Goal: Transaction & Acquisition: Purchase product/service

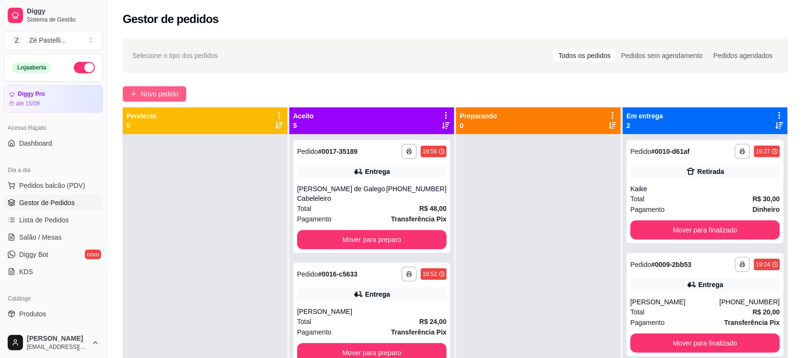
click at [147, 98] on span "Novo pedido" at bounding box center [160, 94] width 38 height 11
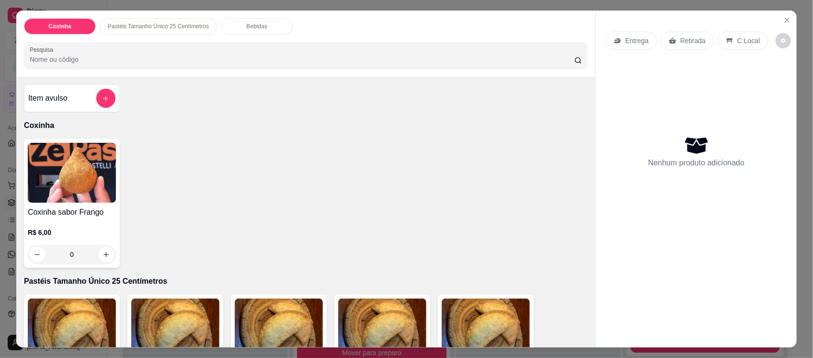
click at [114, 62] on input "Pesquisa" at bounding box center [302, 60] width 545 height 10
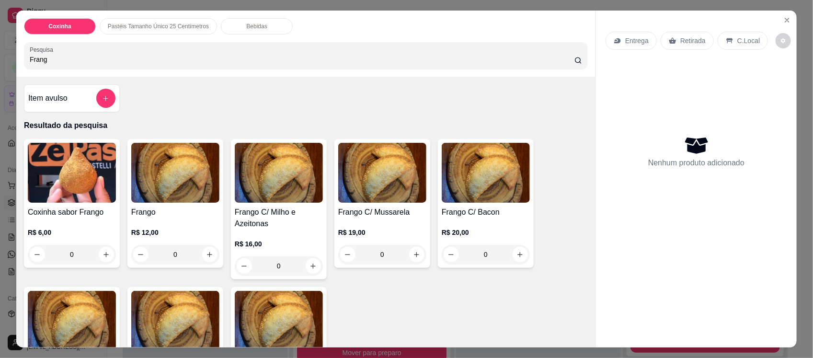
type input "Frang"
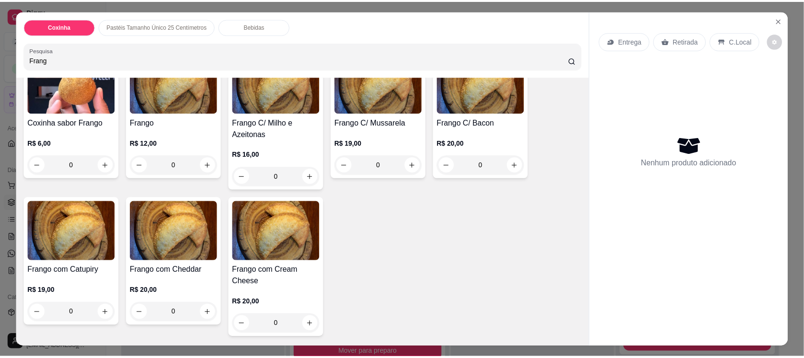
scroll to position [144, 0]
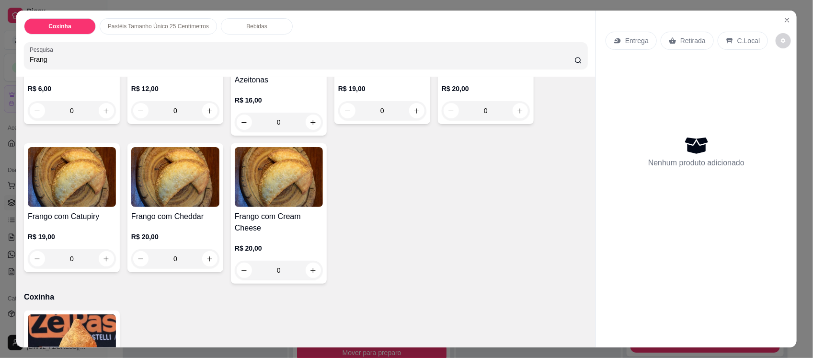
click at [247, 188] on img at bounding box center [279, 177] width 88 height 60
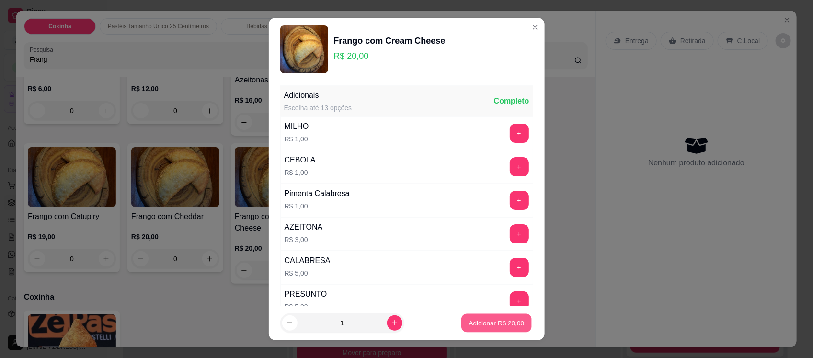
click at [476, 316] on button "Adicionar R$ 20,00" at bounding box center [497, 322] width 70 height 19
type input "1"
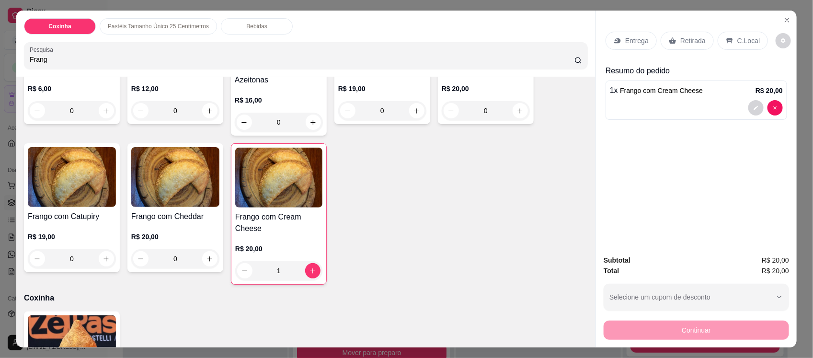
click at [620, 41] on div "Entrega" at bounding box center [631, 41] width 51 height 18
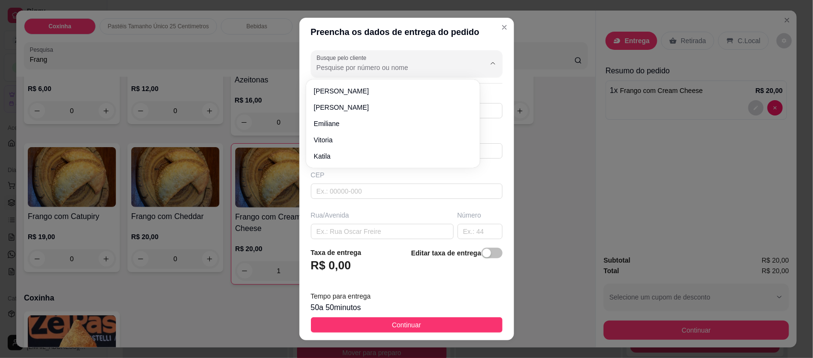
click at [389, 70] on input "Busque pelo cliente" at bounding box center [393, 68] width 153 height 10
type input "Chagas"
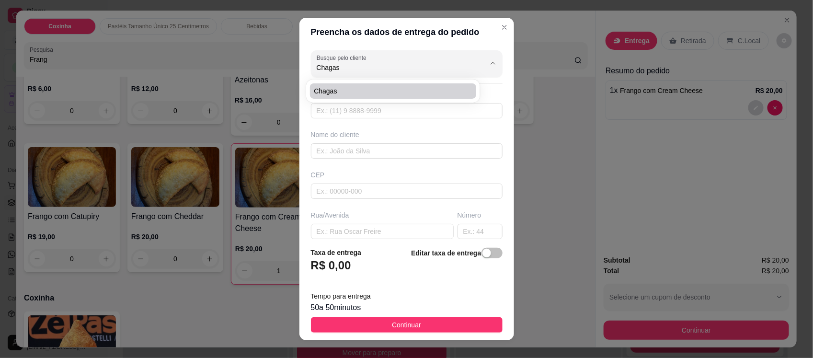
click at [382, 90] on span "Chagas" at bounding box center [388, 91] width 149 height 10
type input "8888066101"
type input "Chagas"
type input "63200000"
type input "Rua [DATE]"
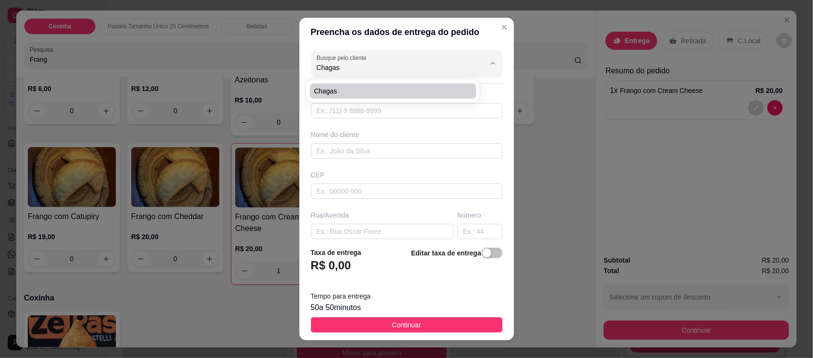
type input "78"
type input "Centro"
type input "Missão Velha"
type input "Próximo a Lavínia"
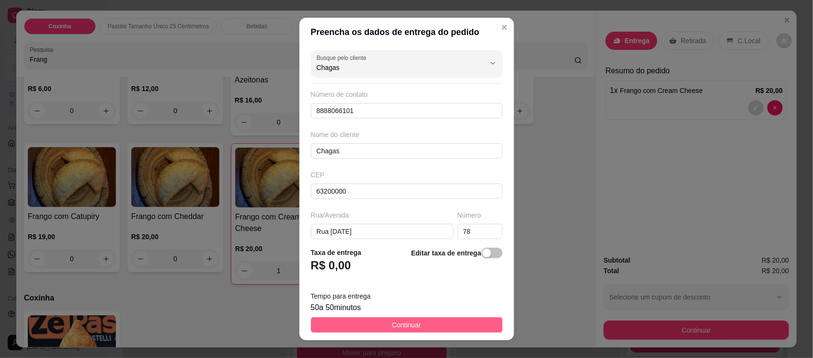
type input "Chagas"
click at [405, 325] on span "Continuar" at bounding box center [406, 325] width 29 height 11
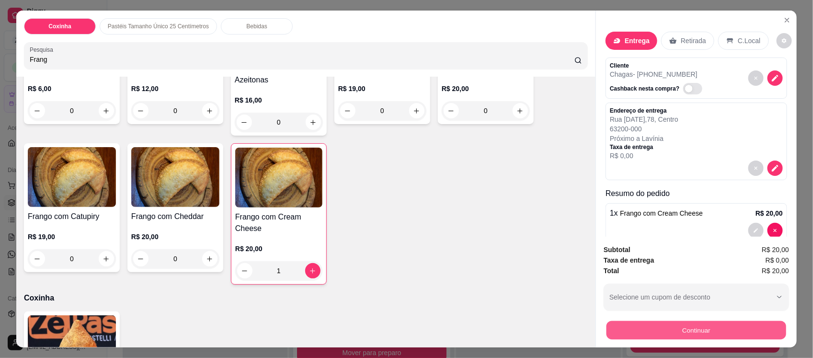
click at [632, 327] on button "Continuar" at bounding box center [697, 330] width 180 height 19
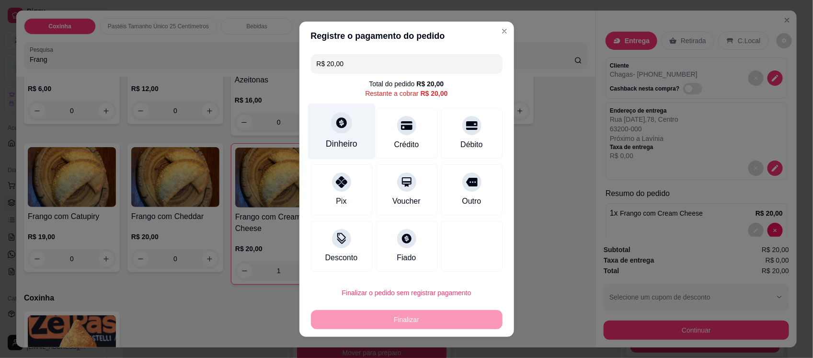
click at [326, 138] on div "Dinheiro" at bounding box center [342, 144] width 32 height 12
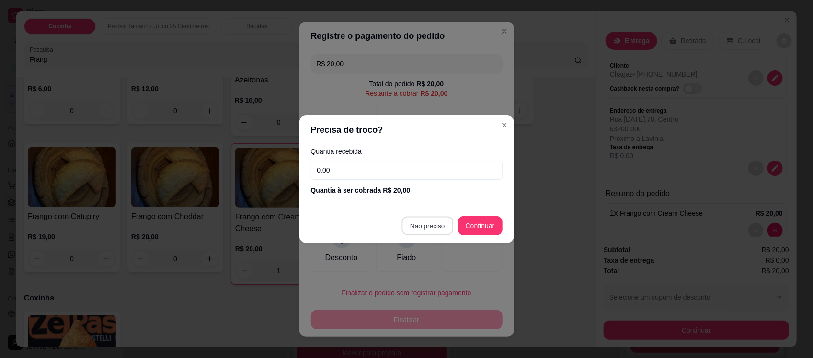
type input "R$ 0,00"
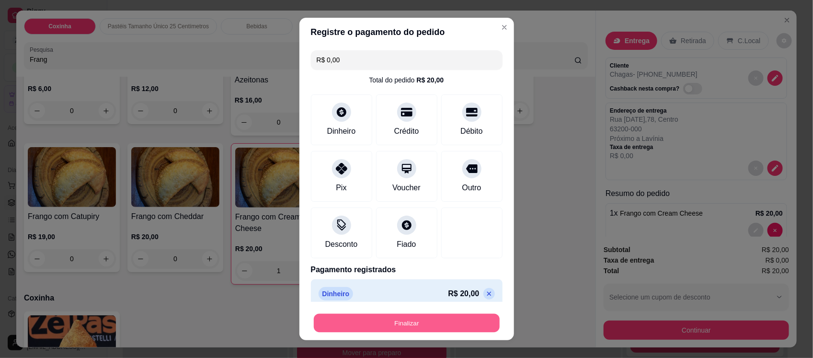
click at [396, 326] on button "Finalizar" at bounding box center [407, 322] width 186 height 19
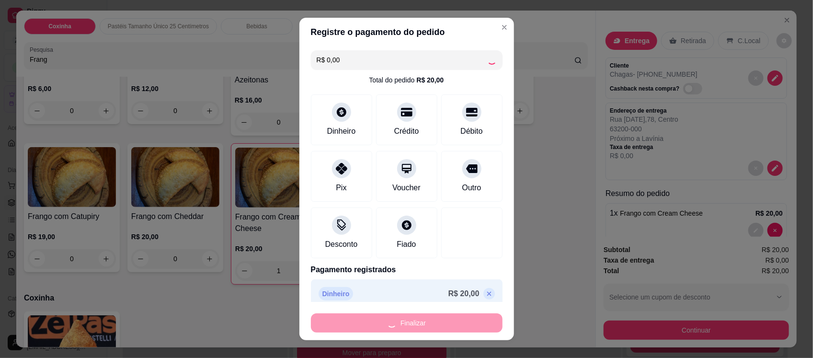
type input "0"
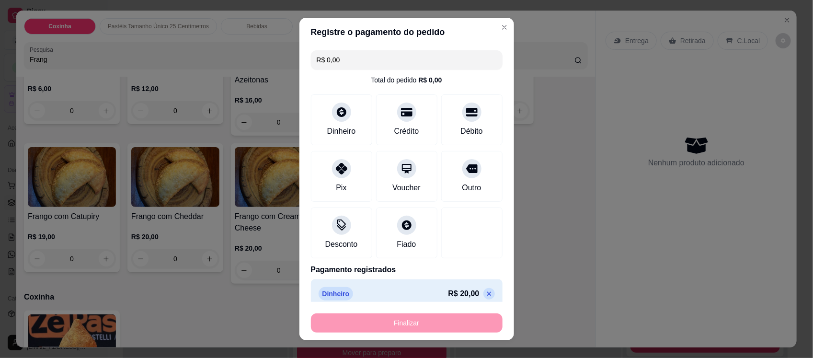
type input "-R$ 20,00"
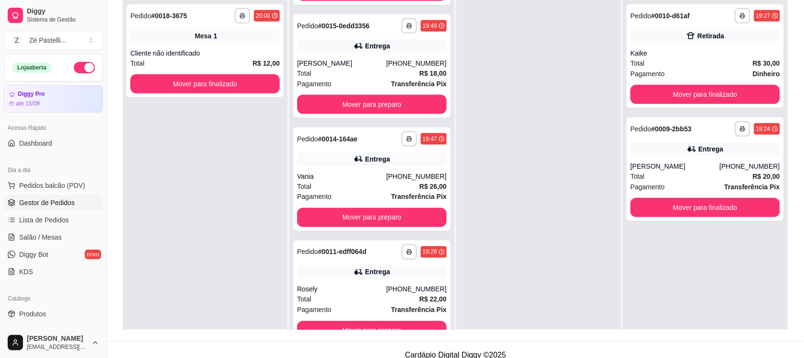
scroll to position [24, 0]
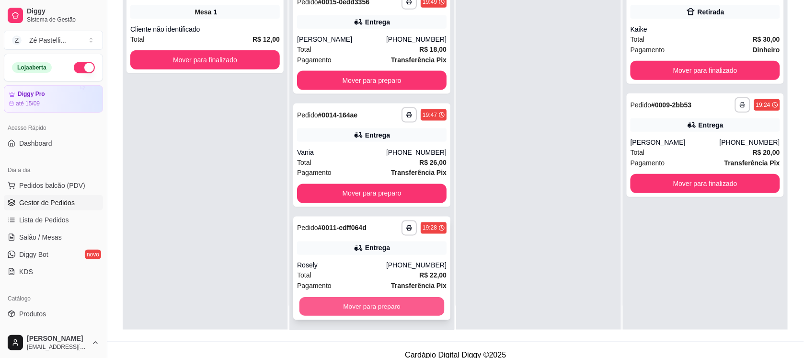
click at [394, 307] on button "Mover para preparo" at bounding box center [371, 307] width 145 height 19
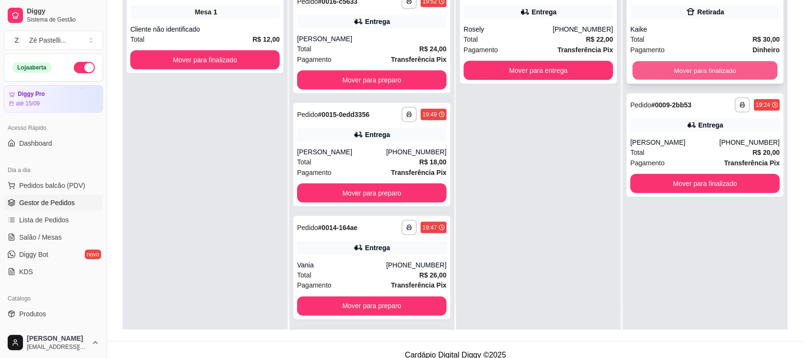
click at [684, 65] on button "Mover para finalizado" at bounding box center [705, 70] width 145 height 19
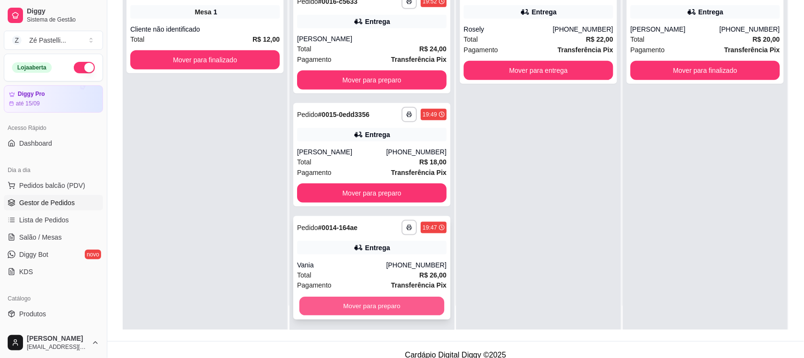
click at [390, 300] on button "Mover para preparo" at bounding box center [371, 306] width 145 height 19
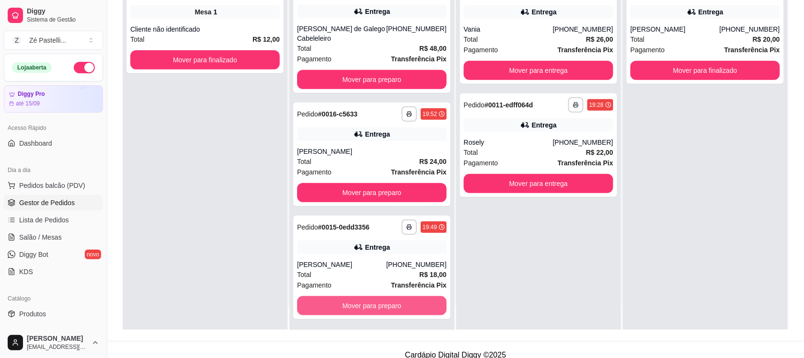
scroll to position [113, 0]
click at [390, 300] on button "Mover para preparo" at bounding box center [371, 306] width 145 height 19
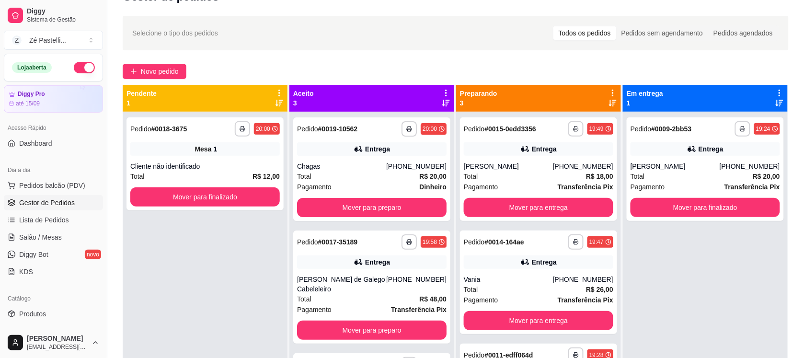
scroll to position [0, 0]
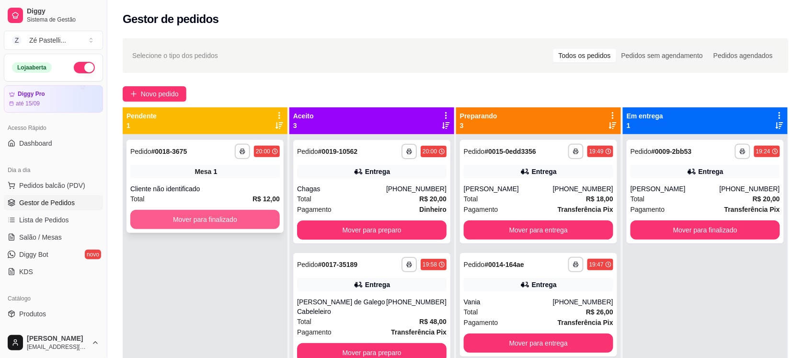
click at [208, 211] on button "Mover para finalizado" at bounding box center [204, 219] width 149 height 19
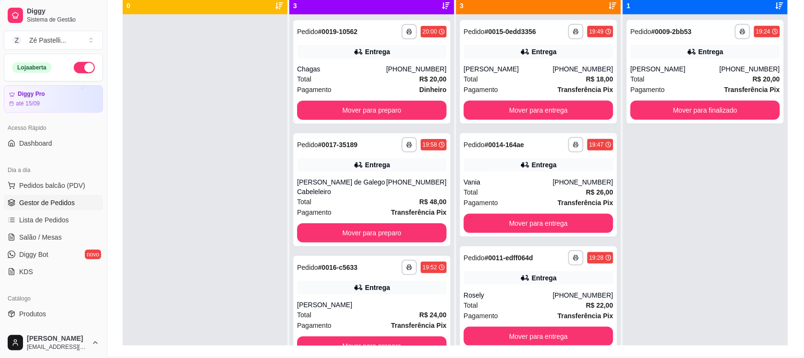
scroll to position [144, 0]
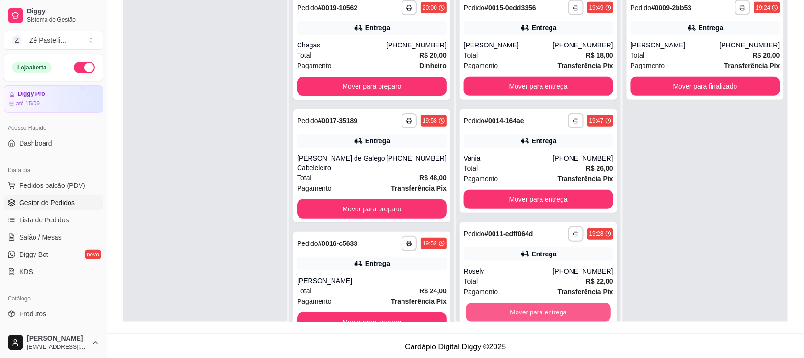
click at [552, 317] on button "Mover para entrega" at bounding box center [538, 312] width 145 height 19
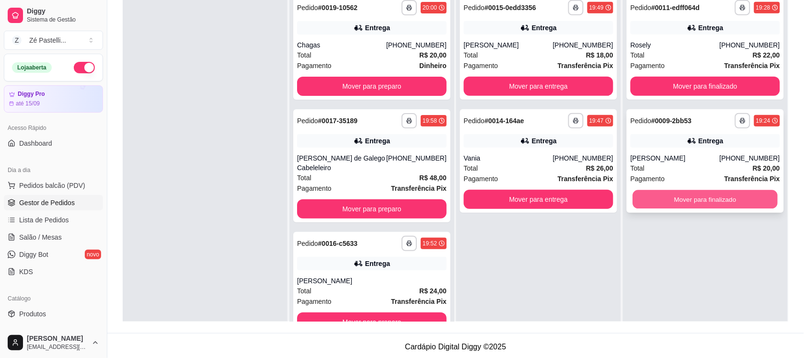
click at [725, 199] on button "Mover para finalizado" at bounding box center [705, 199] width 145 height 19
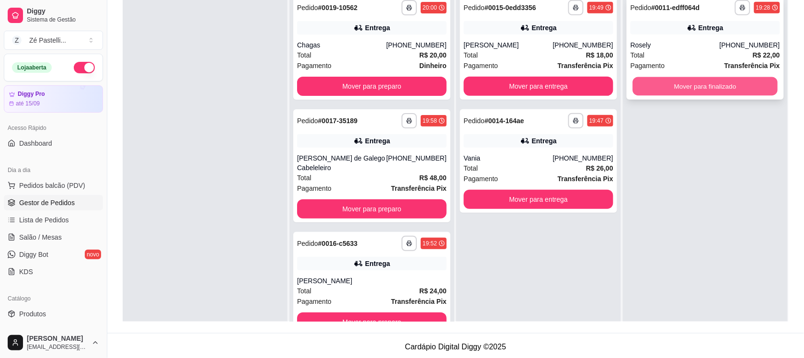
click at [719, 89] on button "Mover para finalizado" at bounding box center [705, 86] width 145 height 19
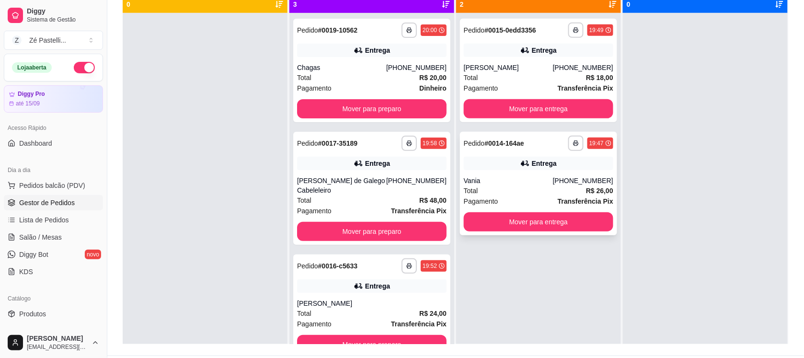
scroll to position [120, 0]
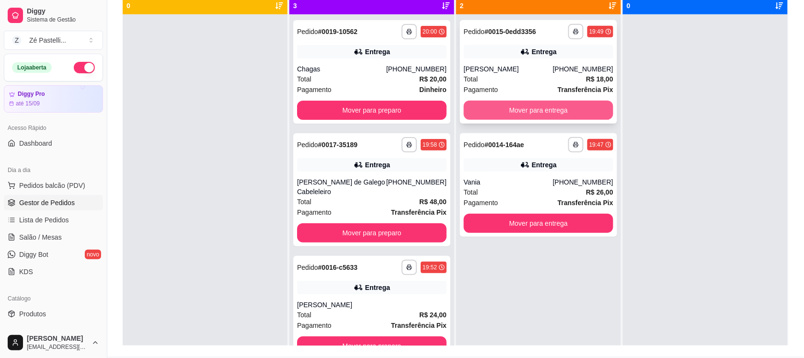
click at [553, 113] on button "Mover para entrega" at bounding box center [538, 110] width 149 height 19
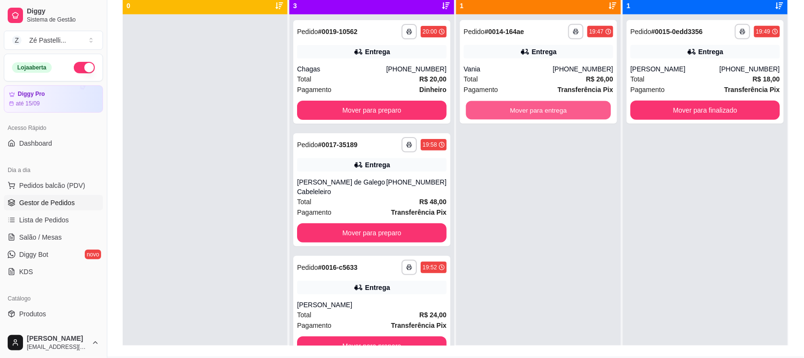
click at [553, 113] on button "Mover para entrega" at bounding box center [538, 110] width 145 height 19
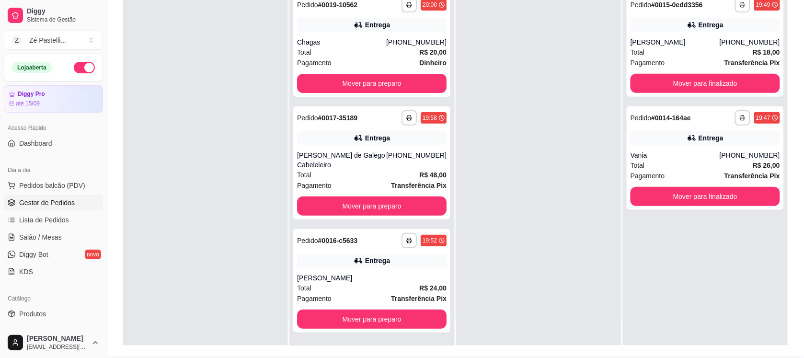
scroll to position [144, 0]
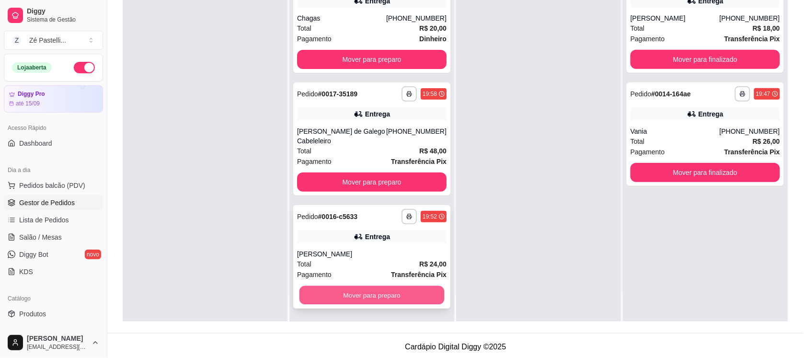
click at [355, 295] on button "Mover para preparo" at bounding box center [371, 295] width 145 height 19
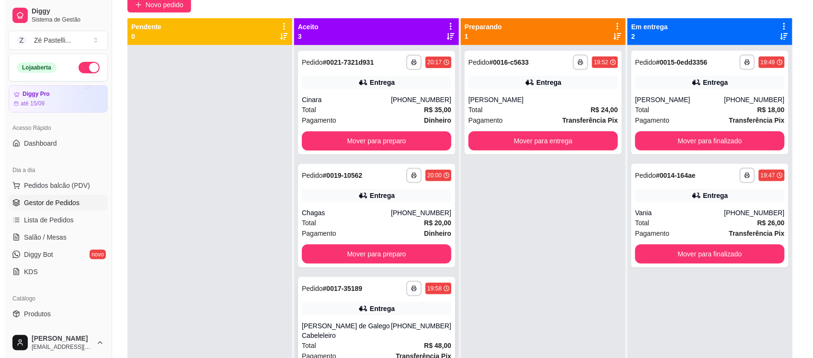
scroll to position [72, 0]
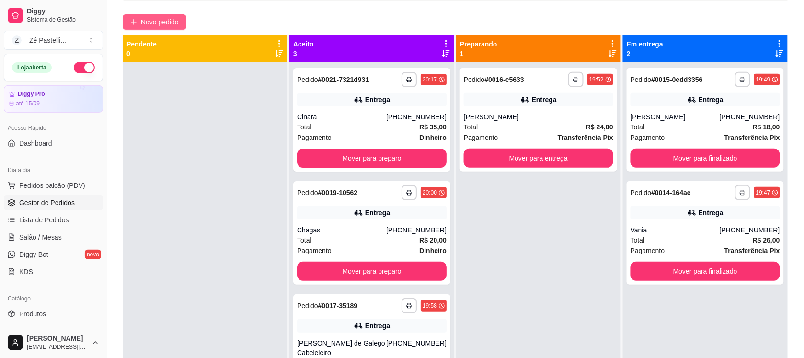
click at [147, 24] on span "Novo pedido" at bounding box center [160, 22] width 38 height 11
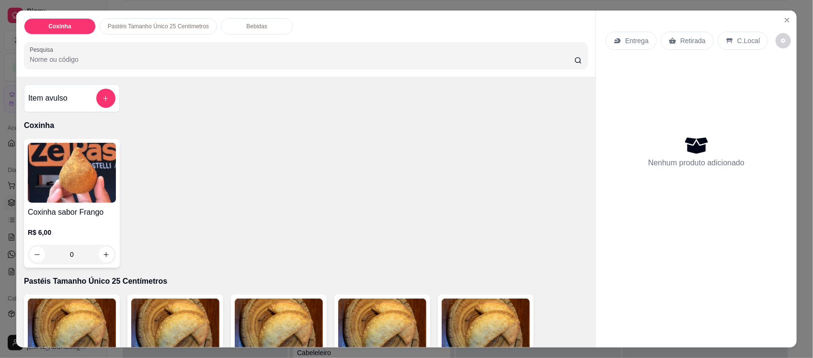
click at [96, 62] on input "Pesquisa" at bounding box center [302, 60] width 545 height 10
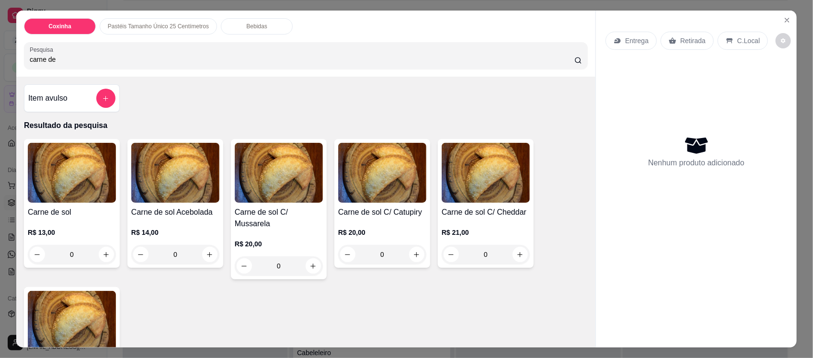
type input "carne de"
click at [78, 211] on h4 "Carne de sol" at bounding box center [72, 211] width 88 height 11
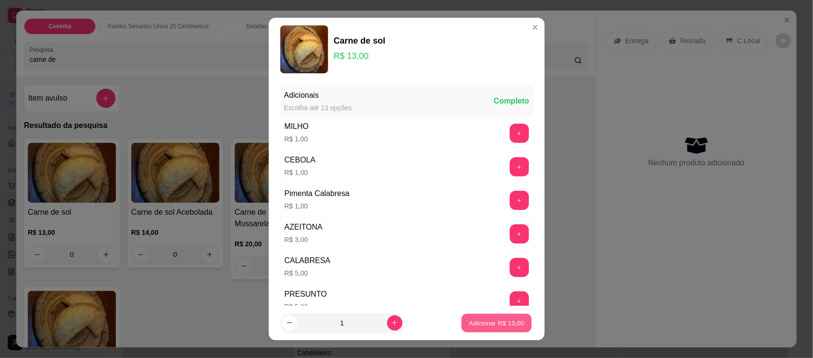
click at [488, 319] on p "Adicionar R$ 13,00" at bounding box center [497, 322] width 56 height 9
type input "1"
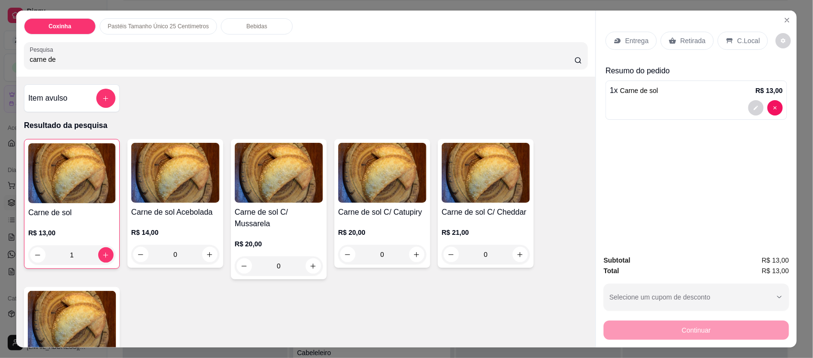
click at [204, 57] on input "carne de" at bounding box center [302, 60] width 545 height 10
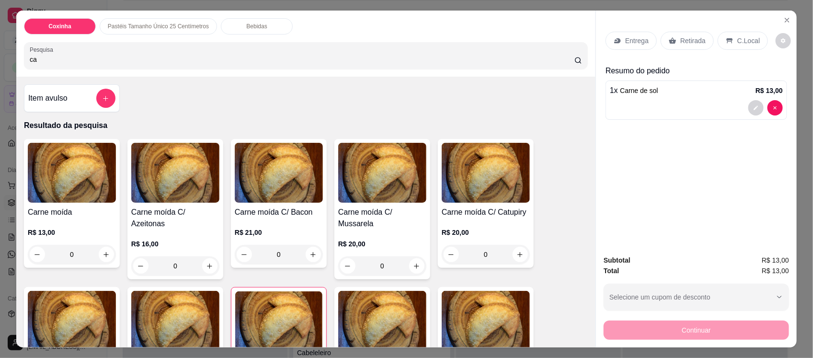
type input "c"
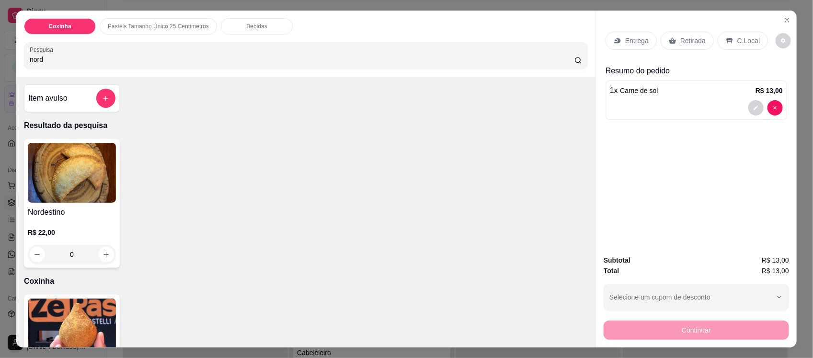
type input "nord"
click at [68, 175] on img at bounding box center [72, 173] width 88 height 60
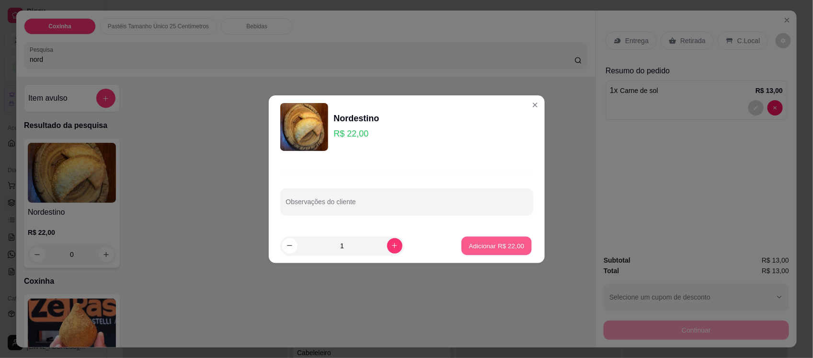
click at [499, 245] on p "Adicionar R$ 22,00" at bounding box center [497, 245] width 56 height 9
type input "1"
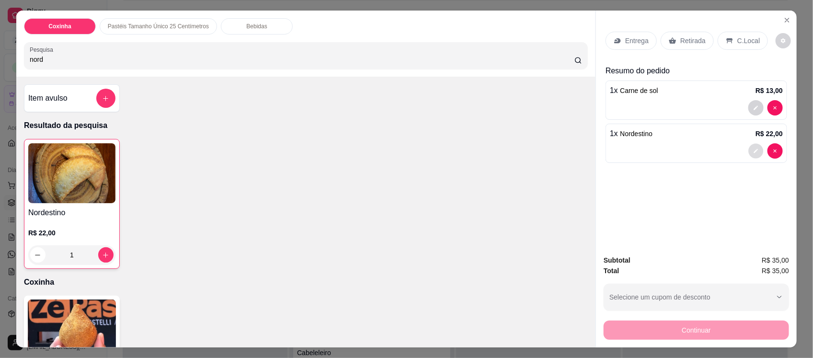
click at [753, 150] on icon "decrease-product-quantity" at bounding box center [756, 152] width 6 height 6
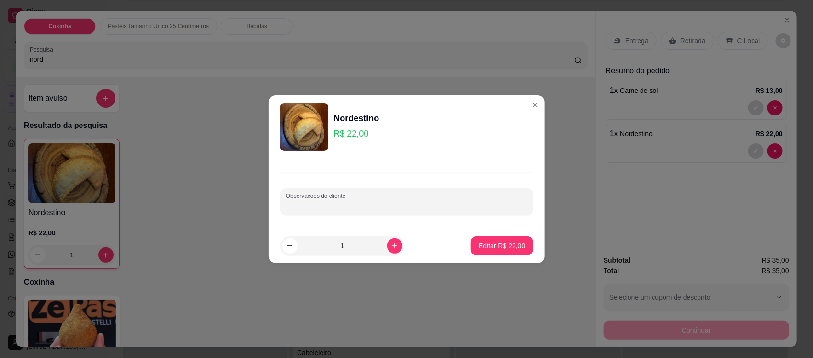
click at [370, 203] on input "Observações do cliente" at bounding box center [406, 206] width 241 height 10
type input "Sem Catupiry"
click at [471, 240] on button "Editar R$ 22,00" at bounding box center [502, 245] width 62 height 19
type input "0"
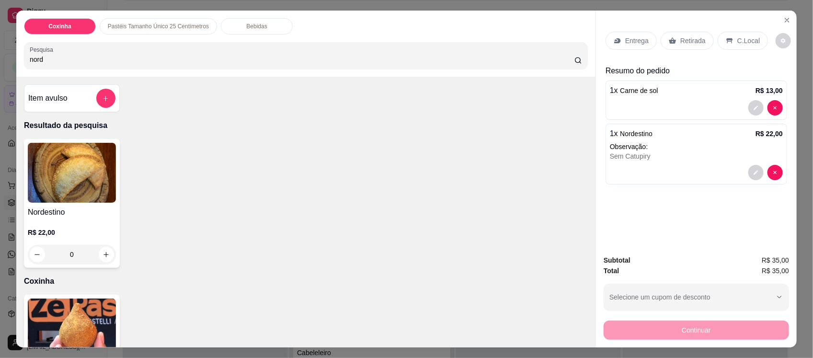
click at [631, 40] on p "Entrega" at bounding box center [636, 41] width 23 height 10
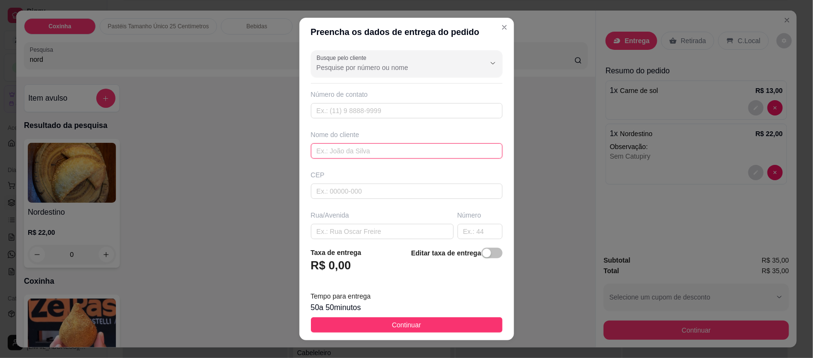
click at [345, 154] on input "text" at bounding box center [407, 150] width 192 height 15
click at [345, 154] on input "[PERSON_NAME]" at bounding box center [407, 150] width 192 height 15
type input "[PERSON_NAME]"
click at [345, 192] on input "text" at bounding box center [407, 191] width 192 height 15
type input "63200000"
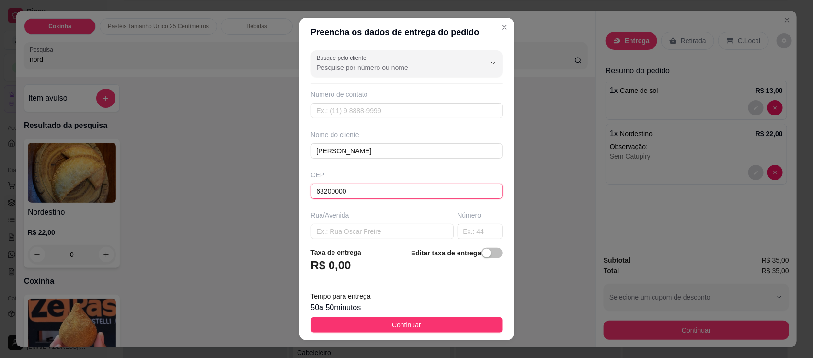
type input "Missão Velha"
type input "63200000"
click at [372, 151] on input "[PERSON_NAME]" at bounding box center [407, 150] width 192 height 15
type input "I"
type input "[PERSON_NAME]"
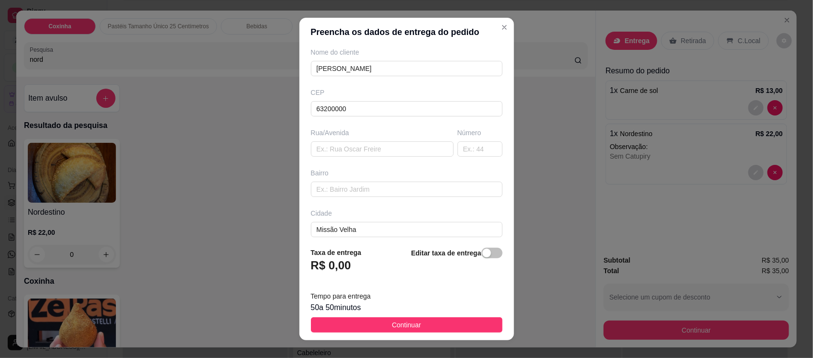
scroll to position [120, 0]
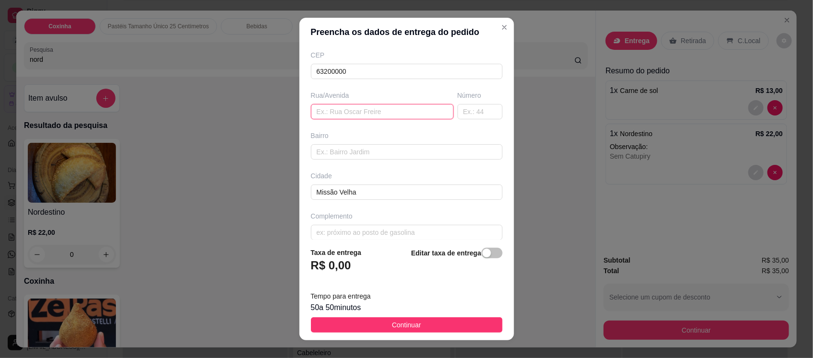
click at [351, 113] on input "text" at bounding box center [382, 111] width 143 height 15
type input "Rua [PERSON_NAME]"
click at [470, 116] on input "text" at bounding box center [480, 111] width 45 height 15
type input "709"
click at [422, 153] on input "text" at bounding box center [407, 151] width 192 height 15
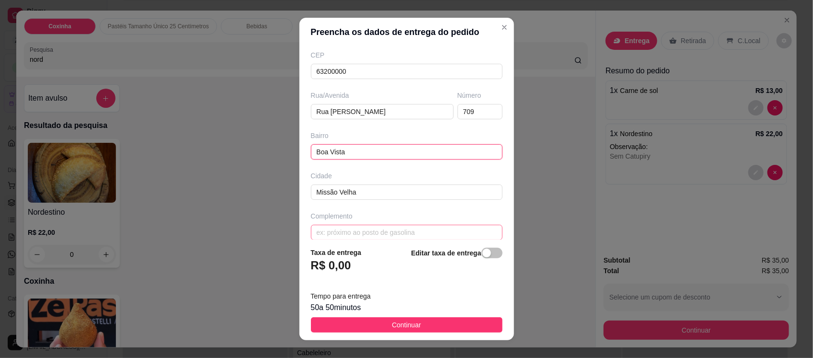
type input "Boa Vista"
click at [413, 235] on input "text" at bounding box center [407, 232] width 192 height 15
type input "Em frente ao lava jato de Cicim , proximo ao posto sol nascente"
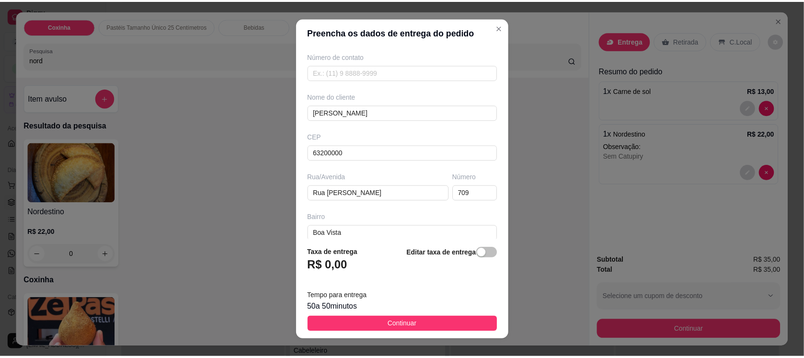
scroll to position [0, 0]
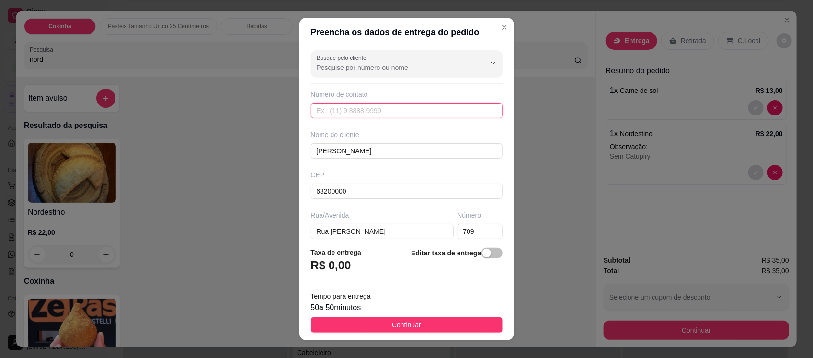
click at [367, 111] on input "text" at bounding box center [407, 110] width 192 height 15
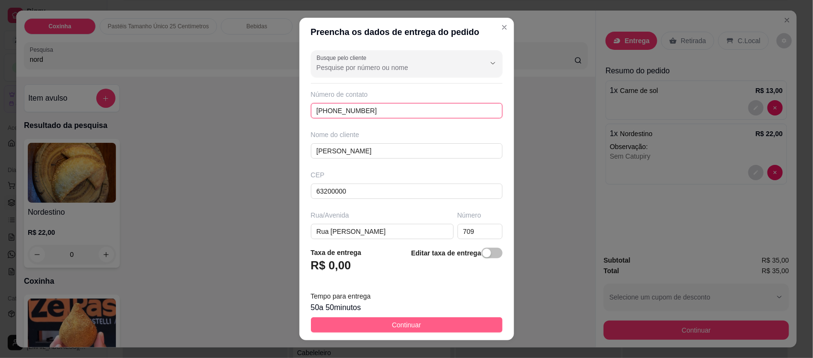
type input "[PHONE_NUMBER]"
click at [374, 326] on button "Continuar" at bounding box center [407, 324] width 192 height 15
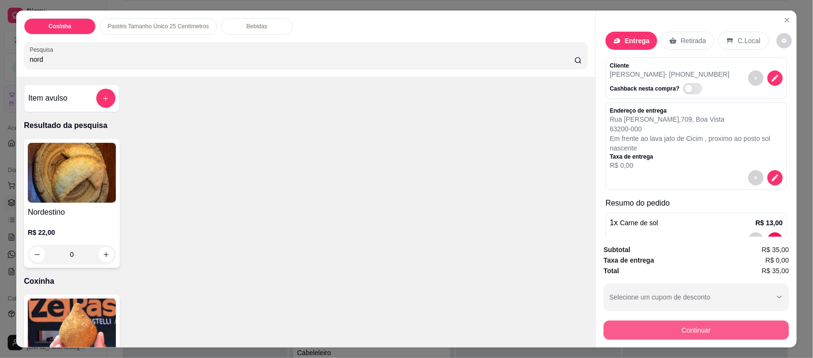
click at [680, 329] on button "Continuar" at bounding box center [696, 330] width 185 height 19
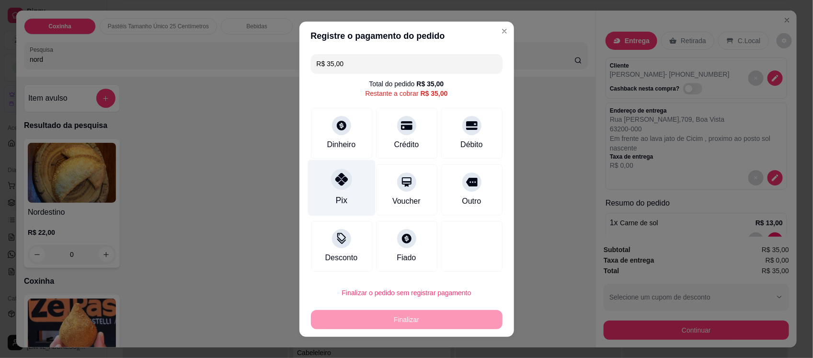
click at [343, 197] on div "Pix" at bounding box center [342, 188] width 68 height 56
type input "R$ 0,00"
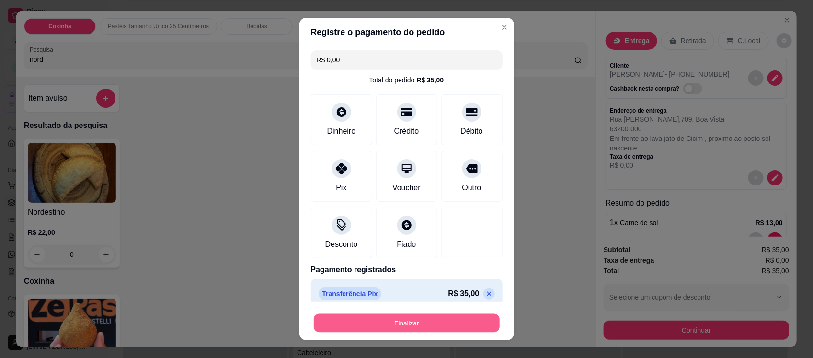
click at [424, 321] on button "Finalizar" at bounding box center [407, 322] width 186 height 19
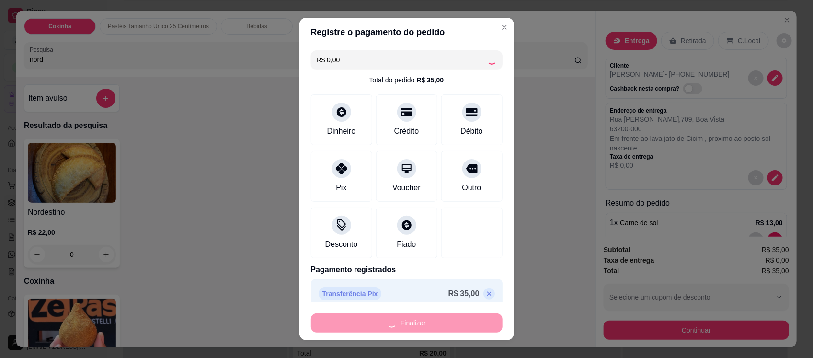
type input "0"
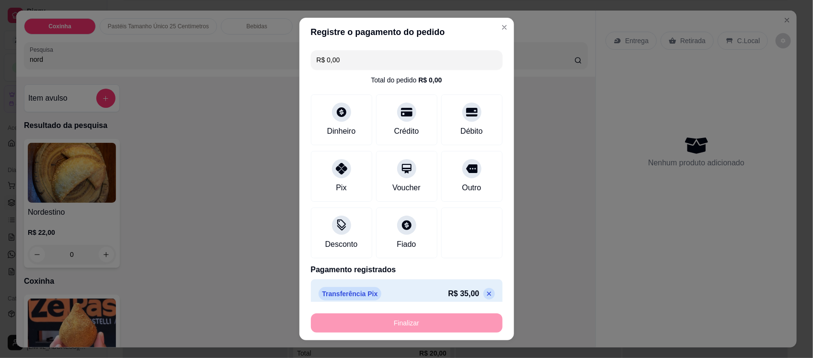
type input "-R$ 35,00"
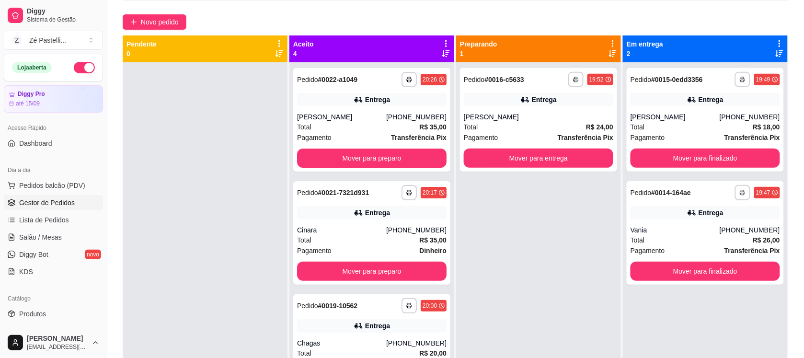
click at [450, 351] on div "**********" at bounding box center [371, 241] width 165 height 358
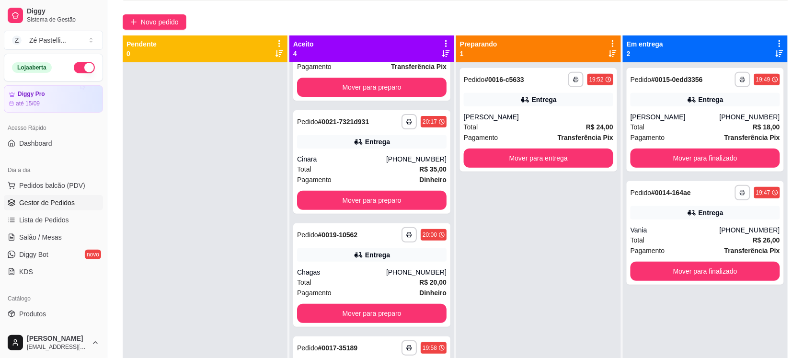
scroll to position [113, 0]
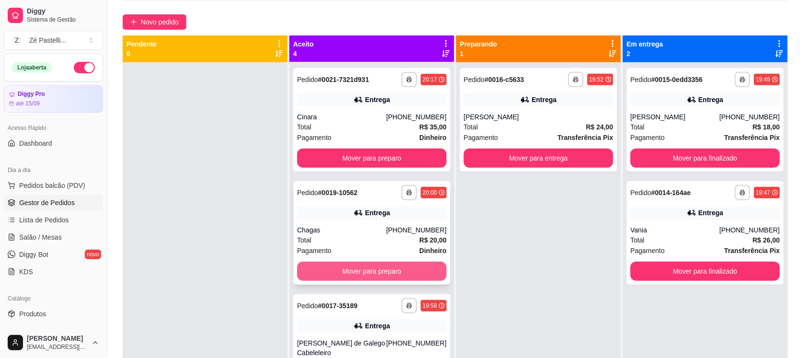
click at [398, 264] on button "Mover para preparo" at bounding box center [371, 271] width 149 height 19
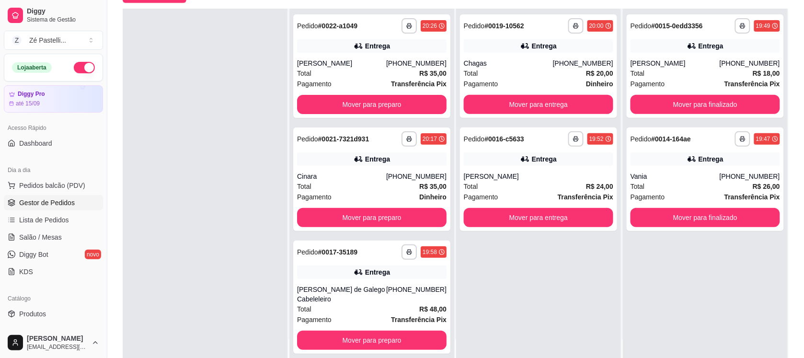
scroll to position [120, 0]
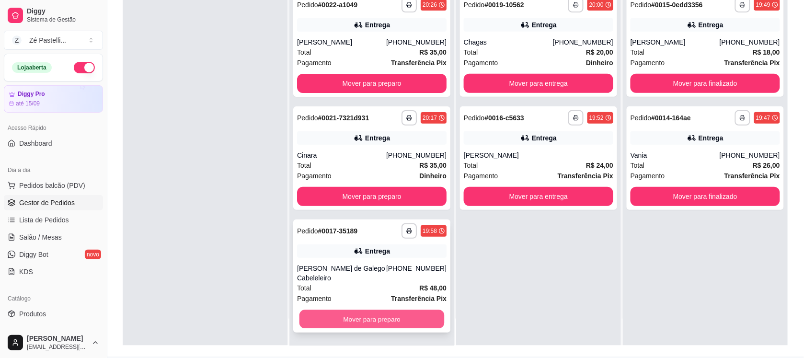
click at [407, 319] on button "Mover para preparo" at bounding box center [371, 319] width 145 height 19
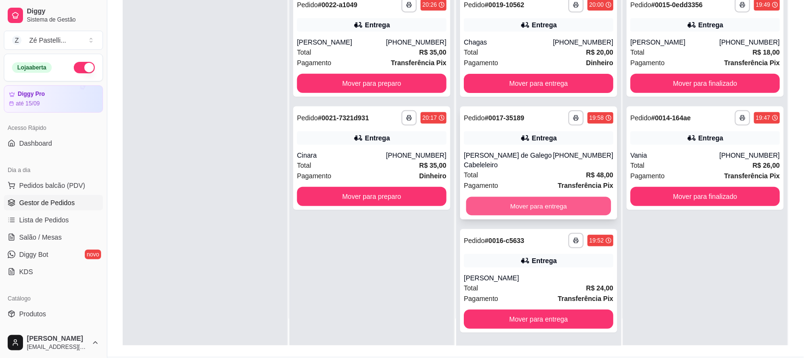
click at [539, 204] on button "Mover para entrega" at bounding box center [538, 206] width 145 height 19
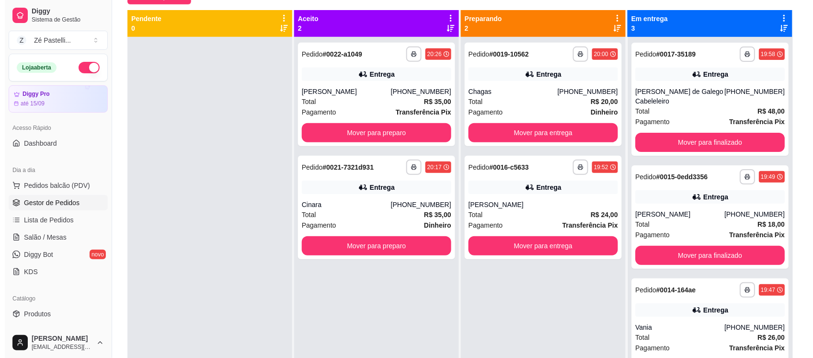
scroll to position [96, 0]
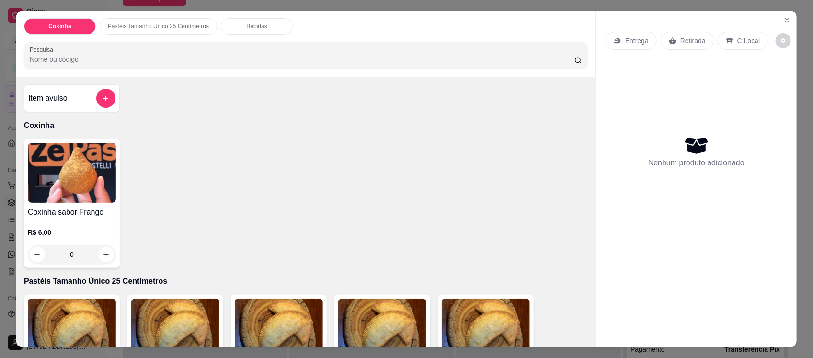
click at [153, 55] on input "Pesquisa" at bounding box center [302, 60] width 545 height 10
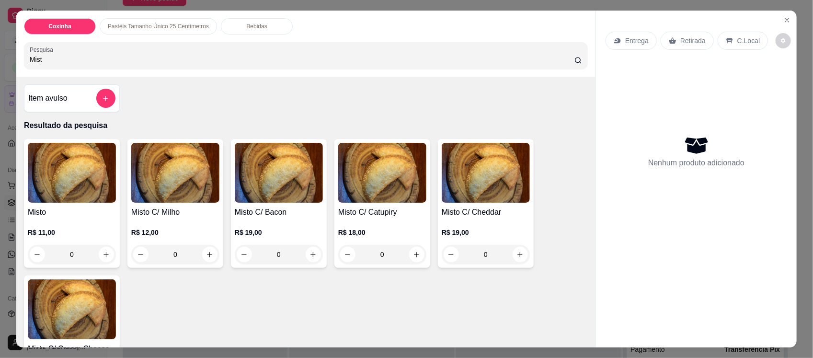
type input "Mist"
click at [66, 168] on img at bounding box center [72, 173] width 88 height 60
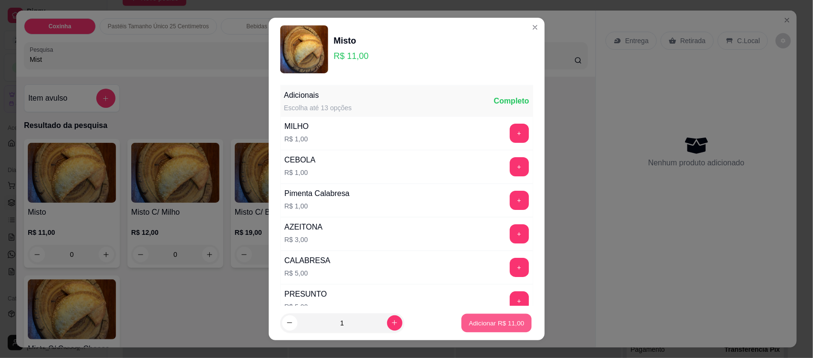
click at [488, 320] on p "Adicionar R$ 11,00" at bounding box center [497, 322] width 56 height 9
type input "1"
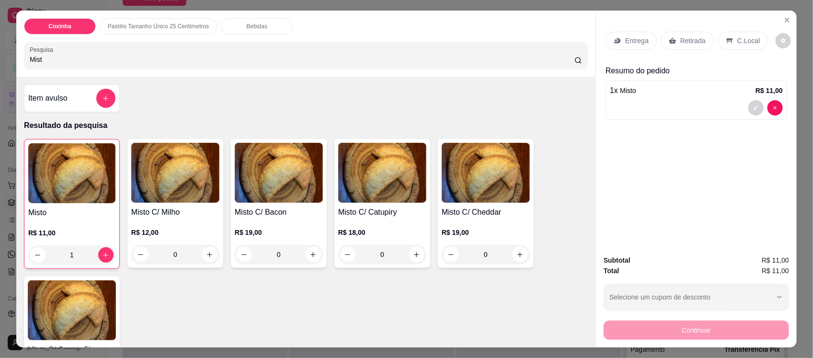
click at [188, 61] on input "Mist" at bounding box center [302, 60] width 545 height 10
type input "M"
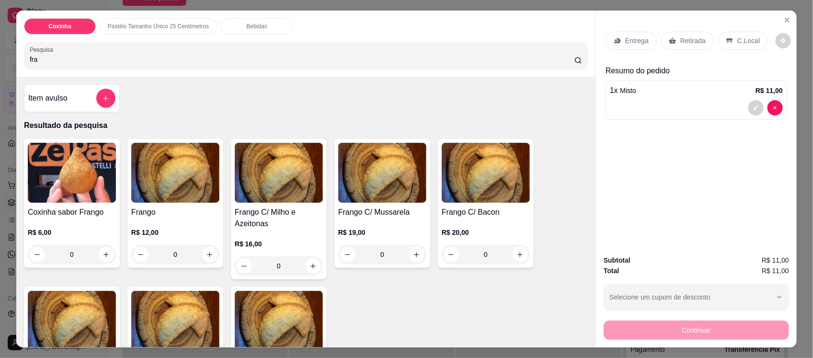
type input "fra"
click at [185, 193] on img at bounding box center [175, 173] width 88 height 60
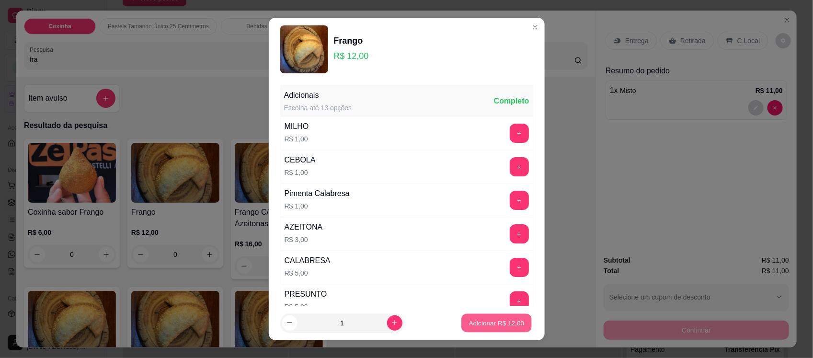
click at [485, 321] on p "Adicionar R$ 12,00" at bounding box center [497, 322] width 56 height 9
type input "1"
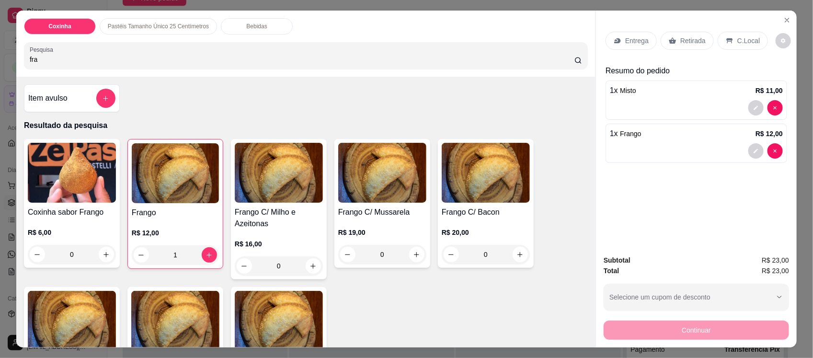
click at [626, 42] on p "Entrega" at bounding box center [636, 41] width 23 height 10
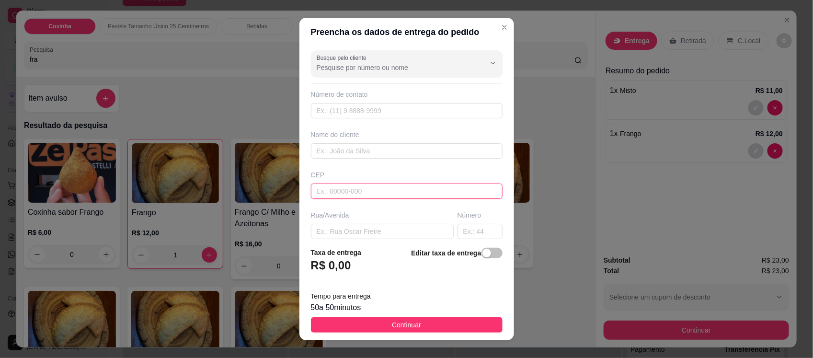
click at [405, 188] on input "text" at bounding box center [407, 191] width 192 height 15
type input "63200000"
type input "Missão Velha"
type input "63200000"
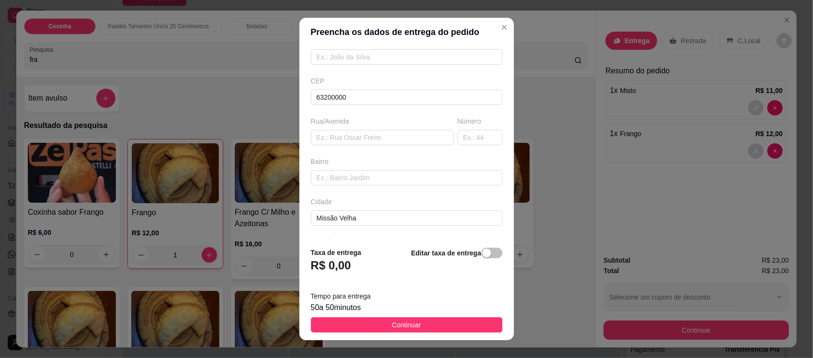
scroll to position [132, 0]
click at [356, 102] on input "text" at bounding box center [382, 100] width 143 height 15
click at [458, 106] on input "text" at bounding box center [480, 100] width 45 height 15
click at [361, 102] on input "Rua Valmir" at bounding box center [382, 100] width 143 height 15
type input "Rua [PERSON_NAME]"
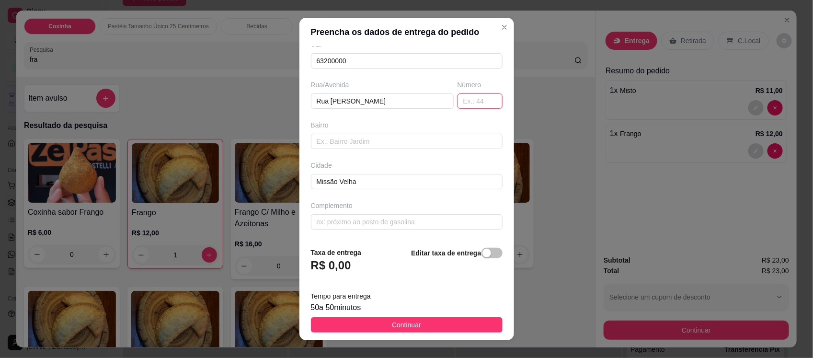
click at [468, 96] on input "text" at bounding box center [480, 100] width 45 height 15
type input "376"
click at [411, 144] on input "text" at bounding box center [407, 141] width 192 height 15
type input "Centro"
click at [380, 229] on input "text" at bounding box center [407, 221] width 192 height 15
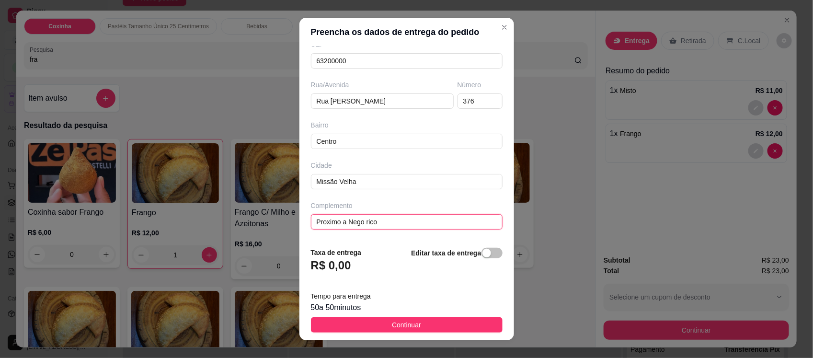
type input "Proximo a Nego rico"
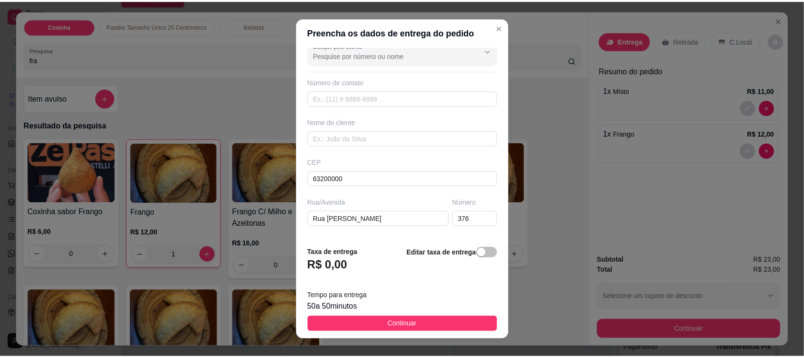
scroll to position [12, 0]
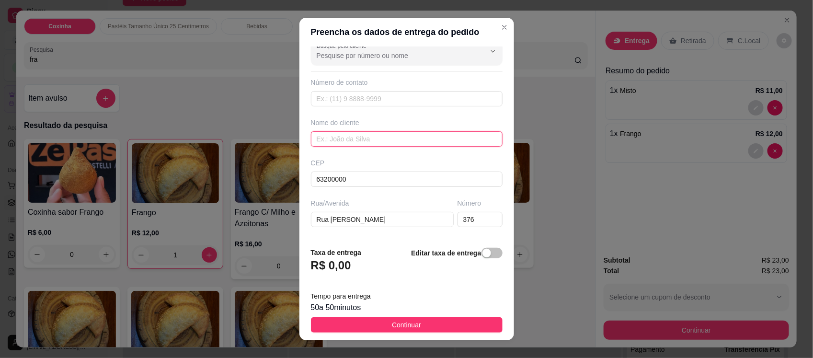
click at [336, 138] on input "text" at bounding box center [407, 138] width 192 height 15
type input "Eduarda"
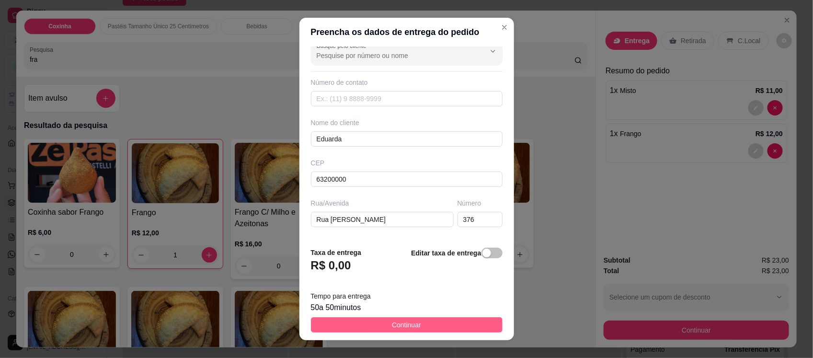
click at [392, 322] on span "Continuar" at bounding box center [406, 325] width 29 height 11
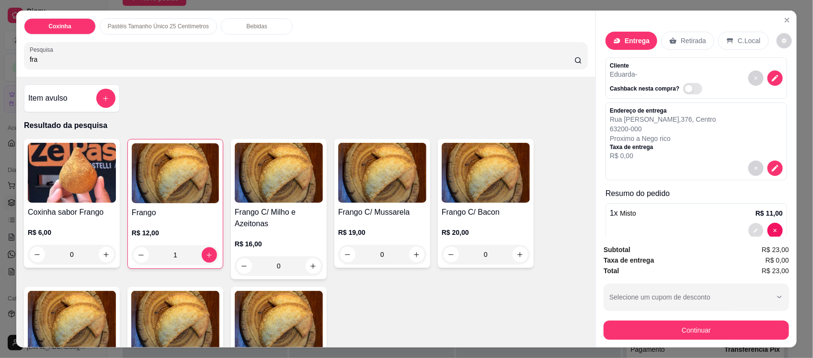
click at [749, 230] on button "decrease-product-quantity" at bounding box center [756, 230] width 15 height 15
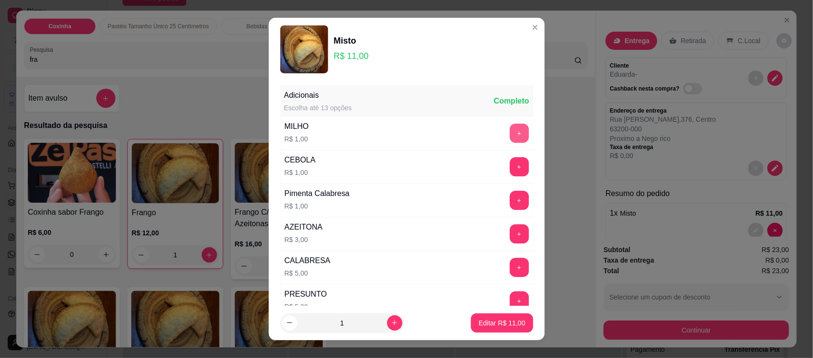
click at [510, 135] on button "+" at bounding box center [519, 133] width 19 height 19
click at [505, 321] on p "Editar R$ 12,00" at bounding box center [502, 322] width 45 height 9
type input "0"
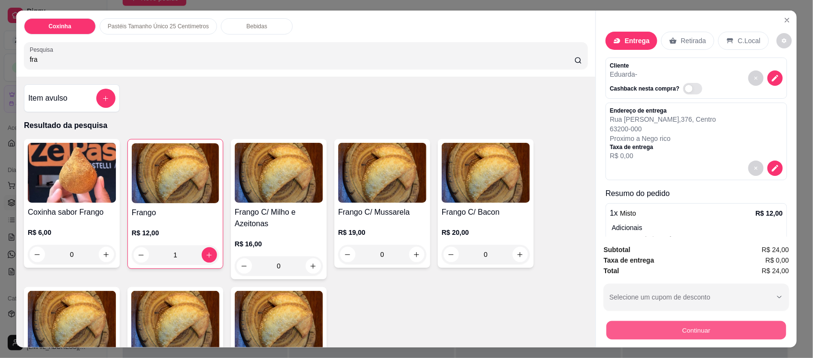
click at [708, 329] on button "Continuar" at bounding box center [697, 330] width 180 height 19
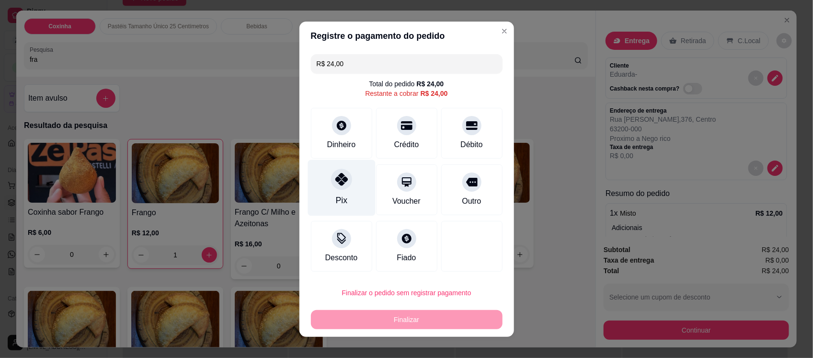
click at [335, 182] on icon at bounding box center [341, 179] width 12 height 12
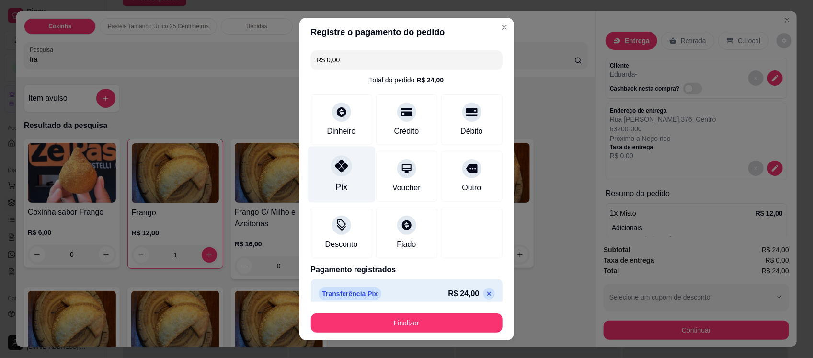
type input "R$ 0,00"
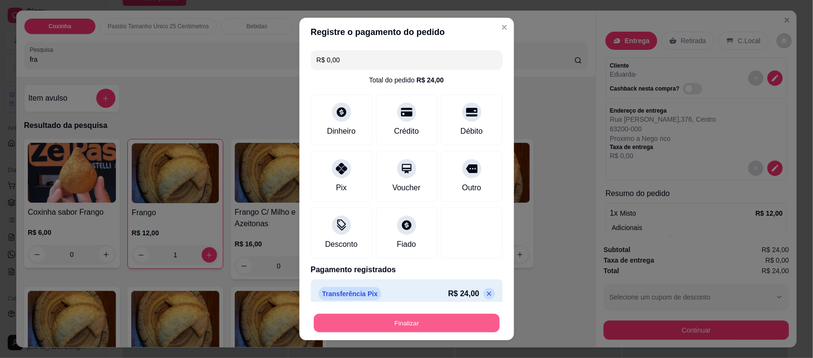
click at [429, 327] on button "Finalizar" at bounding box center [407, 322] width 186 height 19
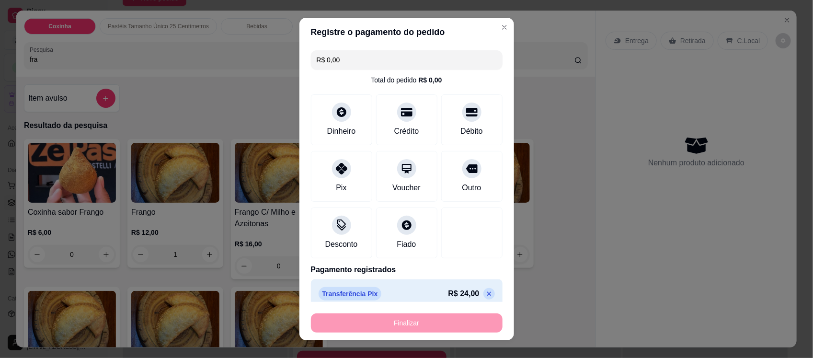
type input "0"
type input "-R$ 24,00"
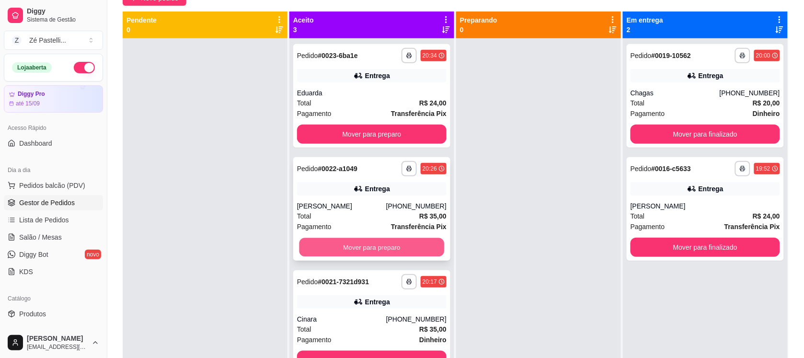
click at [364, 252] on button "Mover para preparo" at bounding box center [371, 247] width 145 height 19
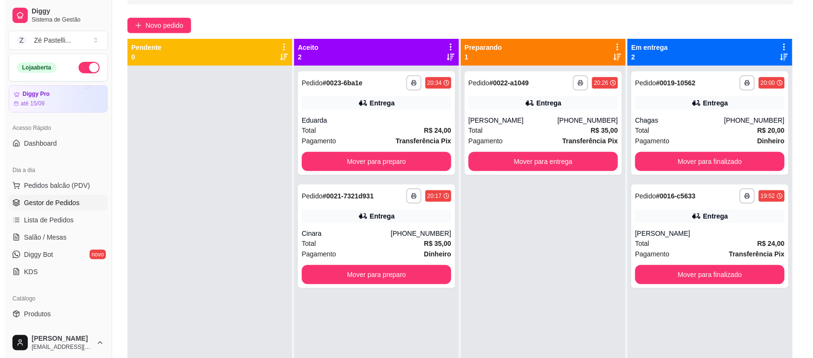
scroll to position [48, 0]
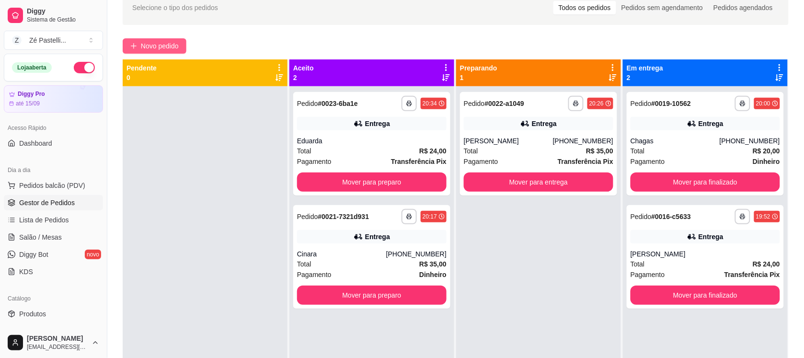
click at [161, 52] on button "Novo pedido" at bounding box center [155, 45] width 64 height 15
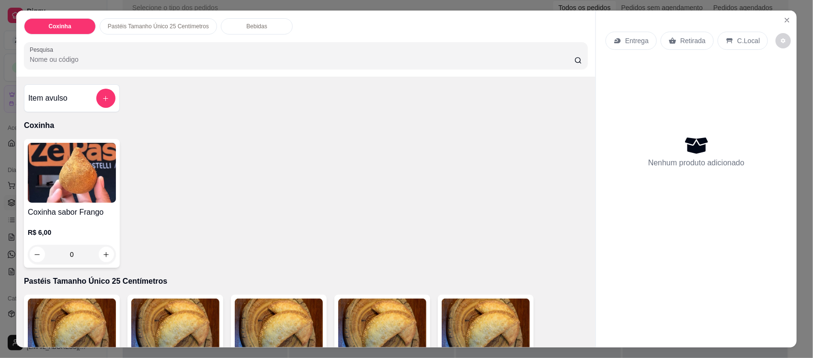
click at [106, 56] on input "Pesquisa" at bounding box center [302, 60] width 545 height 10
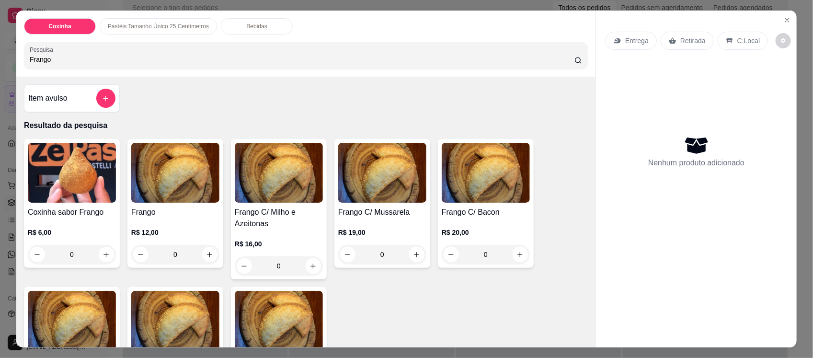
type input "Frango"
click at [468, 177] on img at bounding box center [486, 173] width 88 height 60
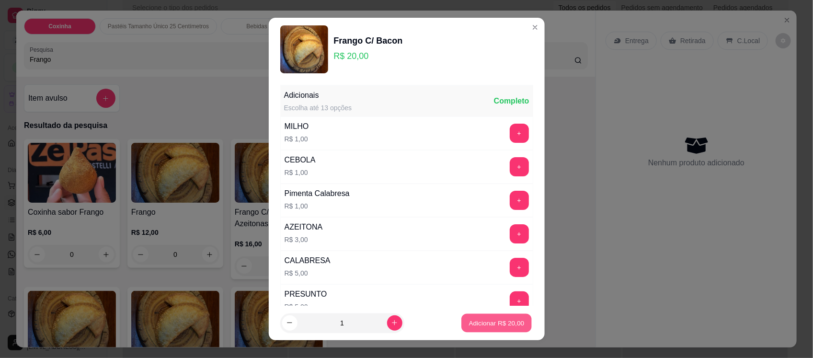
click at [493, 319] on p "Adicionar R$ 20,00" at bounding box center [497, 322] width 56 height 9
type input "1"
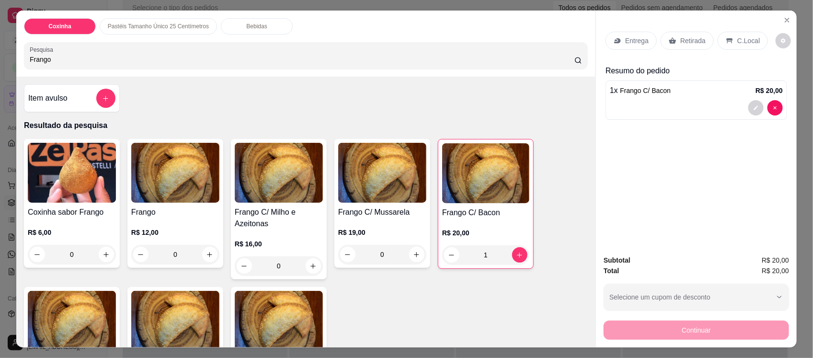
click at [627, 35] on div "Entrega" at bounding box center [631, 41] width 51 height 18
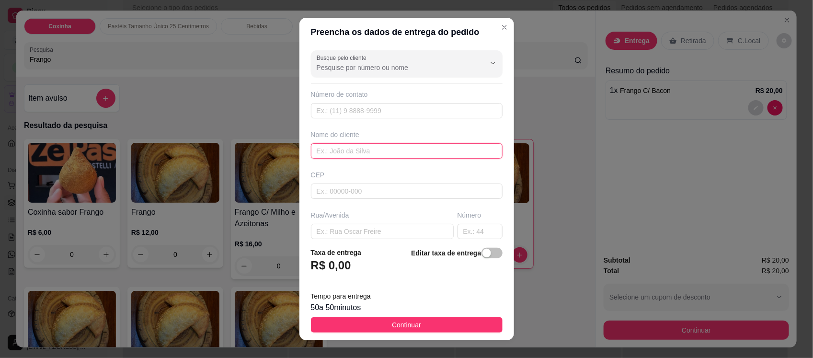
click at [357, 151] on input "text" at bounding box center [407, 150] width 192 height 15
type input "Livia"
click at [360, 231] on input "text" at bounding box center [382, 231] width 143 height 15
type input "Rua [PERSON_NAME]"
click at [458, 229] on input "text" at bounding box center [480, 231] width 45 height 15
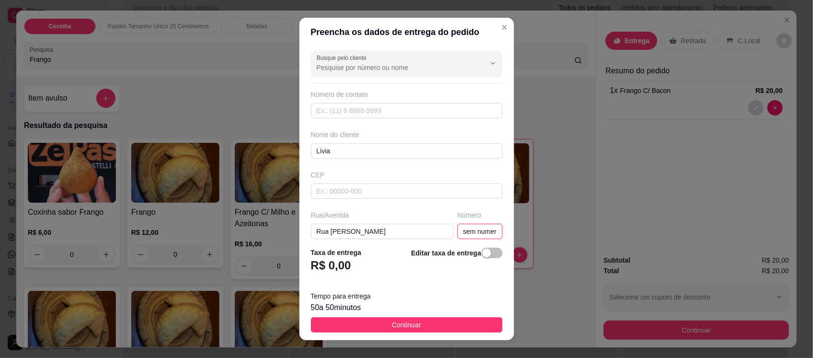
scroll to position [0, 8]
type input "sem numero"
click at [388, 233] on input "Rua [PERSON_NAME]" at bounding box center [382, 231] width 143 height 15
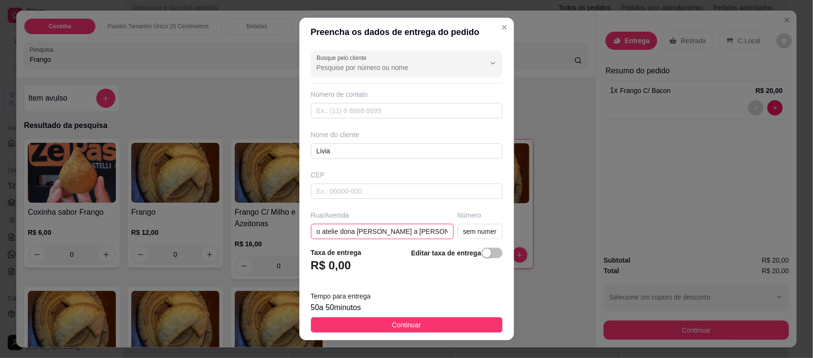
type input "Rua [PERSON_NAME], em frente ao atelie dona [PERSON_NAME] a [PERSON_NAME] que f…"
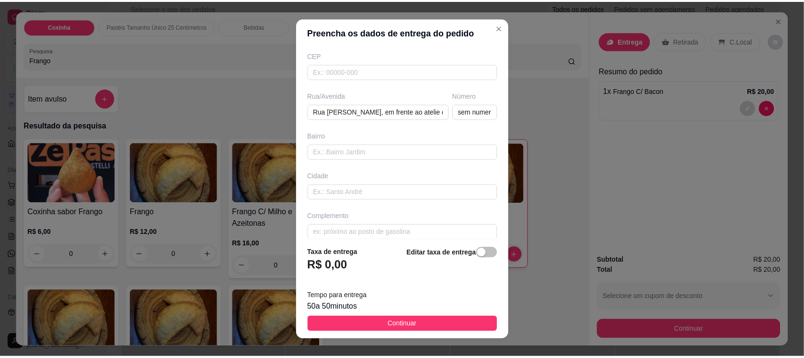
scroll to position [132, 0]
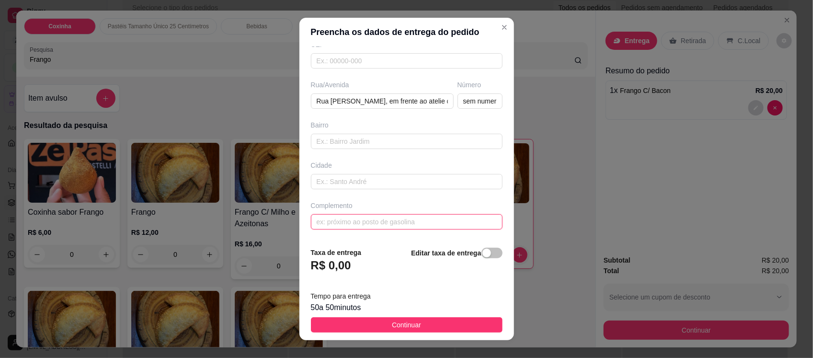
click at [457, 224] on input "text" at bounding box center [407, 221] width 192 height 15
click at [458, 322] on button "Continuar" at bounding box center [407, 324] width 192 height 15
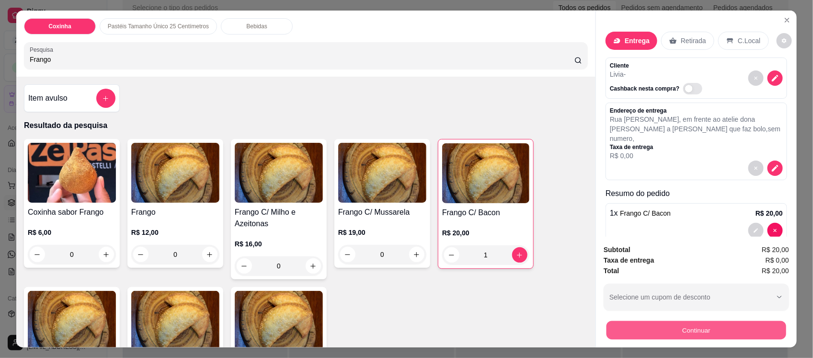
click at [650, 334] on button "Continuar" at bounding box center [697, 330] width 180 height 19
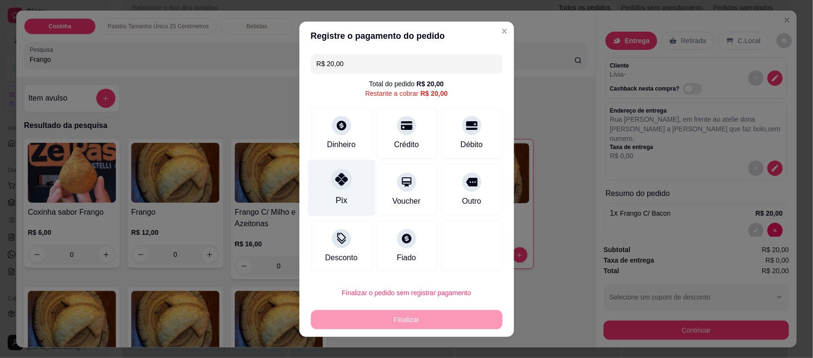
click at [335, 184] on icon at bounding box center [341, 179] width 12 height 12
type input "R$ 0,00"
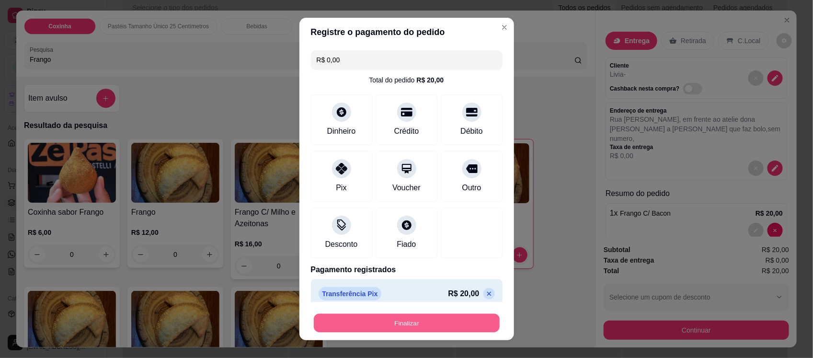
click at [399, 323] on button "Finalizar" at bounding box center [407, 322] width 186 height 19
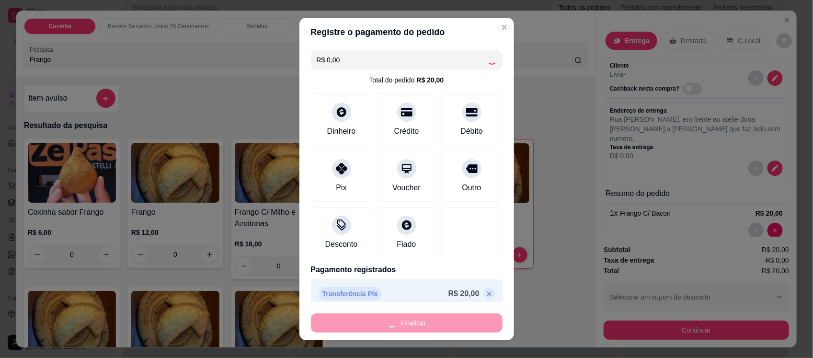
type input "0"
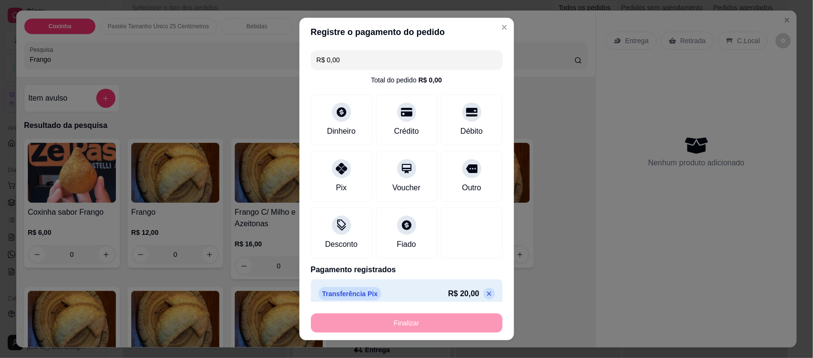
type input "-R$ 20,00"
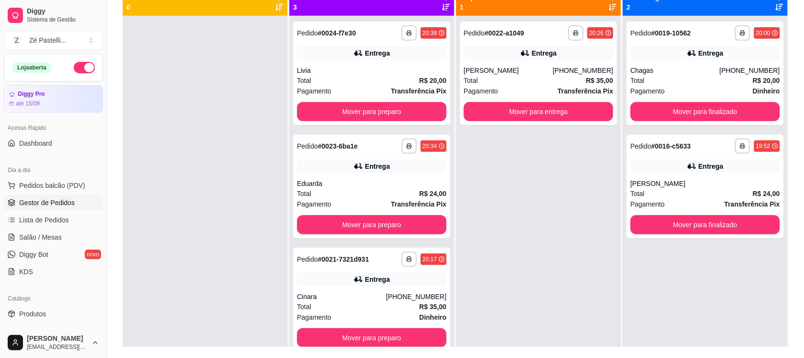
scroll to position [120, 0]
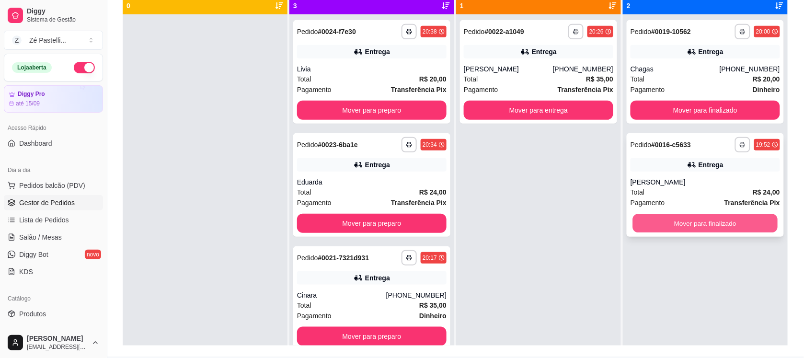
click at [694, 221] on button "Mover para finalizado" at bounding box center [705, 223] width 145 height 19
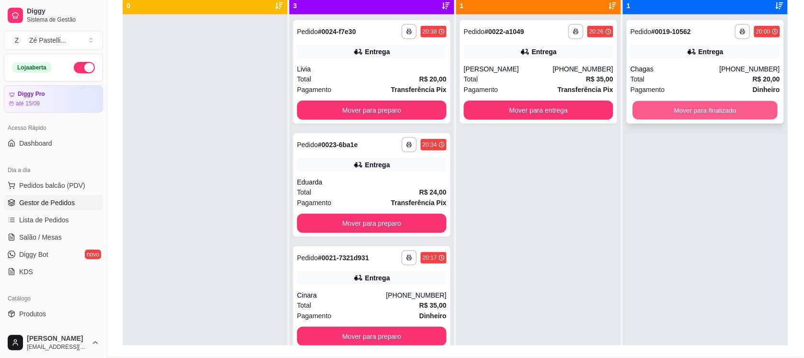
click at [696, 108] on button "Mover para finalizado" at bounding box center [705, 110] width 145 height 19
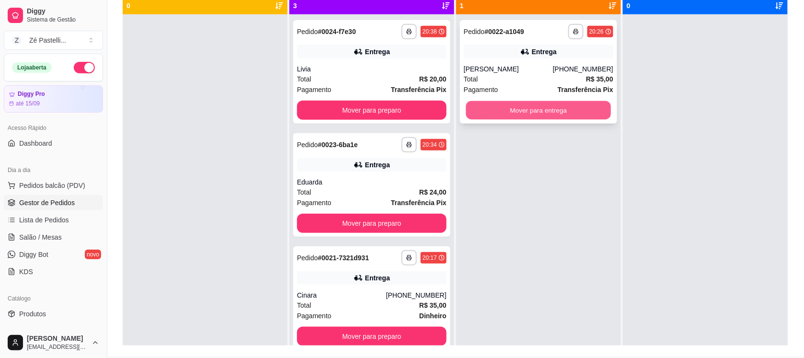
click at [568, 104] on button "Mover para entrega" at bounding box center [538, 110] width 145 height 19
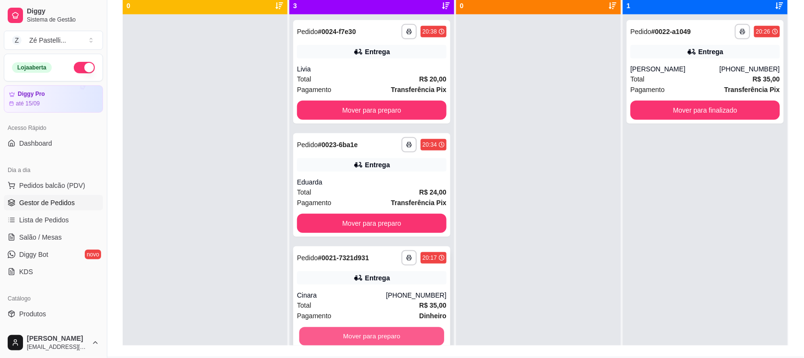
click at [371, 337] on button "Mover para preparo" at bounding box center [371, 336] width 145 height 19
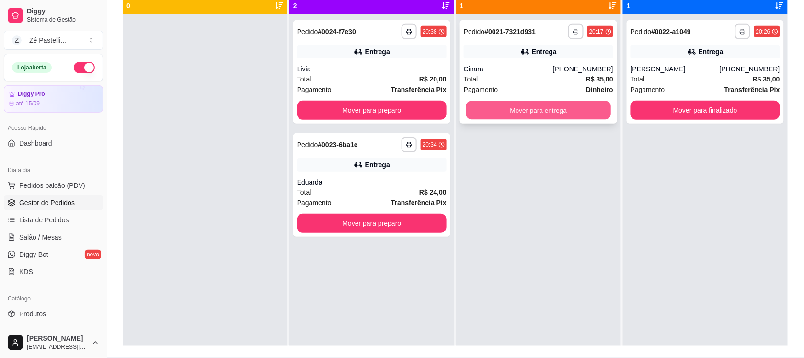
click at [552, 108] on button "Mover para entrega" at bounding box center [538, 110] width 145 height 19
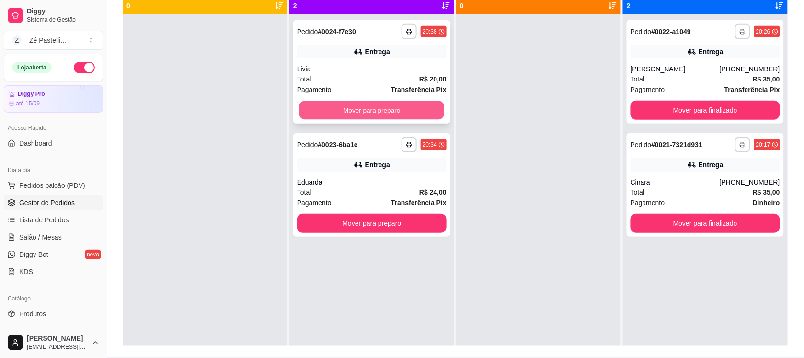
click at [392, 113] on button "Mover para preparo" at bounding box center [371, 110] width 145 height 19
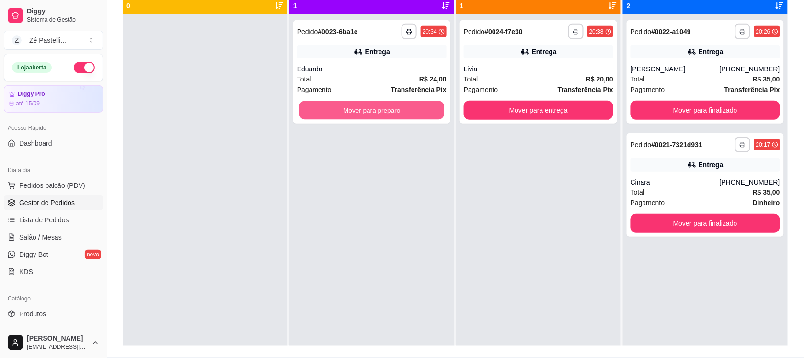
click at [392, 113] on button "Mover para preparo" at bounding box center [371, 110] width 145 height 19
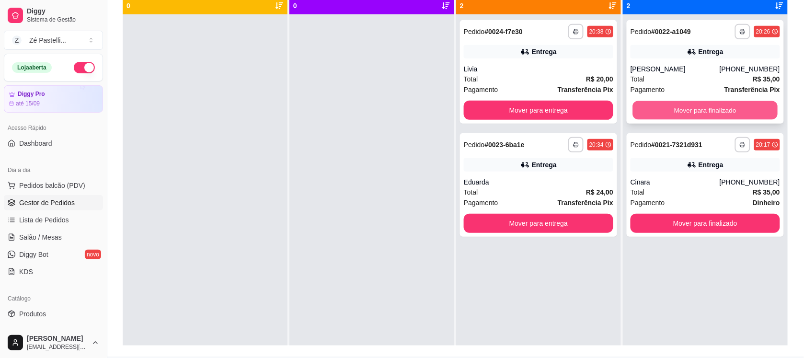
click at [647, 110] on button "Mover para finalizado" at bounding box center [705, 110] width 145 height 19
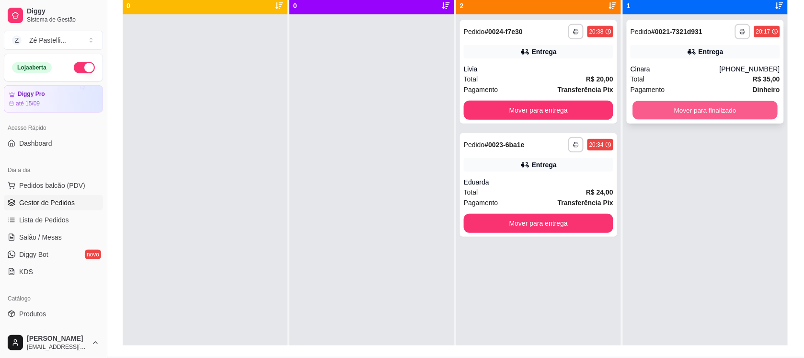
click at [695, 106] on button "Mover para finalizado" at bounding box center [705, 110] width 145 height 19
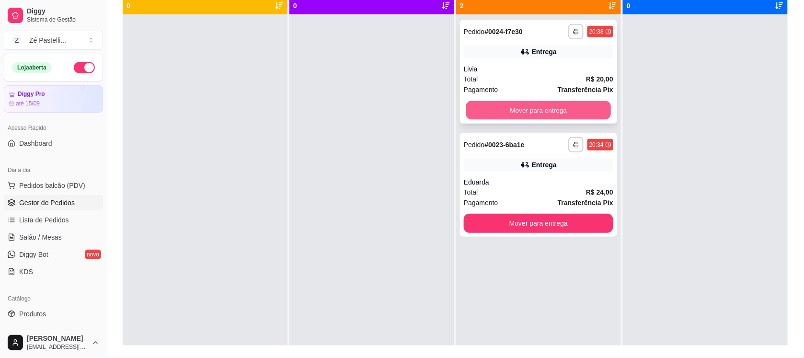
click at [540, 105] on button "Mover para entrega" at bounding box center [538, 110] width 145 height 19
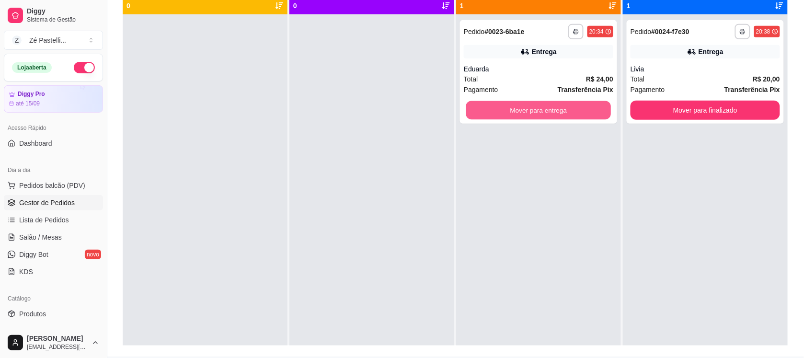
click at [540, 105] on button "Mover para entrega" at bounding box center [538, 110] width 145 height 19
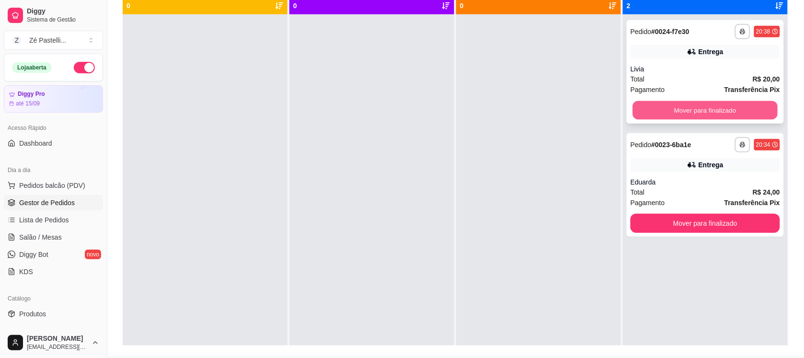
click at [640, 114] on button "Mover para finalizado" at bounding box center [705, 110] width 145 height 19
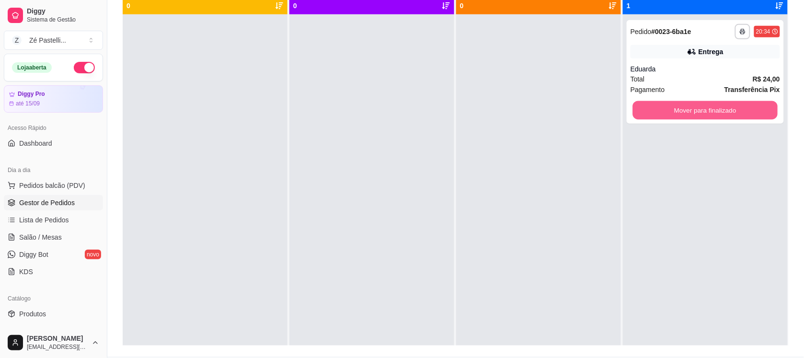
click at [640, 114] on button "Mover para finalizado" at bounding box center [705, 110] width 145 height 19
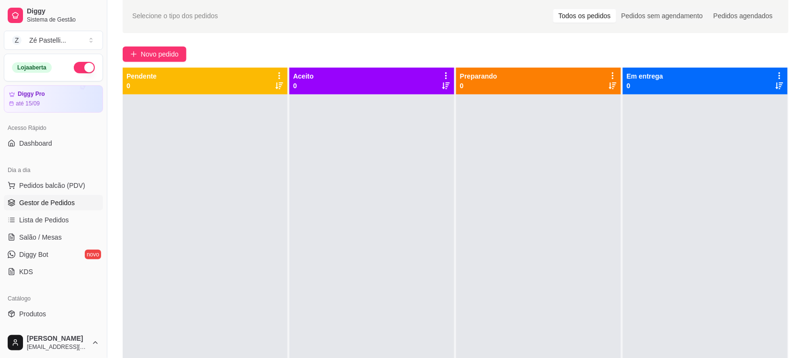
scroll to position [0, 0]
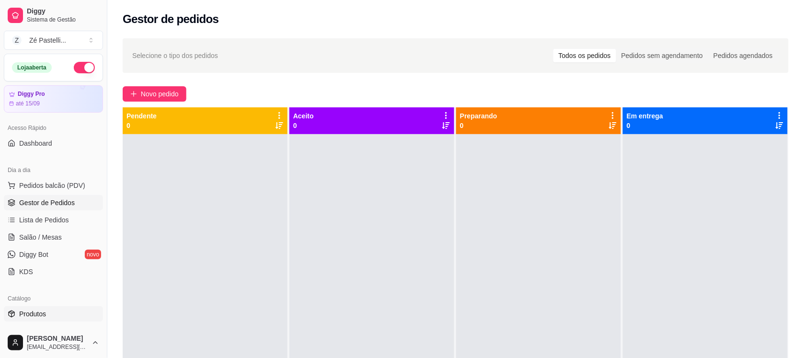
click at [64, 307] on link "Produtos" at bounding box center [53, 313] width 99 height 15
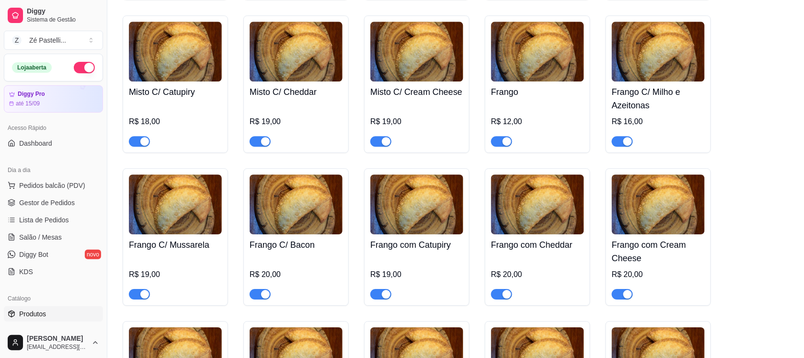
scroll to position [766, 0]
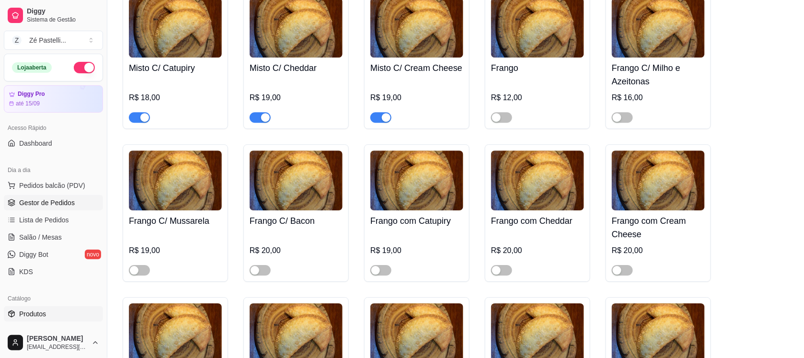
click at [32, 206] on span "Gestor de Pedidos" at bounding box center [47, 203] width 56 height 10
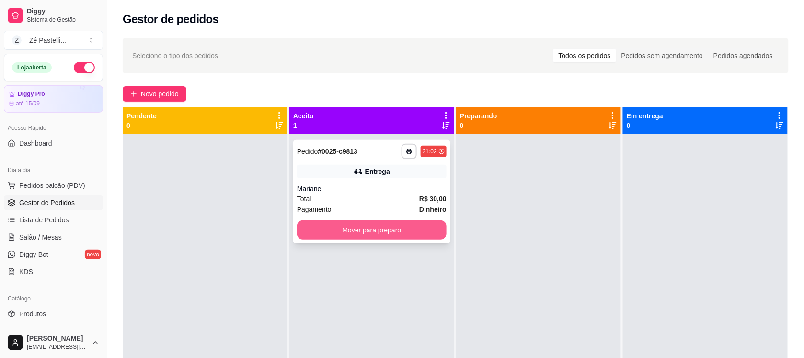
click at [336, 228] on button "Mover para preparo" at bounding box center [371, 229] width 149 height 19
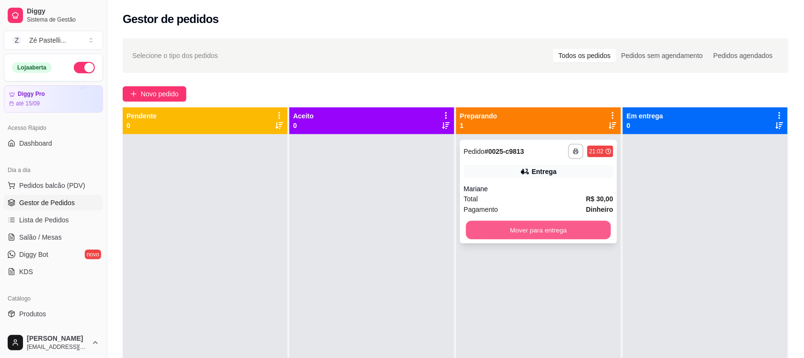
click at [539, 230] on button "Mover para entrega" at bounding box center [538, 230] width 145 height 19
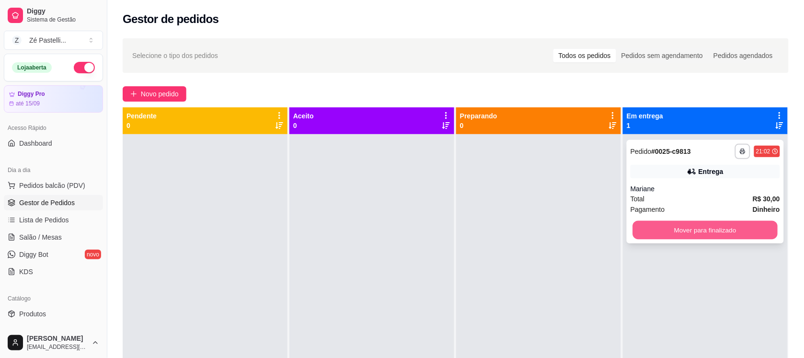
click at [717, 227] on button "Mover para finalizado" at bounding box center [705, 230] width 145 height 19
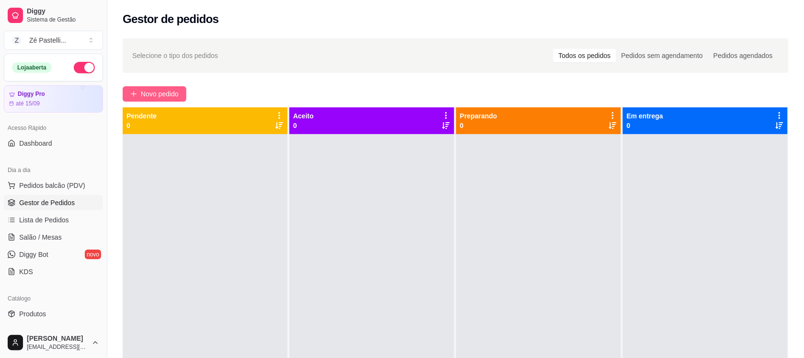
drag, startPoint x: 135, startPoint y: 102, endPoint x: 141, endPoint y: 97, distance: 7.9
click at [141, 97] on div "Selecione o tipo dos pedidos Todos os pedidos Pedidos sem agendamento Pedidos a…" at bounding box center [455, 255] width 697 height 444
click at [141, 97] on span "Novo pedido" at bounding box center [160, 94] width 38 height 11
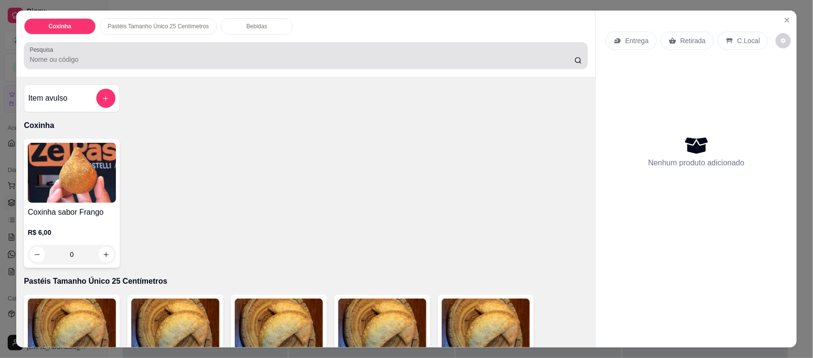
click at [102, 54] on div at bounding box center [306, 55] width 552 height 19
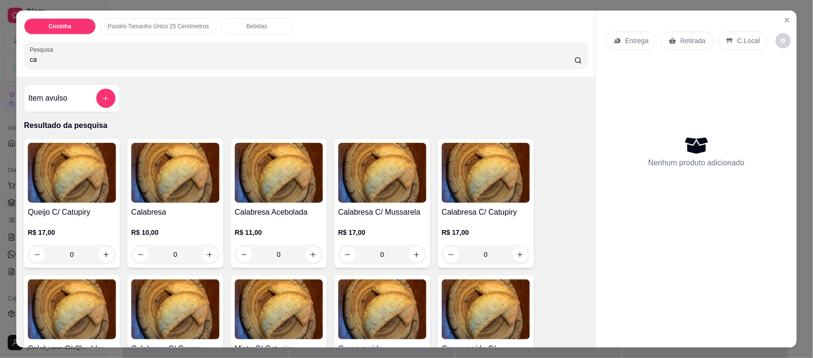
type input "ca"
click at [382, 149] on img at bounding box center [382, 173] width 88 height 60
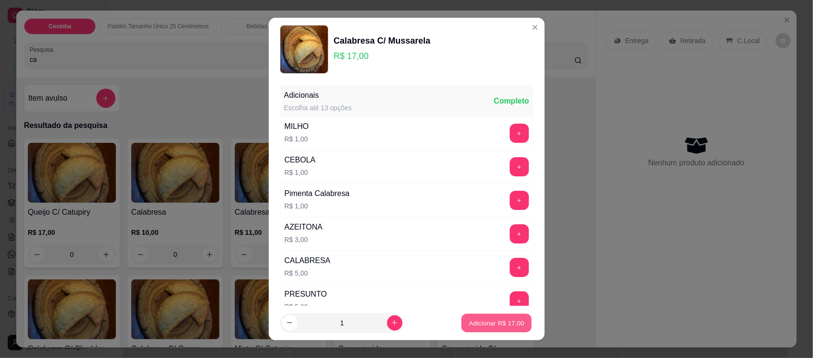
click at [481, 320] on p "Adicionar R$ 17,00" at bounding box center [497, 322] width 56 height 9
type input "1"
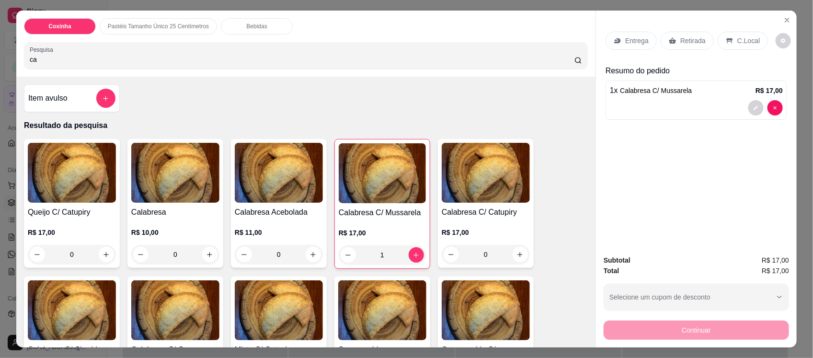
click at [630, 37] on p "Entrega" at bounding box center [636, 41] width 23 height 10
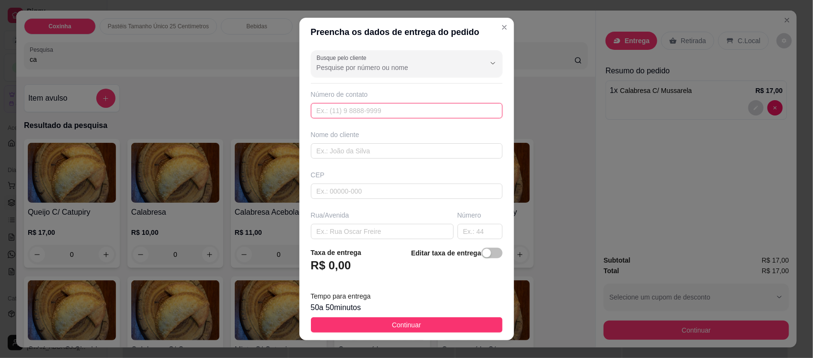
click at [370, 109] on input "text" at bounding box center [407, 110] width 192 height 15
type input "[PHONE_NUMBER]"
click at [351, 151] on input "text" at bounding box center [407, 150] width 192 height 15
type input "Dena"
click at [362, 229] on input "text" at bounding box center [382, 231] width 143 height 15
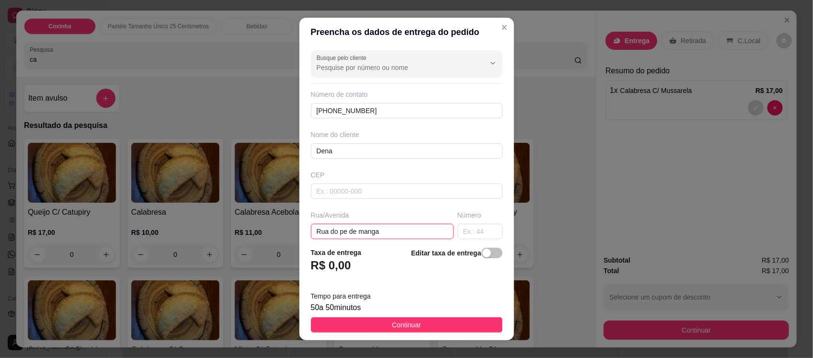
type input "Rua do pe de manga"
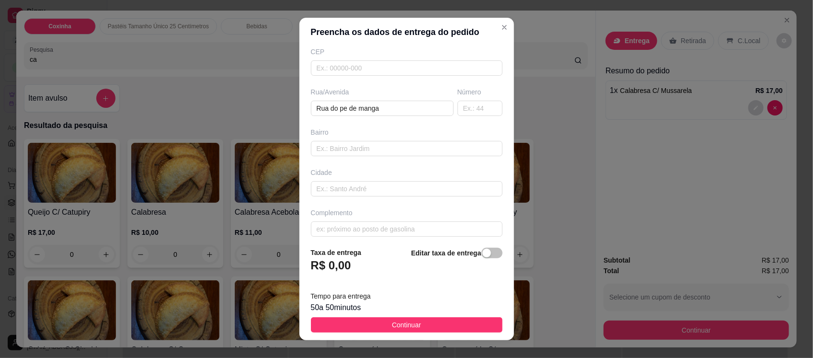
scroll to position [132, 0]
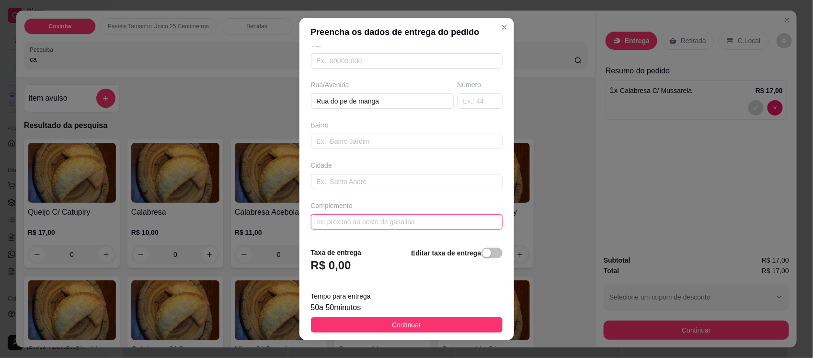
click at [344, 218] on input "text" at bounding box center [407, 221] width 192 height 15
click at [393, 221] on input "Casa de esquina" at bounding box center [407, 221] width 192 height 15
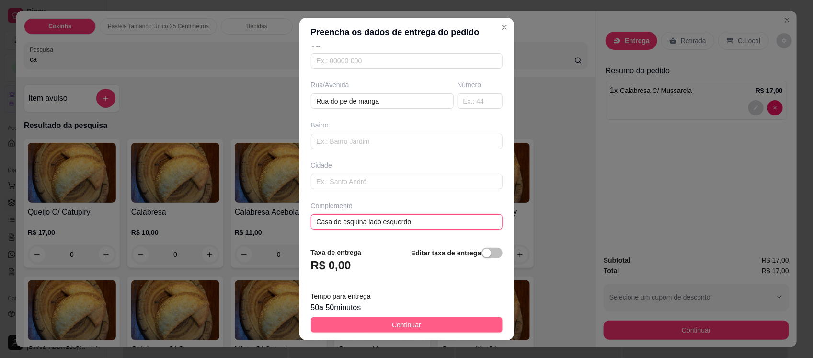
type input "Casa de esquina lado esquerdo"
click at [408, 321] on span "Continuar" at bounding box center [406, 325] width 29 height 11
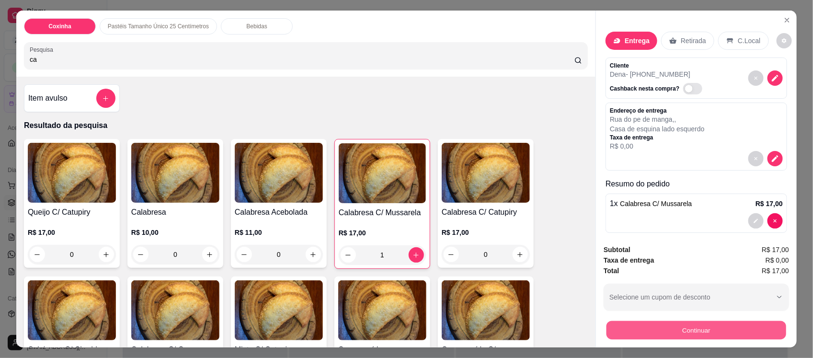
click at [683, 328] on button "Continuar" at bounding box center [697, 330] width 180 height 19
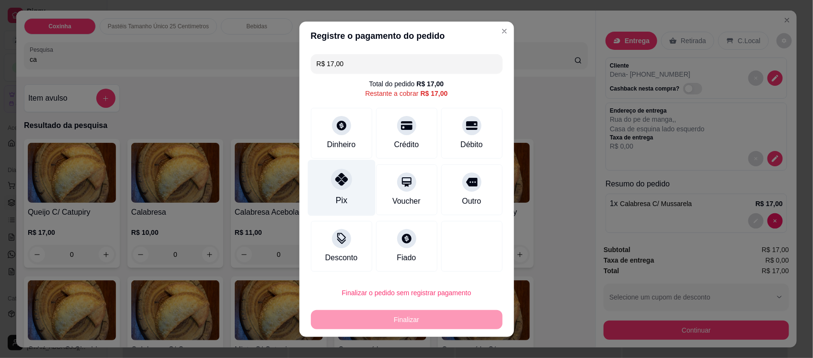
click at [335, 181] on icon at bounding box center [341, 179] width 12 height 12
type input "R$ 0,00"
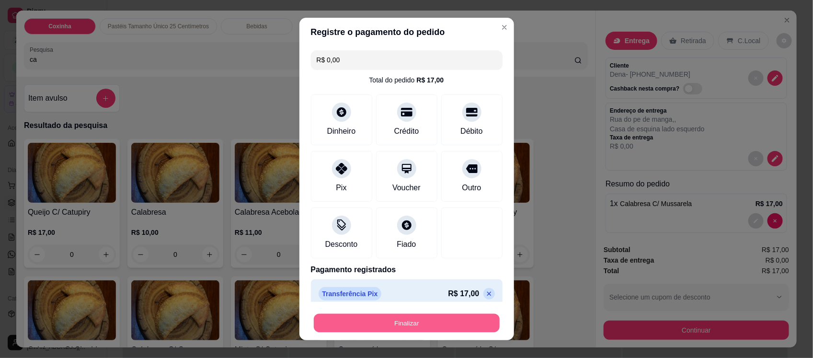
click at [410, 326] on button "Finalizar" at bounding box center [407, 322] width 186 height 19
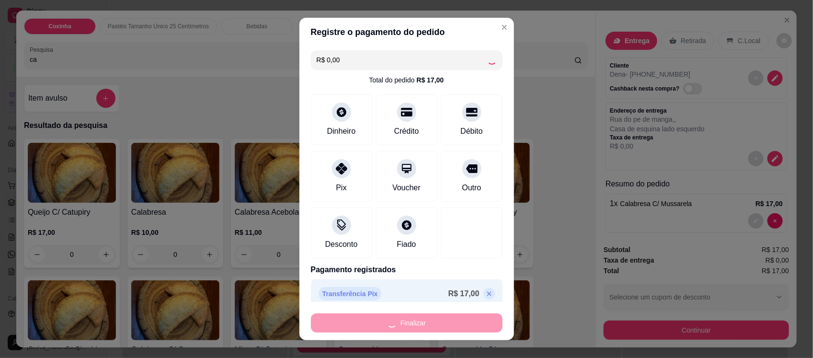
type input "0"
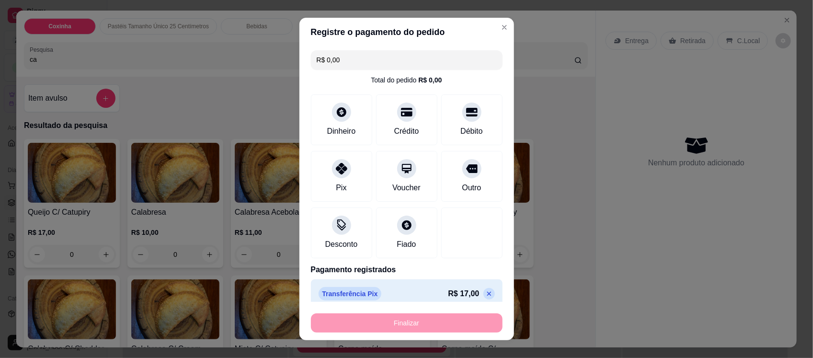
type input "-R$ 17,00"
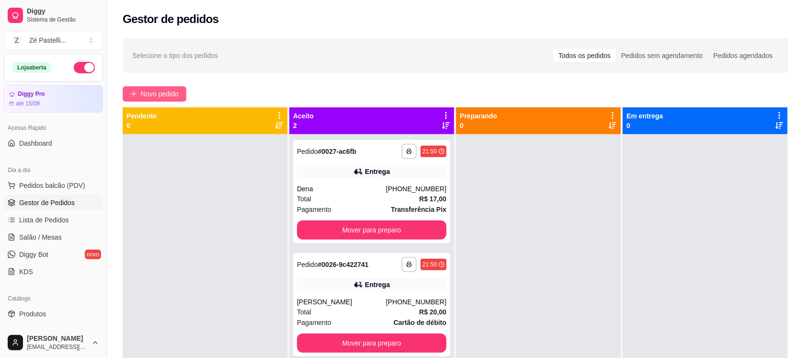
click at [171, 91] on span "Novo pedido" at bounding box center [160, 94] width 38 height 11
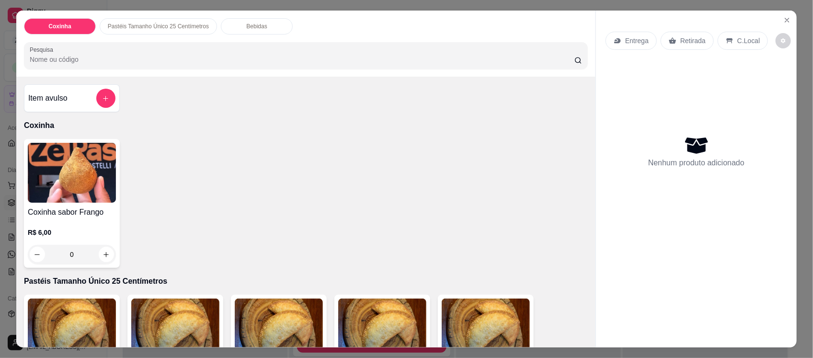
click at [136, 57] on input "Pesquisa" at bounding box center [302, 60] width 545 height 10
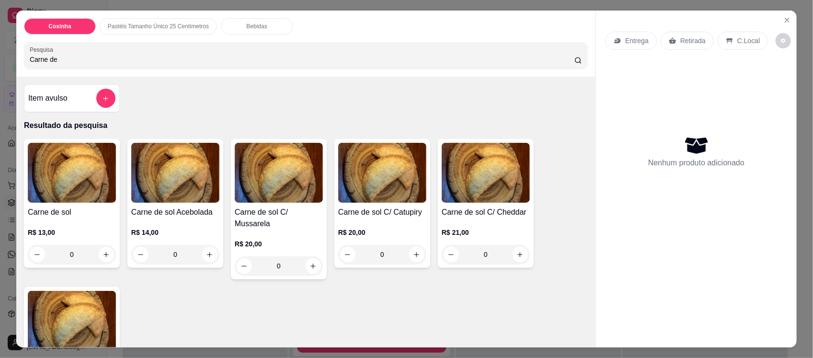
type input "Carne de"
click at [187, 193] on img at bounding box center [175, 173] width 88 height 60
click at [781, 14] on button "Close" at bounding box center [787, 19] width 15 height 15
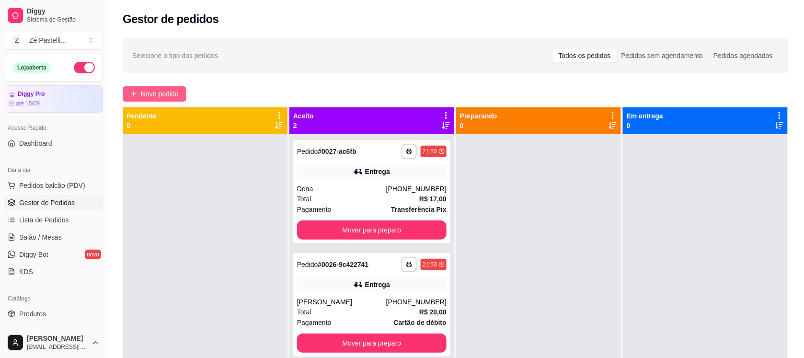
click at [165, 96] on span "Novo pedido" at bounding box center [160, 94] width 38 height 11
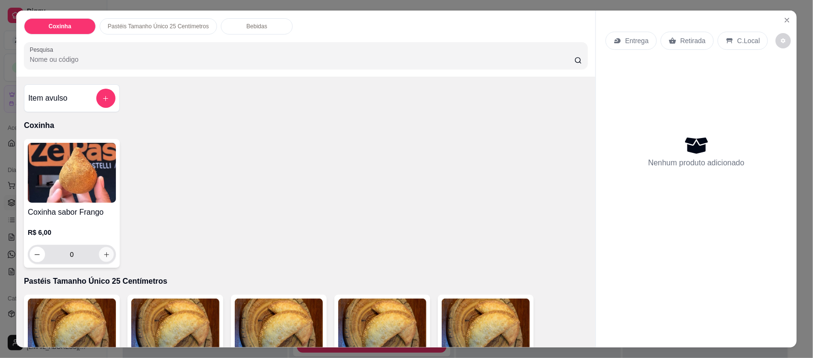
click at [103, 254] on icon "increase-product-quantity" at bounding box center [106, 254] width 7 height 7
type input "1"
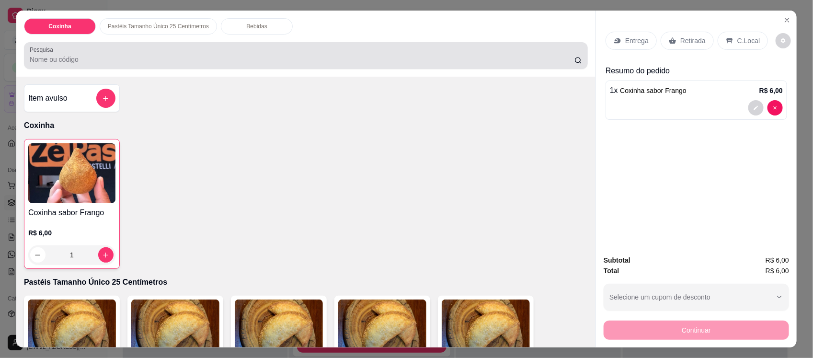
click at [111, 64] on input "Pesquisa" at bounding box center [302, 60] width 545 height 10
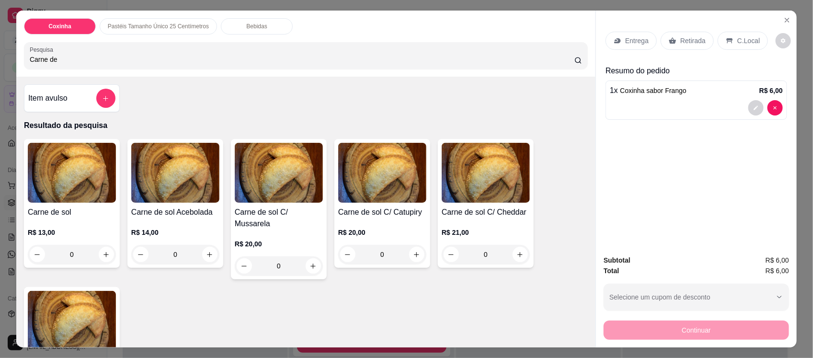
type input "Carne de"
click at [169, 174] on img at bounding box center [175, 173] width 88 height 60
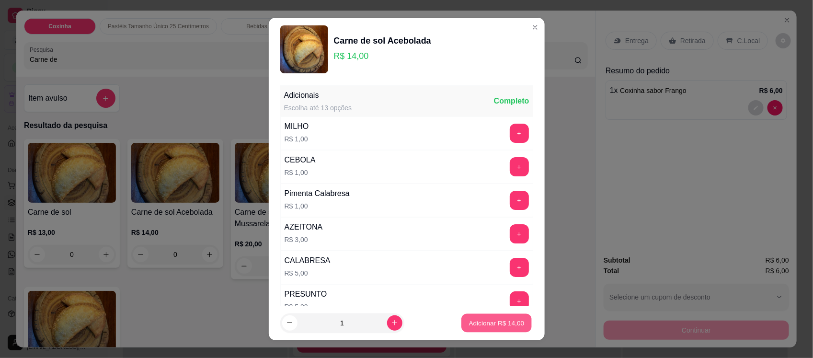
click at [504, 320] on p "Adicionar R$ 14,00" at bounding box center [497, 322] width 56 height 9
type input "1"
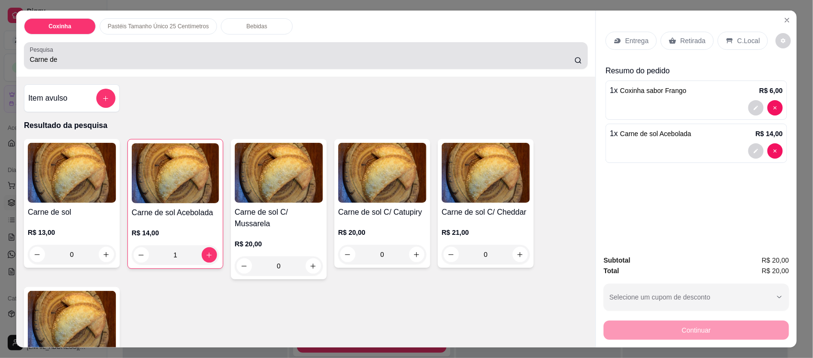
click at [175, 52] on div "Carne de" at bounding box center [306, 55] width 552 height 19
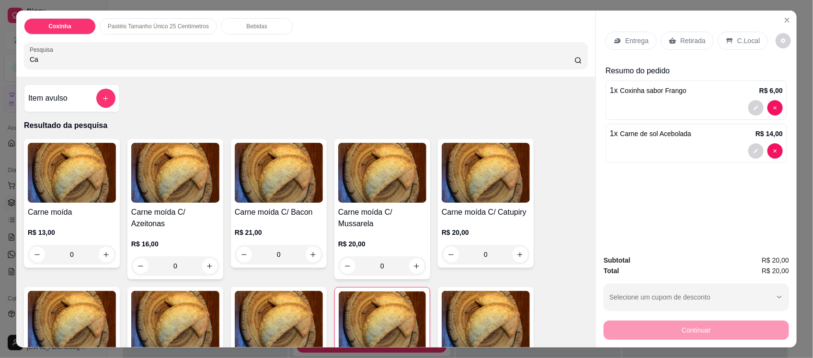
type input "C"
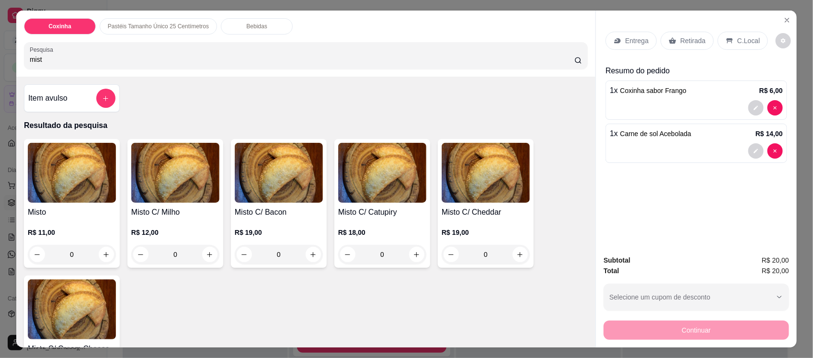
type input "mist"
click at [92, 195] on img at bounding box center [72, 173] width 88 height 60
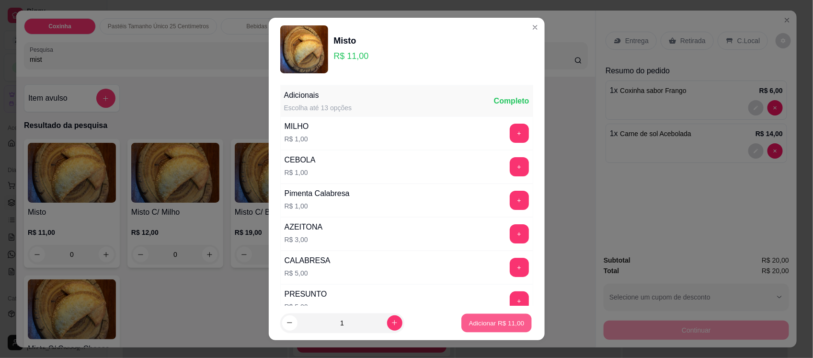
click at [490, 327] on p "Adicionar R$ 11,00" at bounding box center [497, 322] width 56 height 9
type input "1"
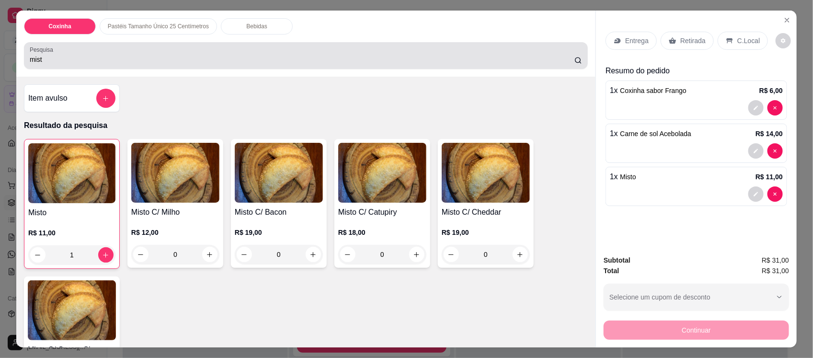
click at [85, 66] on div "Pesquisa mist" at bounding box center [306, 55] width 564 height 27
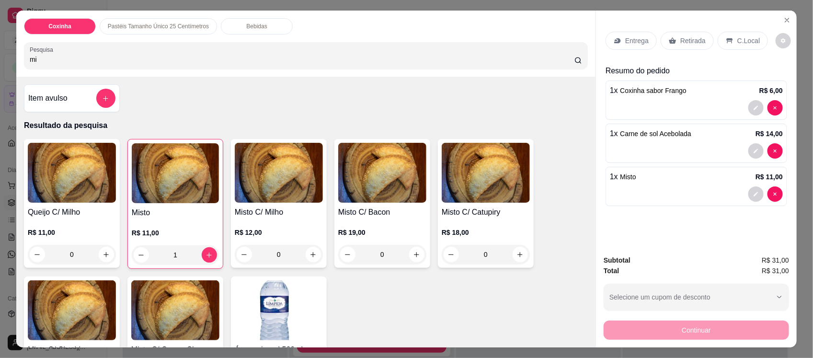
type input "m"
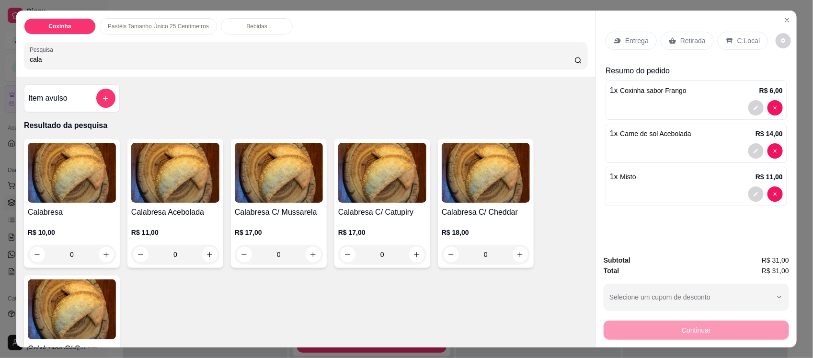
type input "cala"
click at [188, 171] on img at bounding box center [175, 173] width 88 height 60
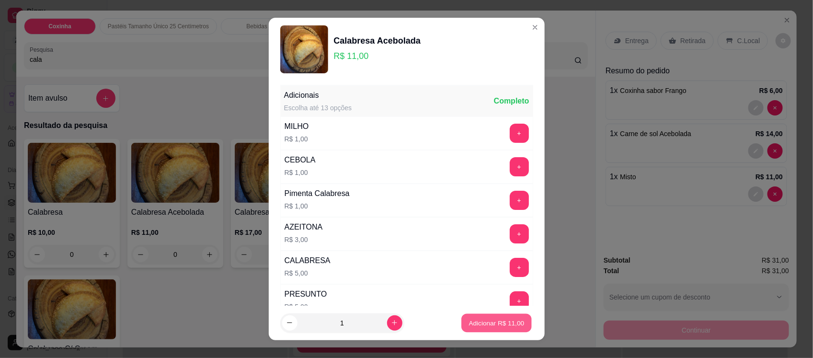
click at [487, 321] on p "Adicionar R$ 11,00" at bounding box center [497, 322] width 56 height 9
type input "1"
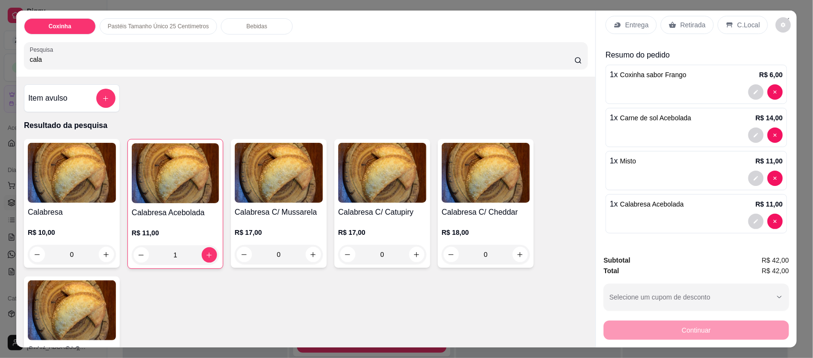
scroll to position [25, 0]
click at [184, 60] on input "cala" at bounding box center [302, 60] width 545 height 10
type input "c"
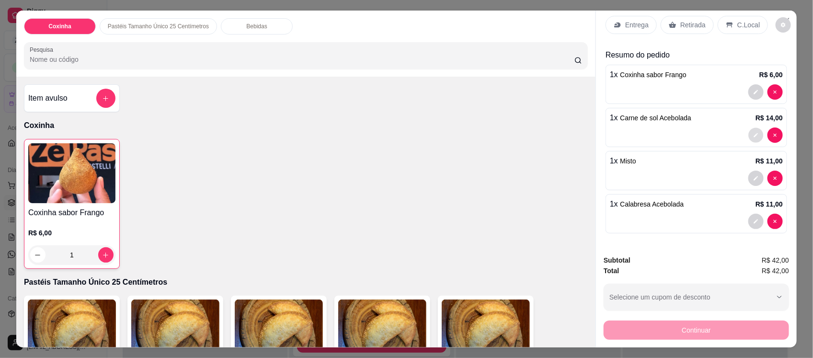
click at [753, 133] on icon "decrease-product-quantity" at bounding box center [756, 136] width 6 height 6
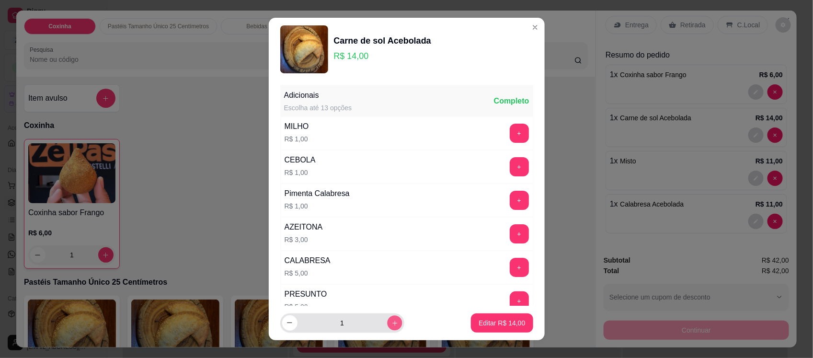
click at [387, 327] on button "increase-product-quantity" at bounding box center [394, 322] width 15 height 15
type input "2"
click at [506, 327] on p "Editar R$ 28,00" at bounding box center [502, 322] width 45 height 9
type input "2"
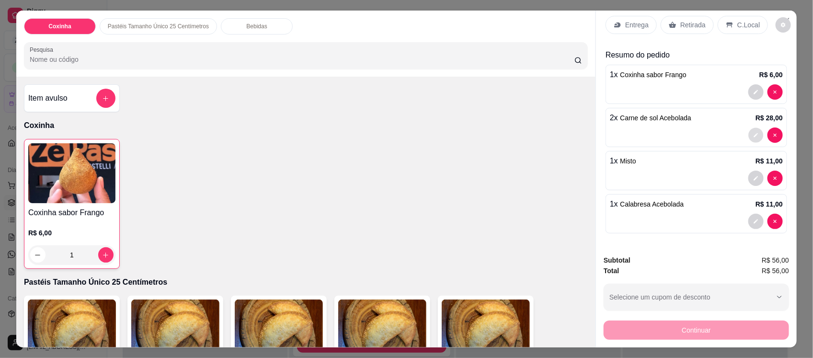
click at [753, 133] on icon "decrease-product-quantity" at bounding box center [756, 136] width 6 height 6
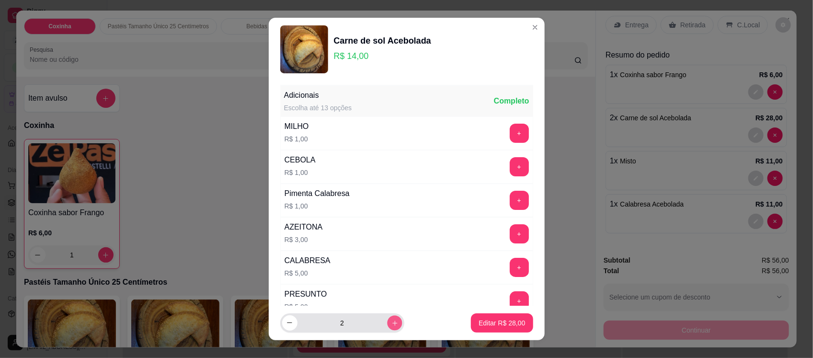
click at [391, 321] on icon "increase-product-quantity" at bounding box center [394, 322] width 7 height 7
type input "3"
click at [493, 322] on p "Editar R$ 42,00" at bounding box center [502, 322] width 45 height 9
type input "3"
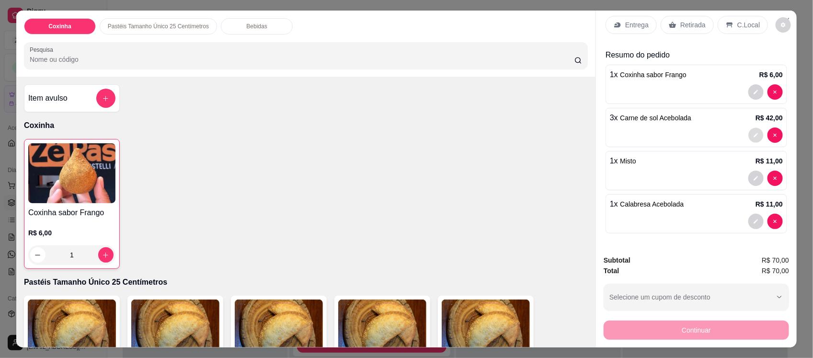
click at [754, 133] on icon "decrease-product-quantity" at bounding box center [756, 135] width 4 height 4
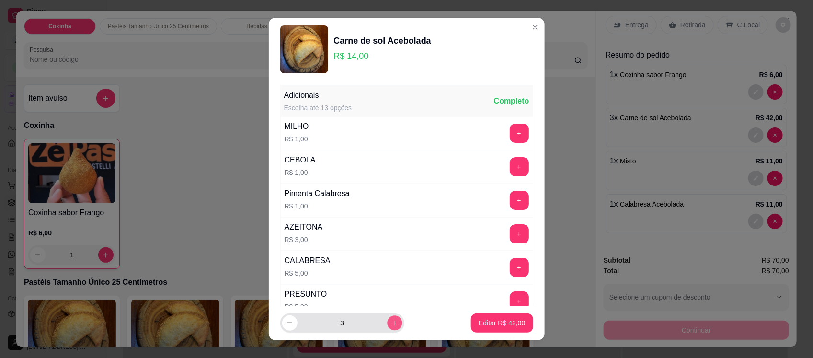
click at [387, 321] on button "increase-product-quantity" at bounding box center [394, 322] width 15 height 15
type input "4"
click at [480, 320] on p "Editar R$ 56,00" at bounding box center [502, 322] width 45 height 9
type input "4"
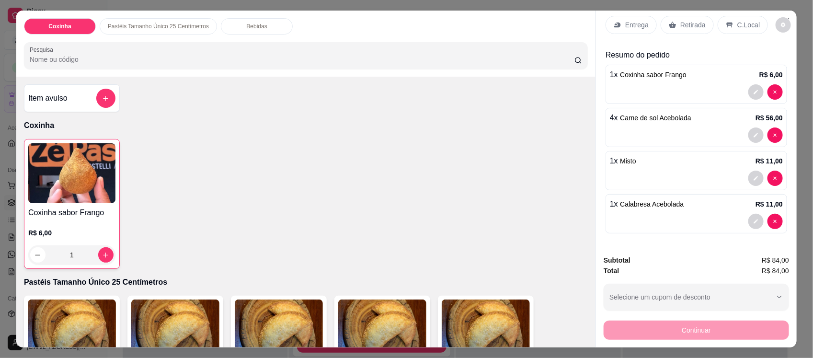
click at [629, 20] on p "Entrega" at bounding box center [636, 25] width 23 height 10
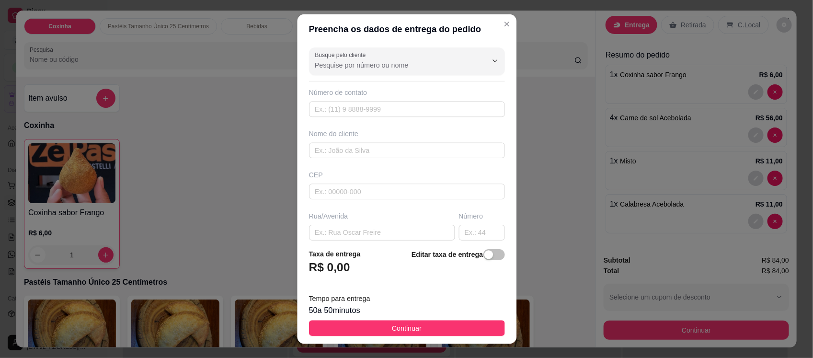
scroll to position [17, 0]
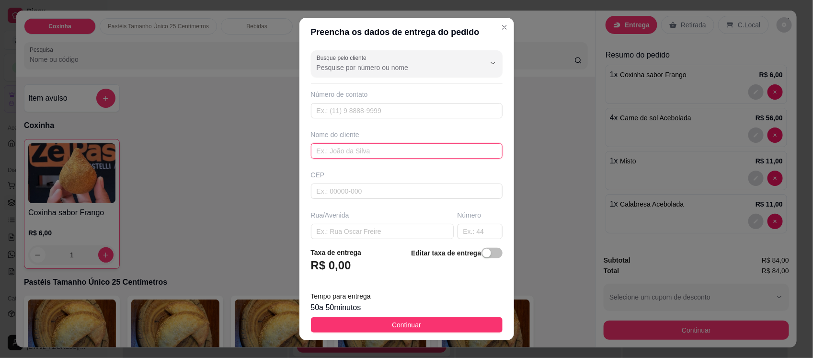
click at [339, 153] on input "text" at bounding box center [407, 150] width 192 height 15
type input "[PERSON_NAME] (filho de [PERSON_NAME])"
click at [365, 229] on input "text" at bounding box center [382, 231] width 143 height 15
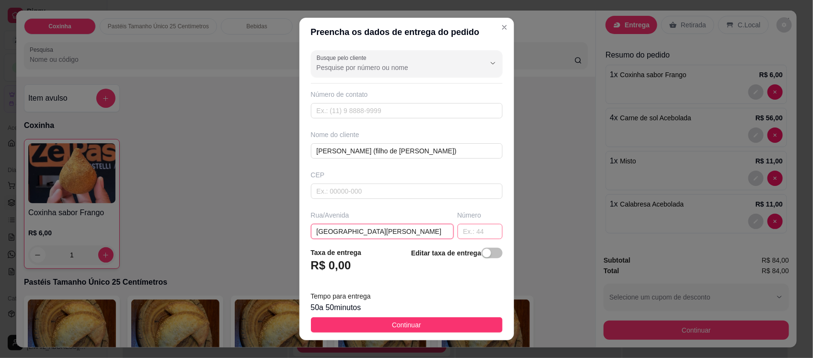
type input "[GEOGRAPHIC_DATA][PERSON_NAME]"
click at [460, 229] on input "text" at bounding box center [480, 231] width 45 height 15
type input "809"
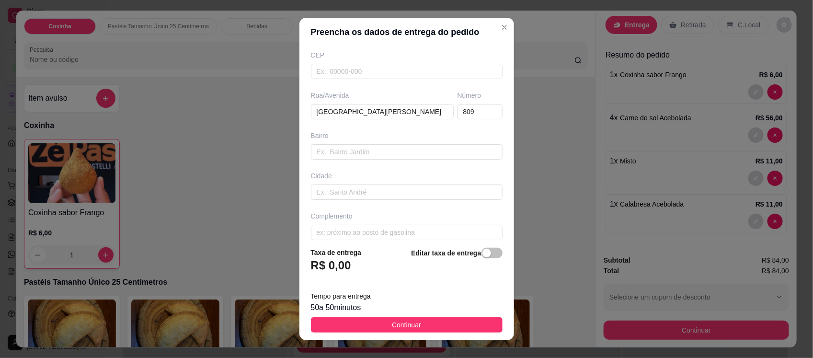
scroll to position [132, 0]
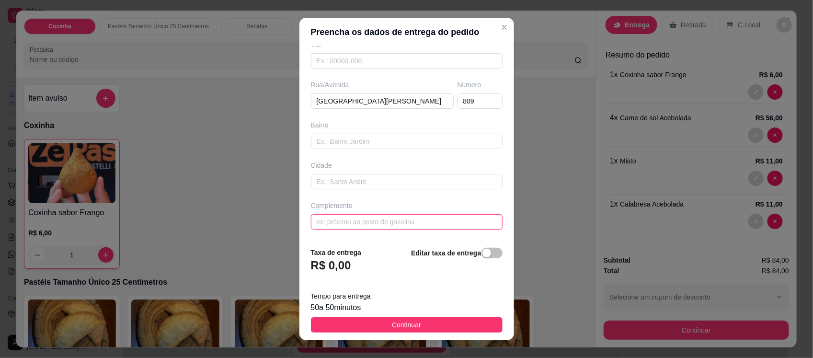
click at [413, 224] on input "text" at bounding box center [407, 221] width 192 height 15
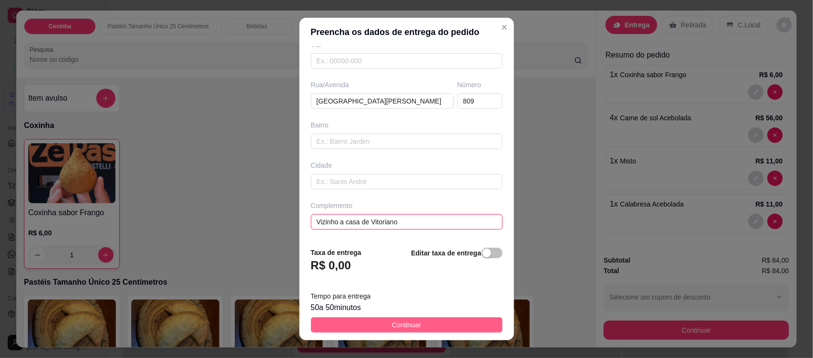
type input "Vizinho a casa de Vitoriano"
click at [394, 322] on span "Continuar" at bounding box center [406, 325] width 29 height 11
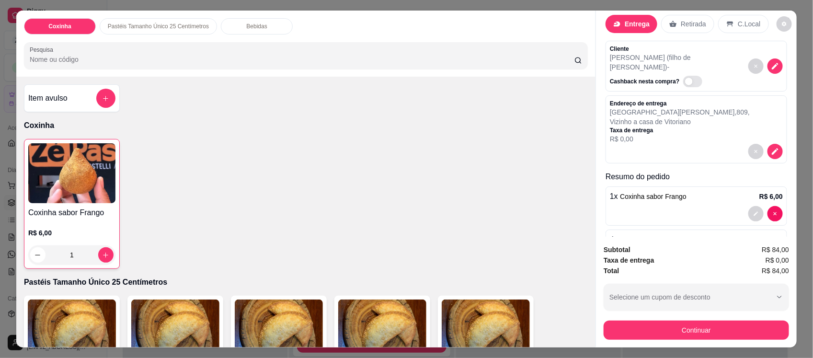
scroll to position [25, 0]
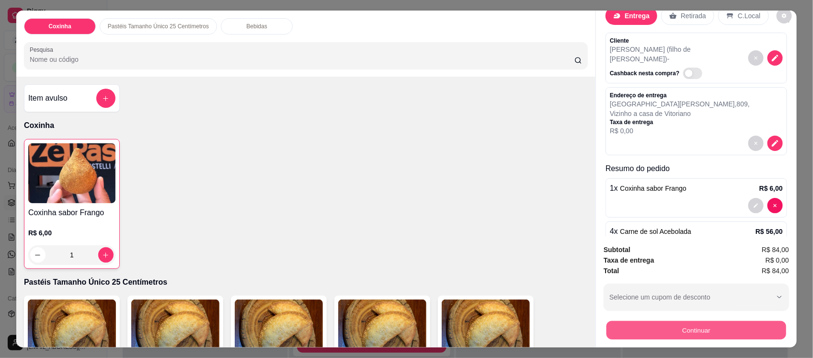
click at [707, 327] on button "Continuar" at bounding box center [697, 330] width 180 height 19
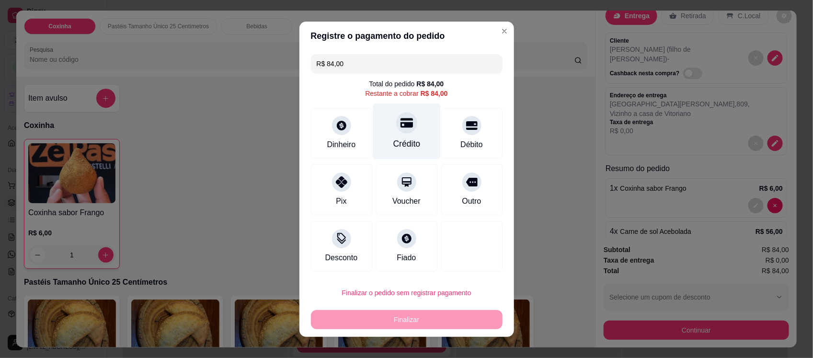
click at [387, 130] on div "Crédito" at bounding box center [407, 131] width 68 height 56
type input "R$ 0,00"
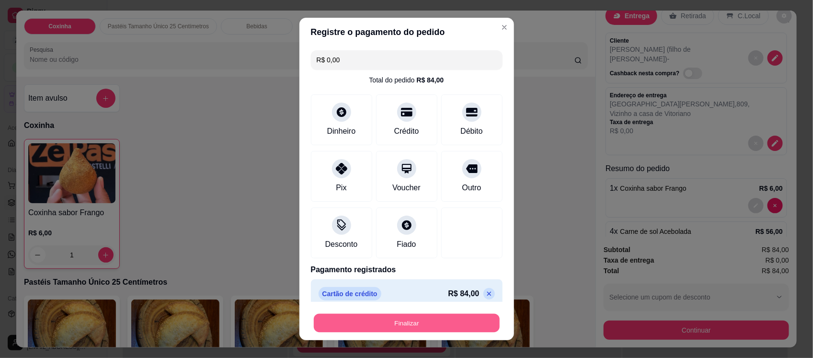
click at [381, 324] on button "Finalizar" at bounding box center [407, 322] width 186 height 19
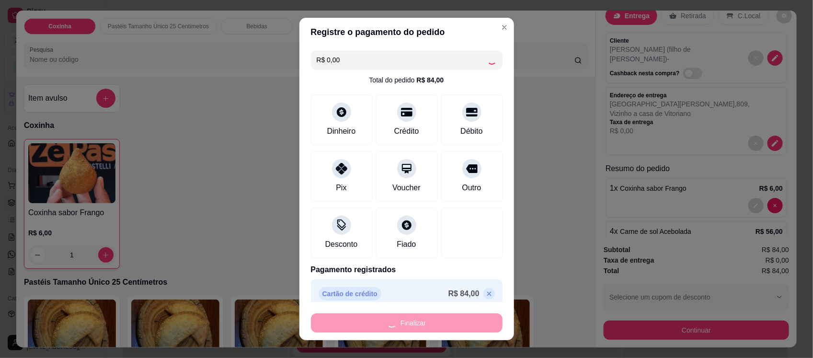
type input "0"
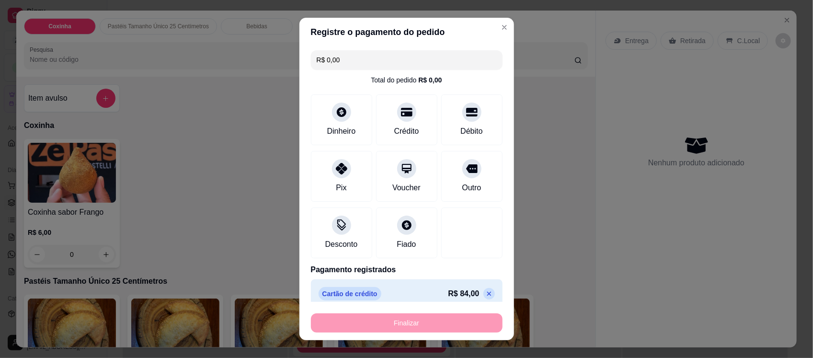
type input "-R$ 84,00"
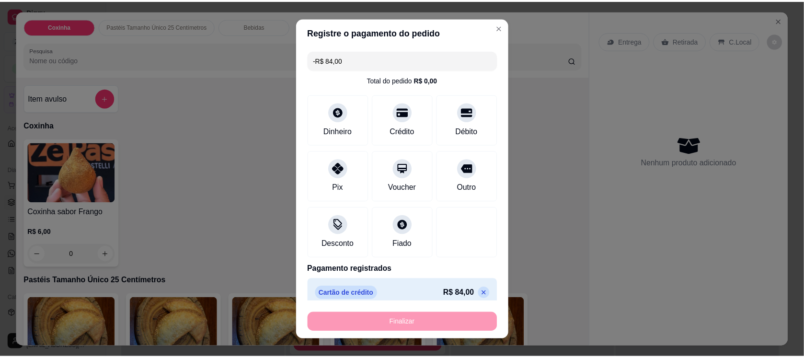
scroll to position [0, 0]
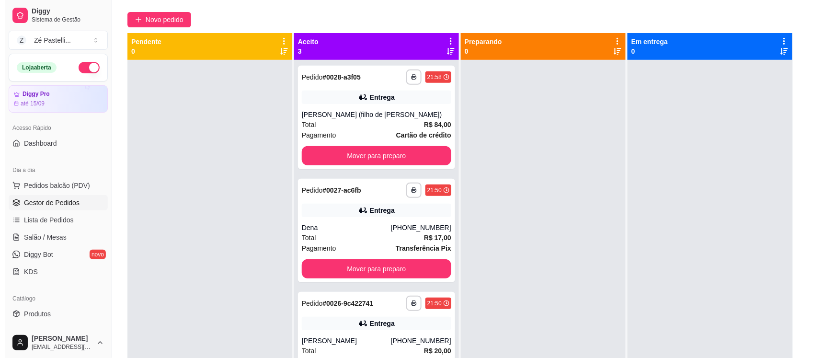
scroll to position [96, 0]
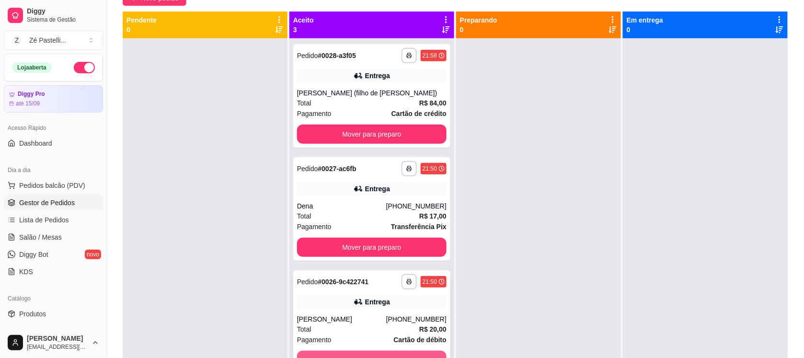
click at [378, 351] on button "Mover para preparo" at bounding box center [371, 360] width 149 height 19
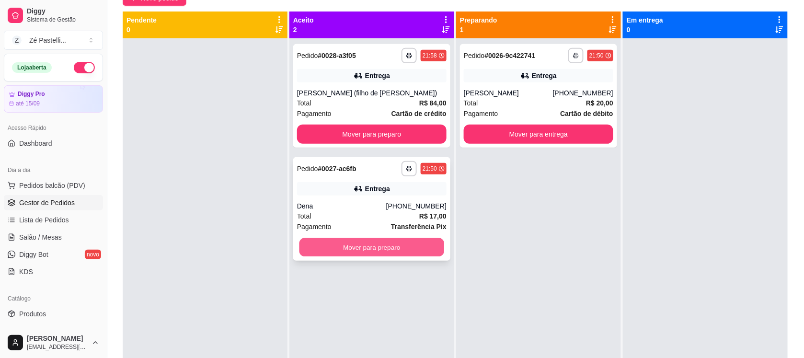
click at [391, 248] on button "Mover para preparo" at bounding box center [371, 247] width 145 height 19
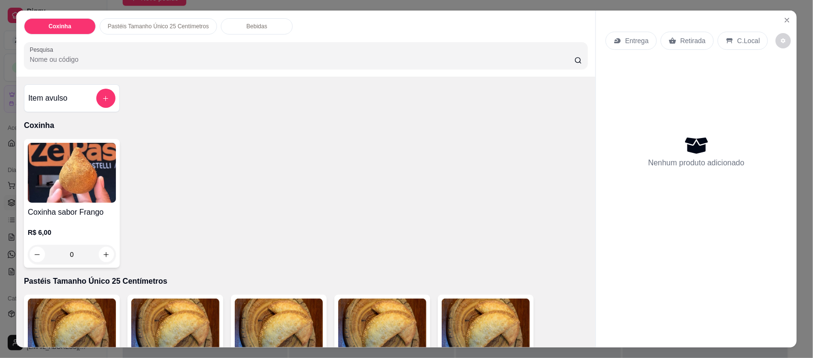
click at [211, 57] on input "Pesquisa" at bounding box center [302, 60] width 545 height 10
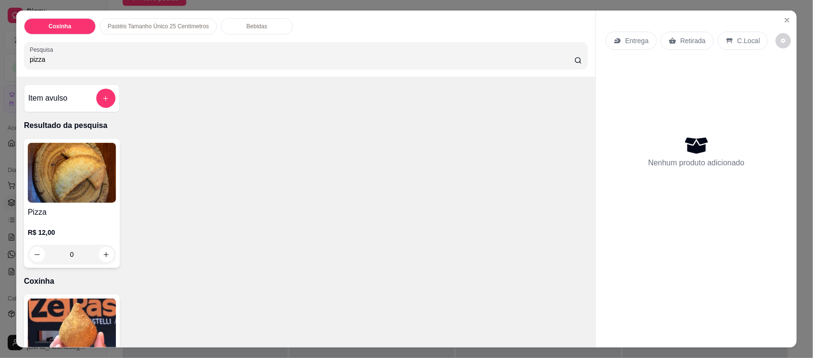
type input "pizza"
click at [85, 157] on img at bounding box center [72, 173] width 88 height 60
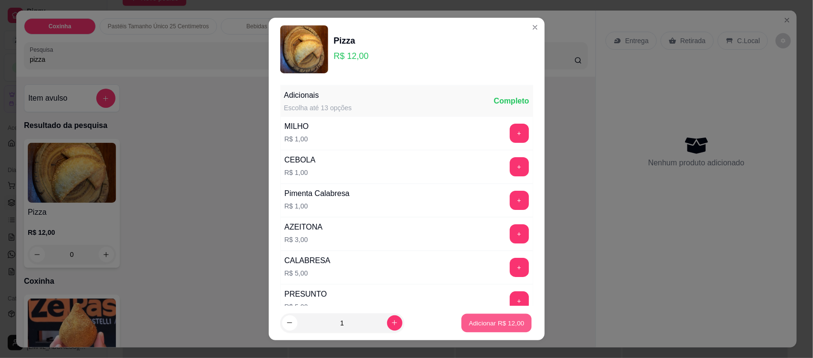
click at [485, 326] on p "Adicionar R$ 12,00" at bounding box center [497, 322] width 56 height 9
type input "1"
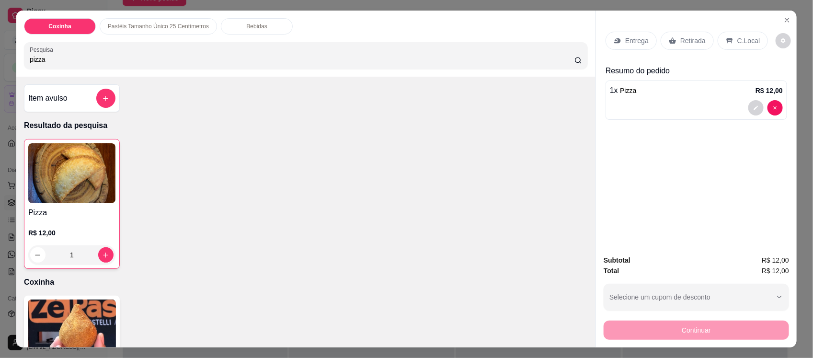
click at [692, 40] on p "Retirada" at bounding box center [692, 41] width 25 height 10
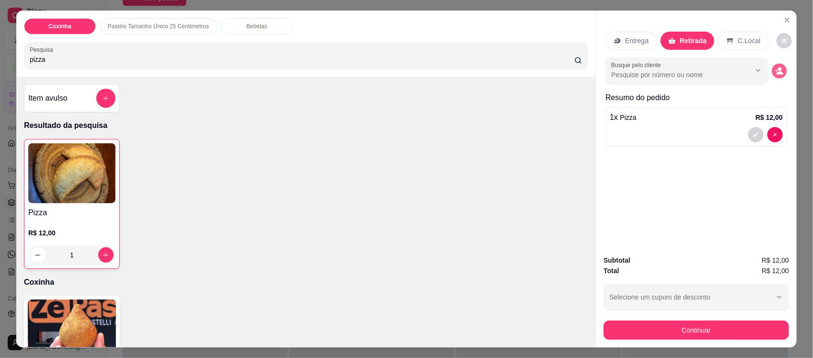
click at [775, 71] on icon "decrease-product-quantity" at bounding box center [779, 71] width 8 height 8
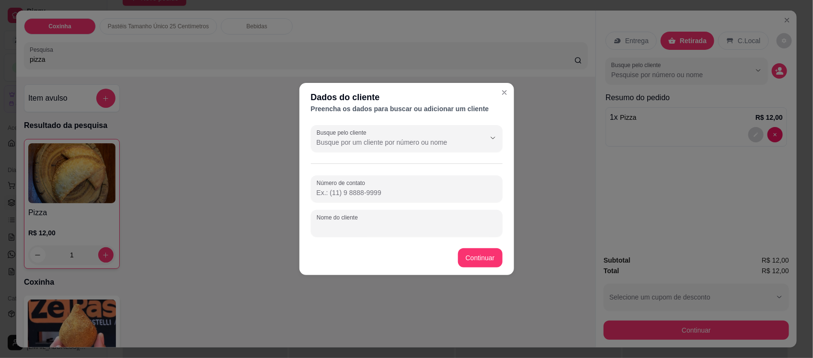
click at [397, 224] on input "Nome do cliente" at bounding box center [407, 227] width 180 height 10
type input "[PERSON_NAME]"
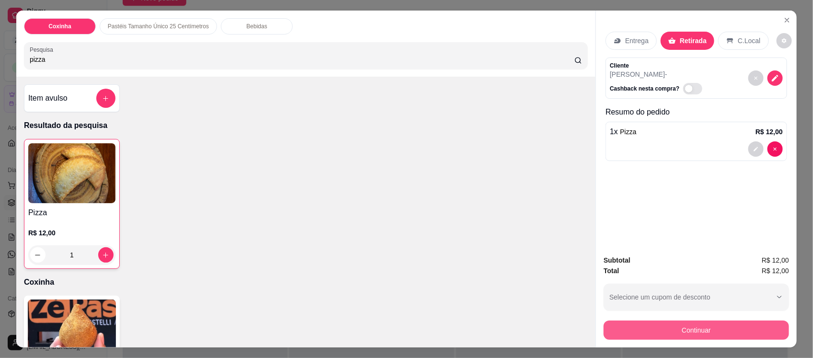
click at [665, 328] on button "Continuar" at bounding box center [696, 330] width 185 height 19
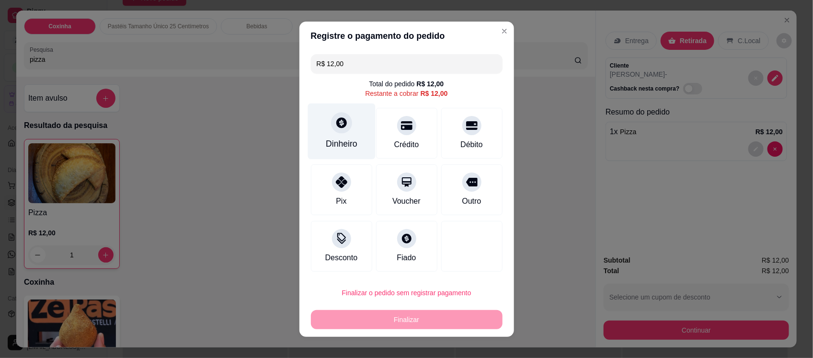
click at [326, 139] on div "Dinheiro" at bounding box center [342, 144] width 32 height 12
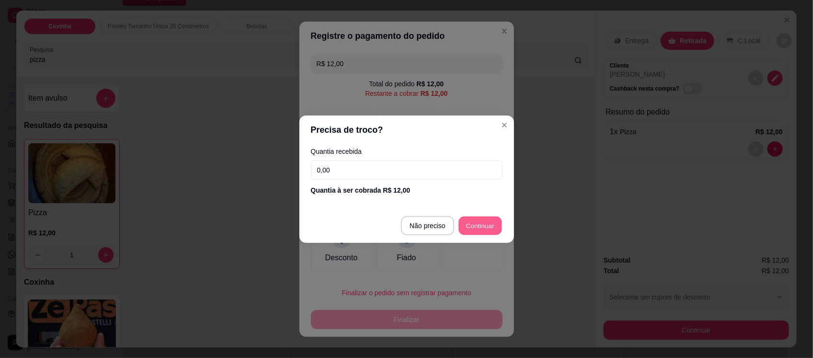
type input "R$ 0,00"
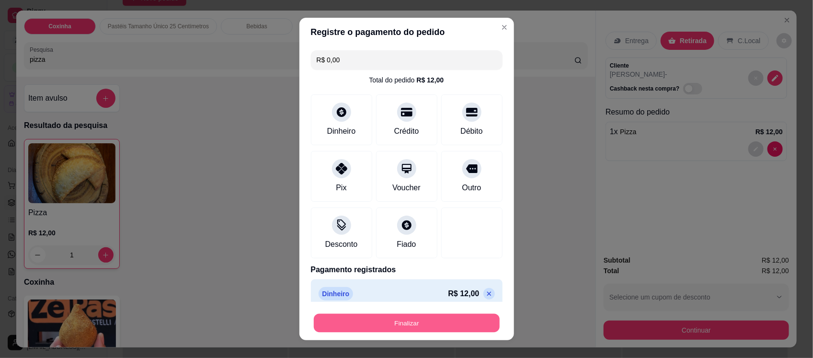
click at [413, 330] on button "Finalizar" at bounding box center [407, 322] width 186 height 19
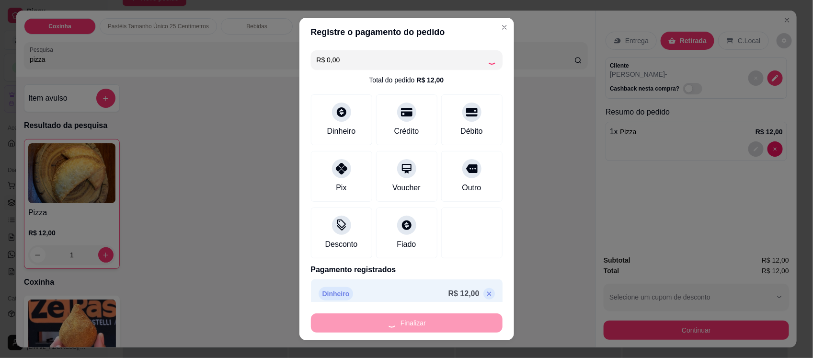
type input "0"
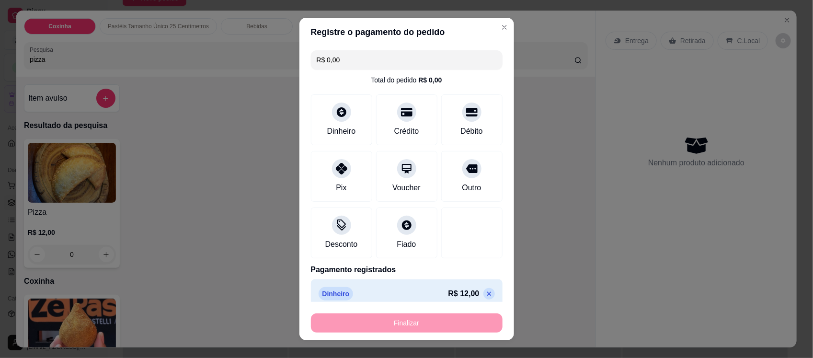
type input "-R$ 12,00"
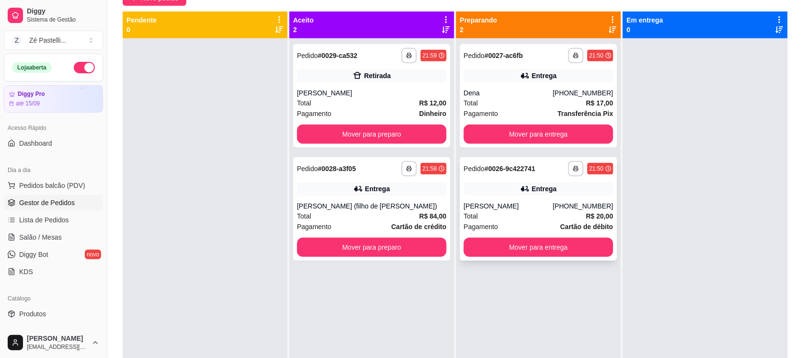
click at [536, 211] on div "Total R$ 20,00" at bounding box center [538, 216] width 149 height 11
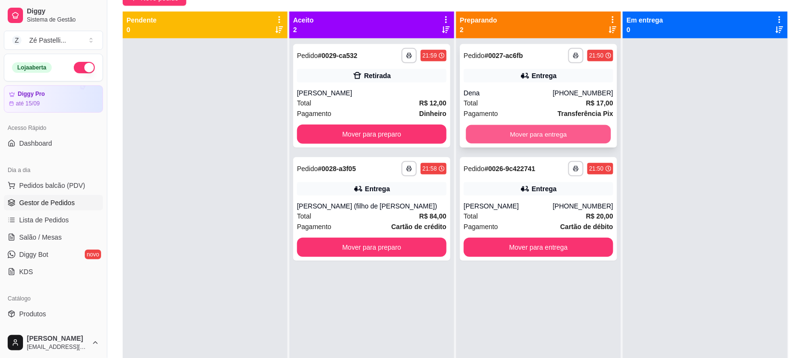
click at [522, 130] on button "Mover para entrega" at bounding box center [538, 134] width 145 height 19
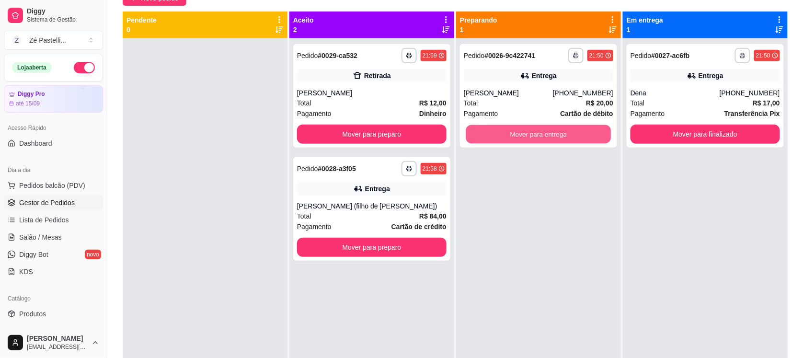
click at [522, 130] on button "Mover para entrega" at bounding box center [538, 134] width 145 height 19
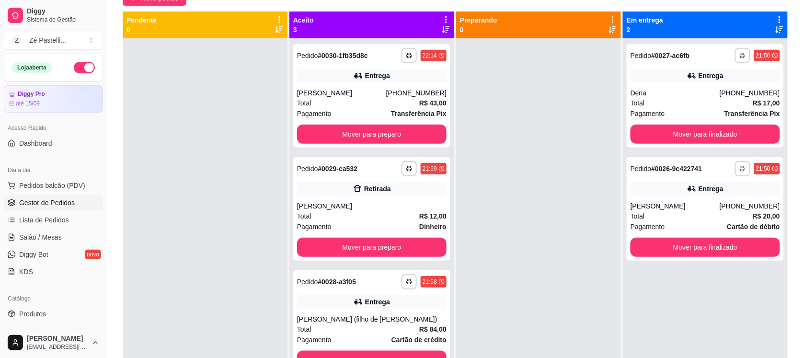
click at [74, 68] on button "button" at bounding box center [84, 67] width 21 height 11
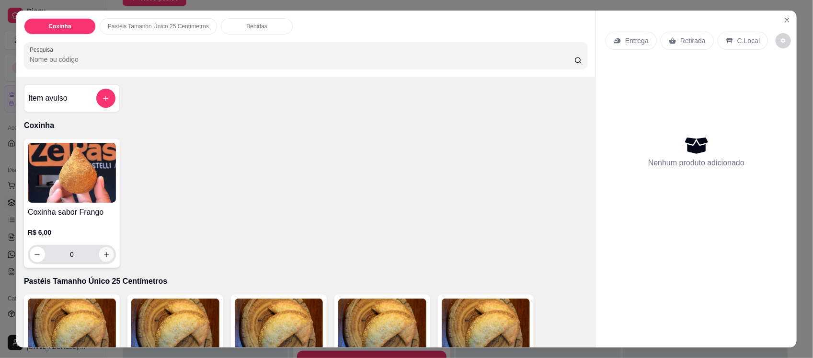
click at [103, 256] on icon "increase-product-quantity" at bounding box center [106, 254] width 7 height 7
type input "1"
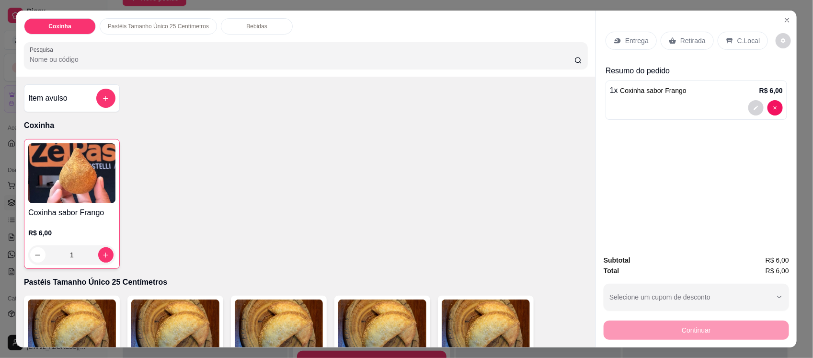
click at [77, 56] on input "Pesquisa" at bounding box center [302, 60] width 545 height 10
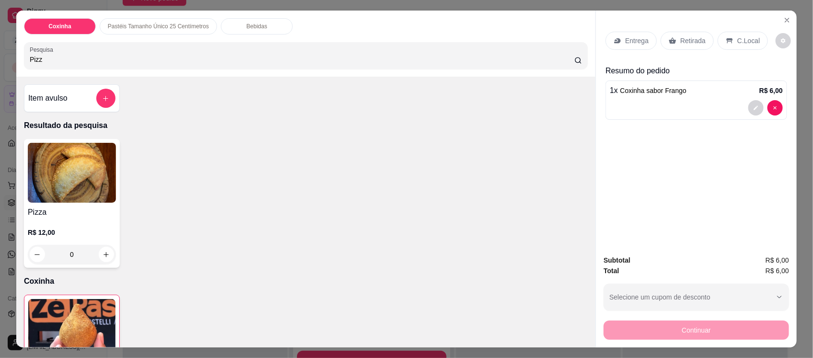
type input "Pizz"
click at [102, 254] on div "0" at bounding box center [72, 254] width 88 height 19
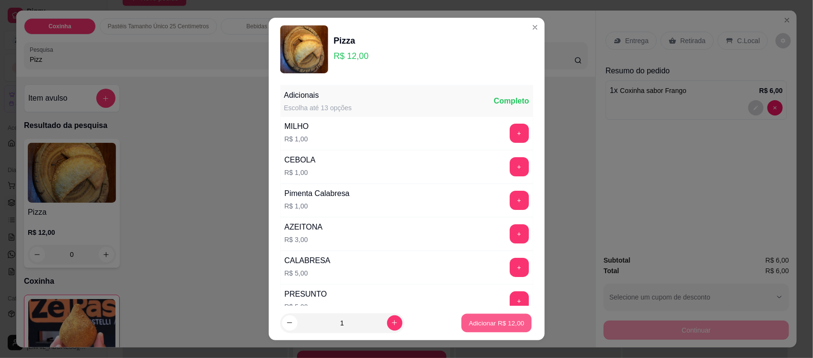
click at [489, 317] on button "Adicionar R$ 12,00" at bounding box center [497, 322] width 70 height 19
type input "1"
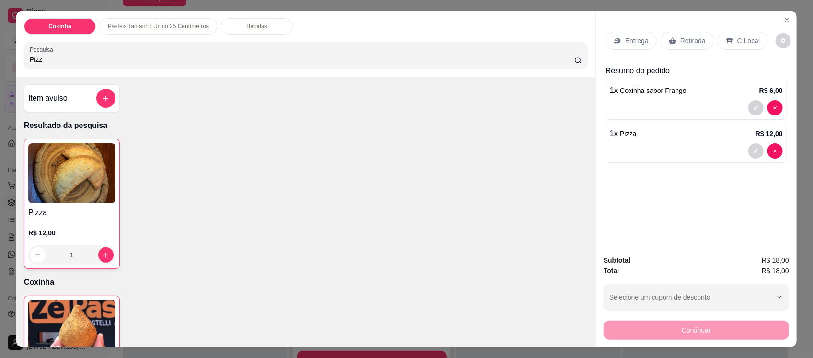
click at [629, 41] on p "Entrega" at bounding box center [636, 41] width 23 height 10
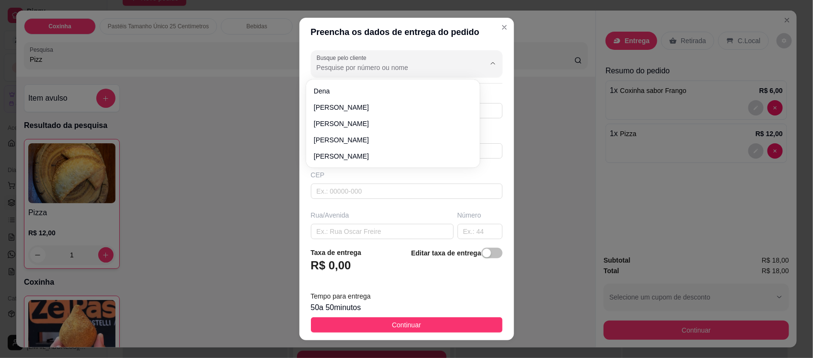
click at [372, 65] on input "Busque pelo cliente" at bounding box center [393, 68] width 153 height 10
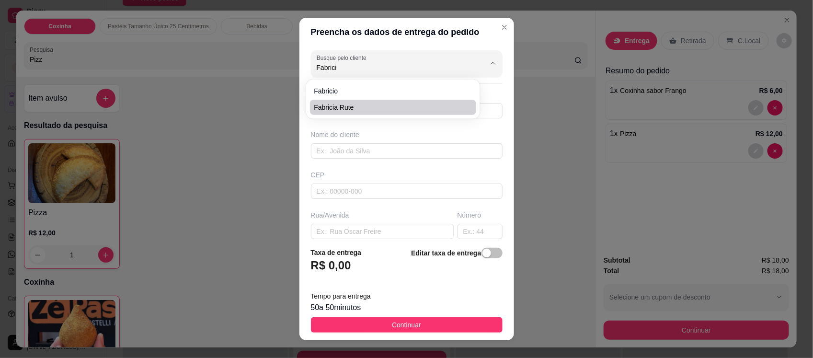
click at [372, 106] on span "Fabricia Rute" at bounding box center [388, 108] width 149 height 10
type input "Fabricia Rute"
type input "88981830627"
type input "Fabricia Rute"
type input "63200000"
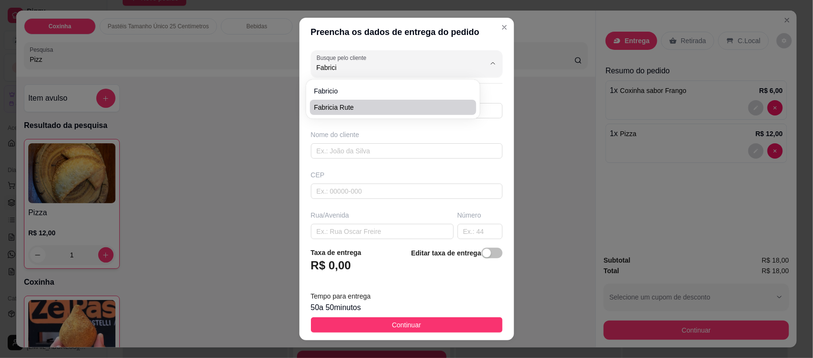
type input "[PERSON_NAME]"
type input "30"
type input "Loteamento de Francilanio"
type input "Missão Velha"
type input "Proximo as casas de [PERSON_NAME]"
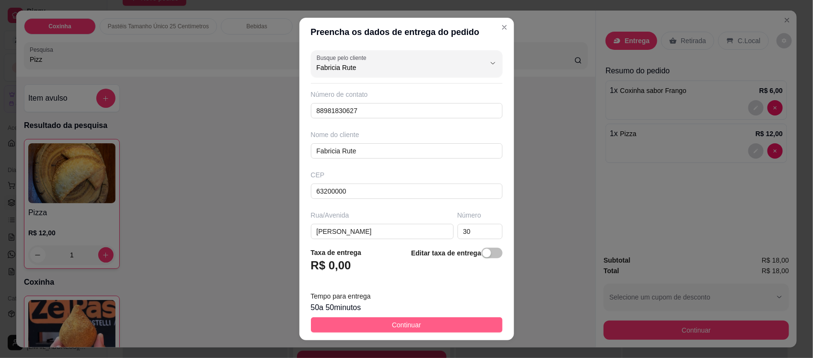
type input "Fabricia Rute"
click at [411, 321] on span "Continuar" at bounding box center [406, 325] width 29 height 11
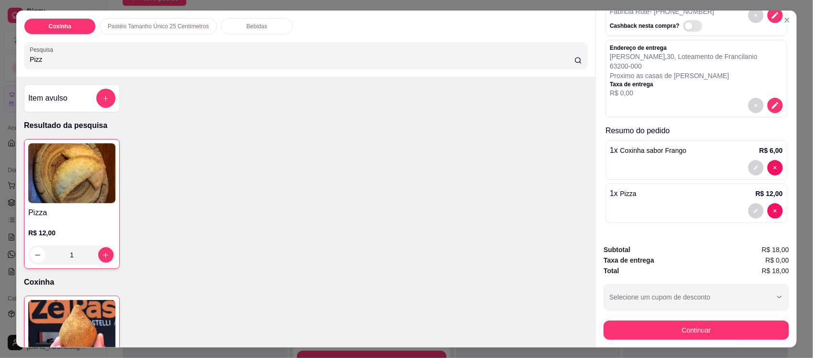
scroll to position [73, 0]
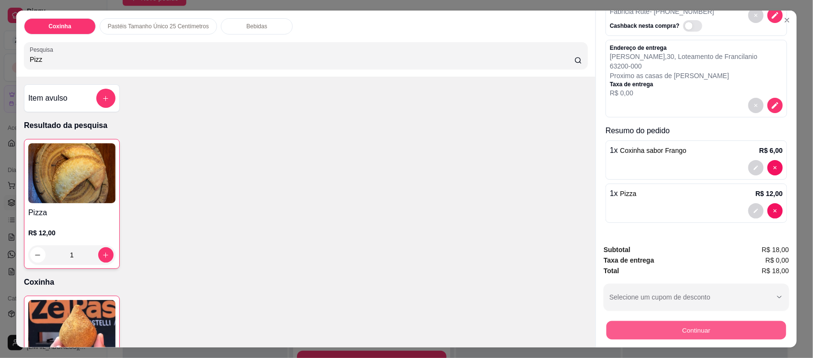
click at [721, 324] on button "Continuar" at bounding box center [697, 330] width 180 height 19
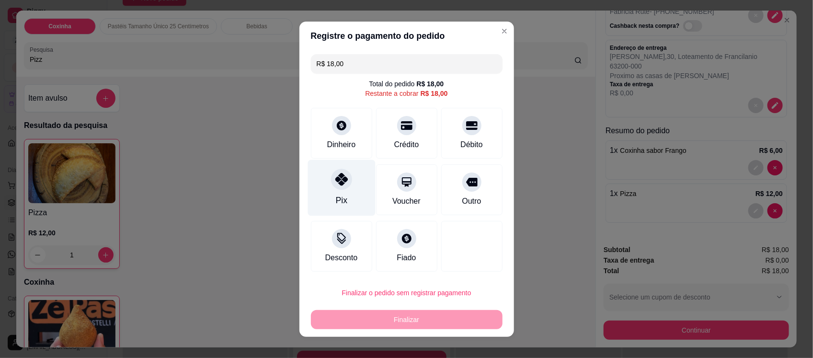
click at [338, 186] on div at bounding box center [341, 179] width 21 height 21
type input "R$ 0,00"
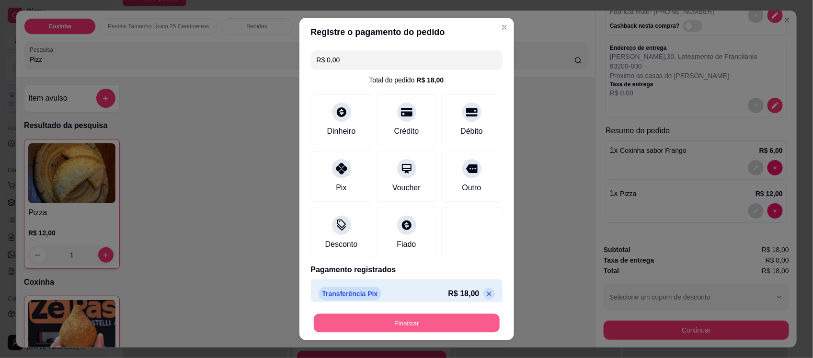
click at [437, 329] on button "Finalizar" at bounding box center [407, 322] width 186 height 19
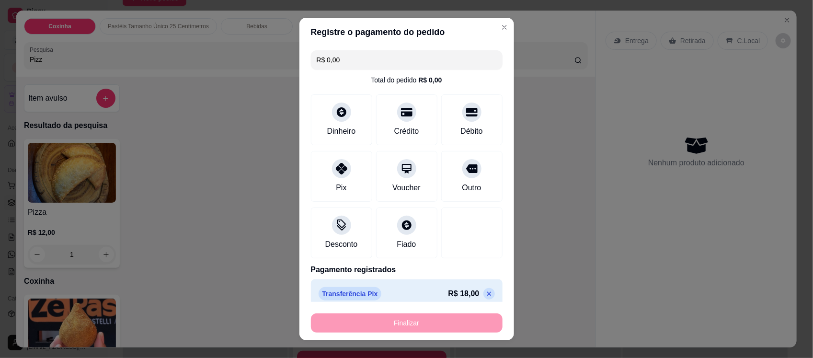
type input "0"
type input "-R$ 18,00"
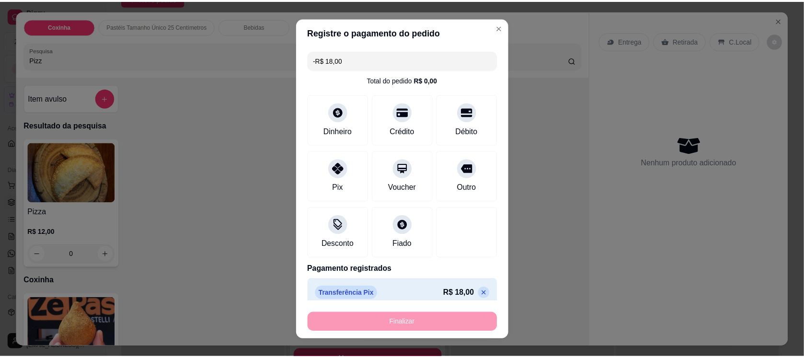
scroll to position [0, 0]
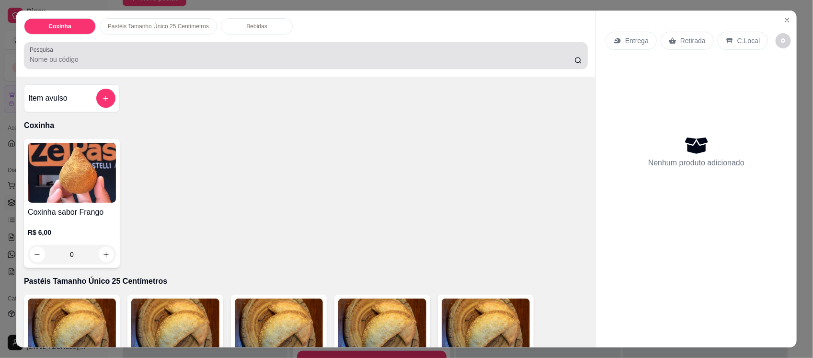
click at [63, 61] on input "Pesquisa" at bounding box center [302, 60] width 545 height 10
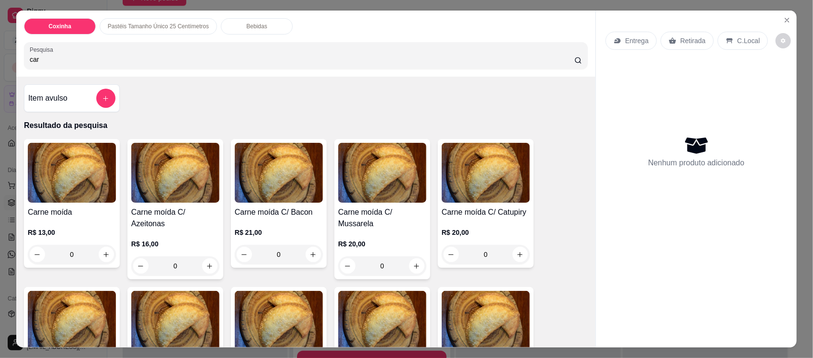
type input "car"
click at [77, 168] on img at bounding box center [72, 173] width 88 height 60
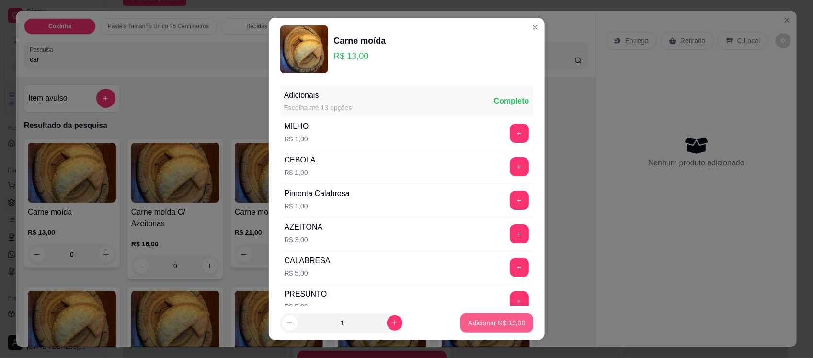
click at [478, 321] on p "Adicionar R$ 13,00" at bounding box center [496, 323] width 57 height 10
type input "1"
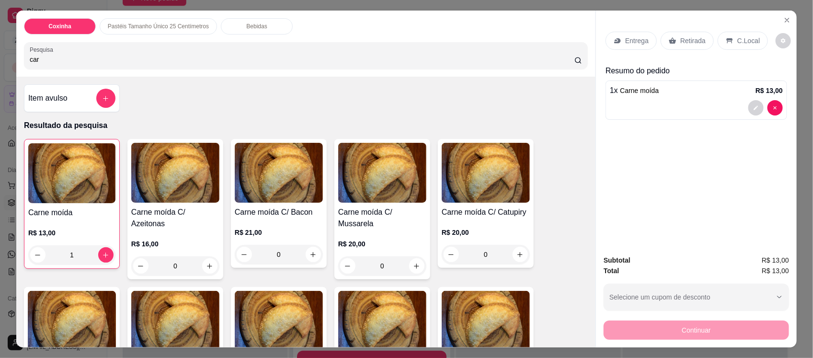
click at [671, 37] on icon at bounding box center [673, 41] width 8 height 8
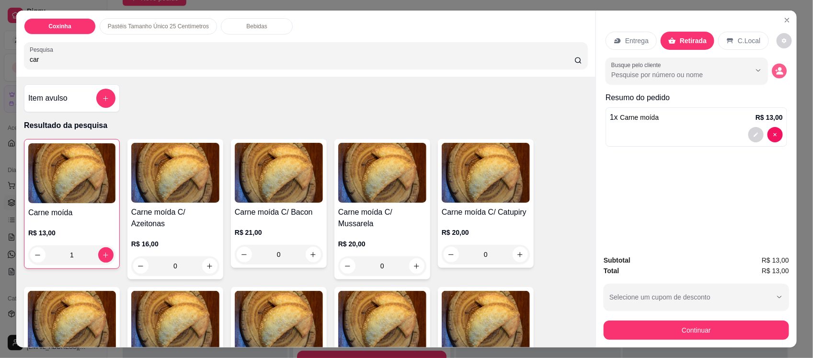
click at [776, 72] on icon "decrease-product-quantity" at bounding box center [779, 71] width 8 height 8
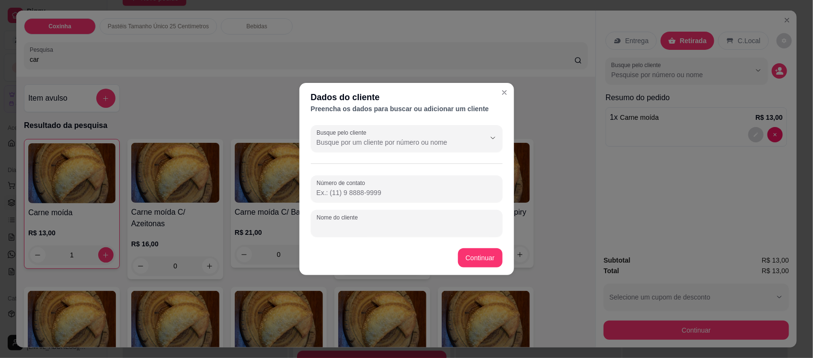
click at [384, 226] on input "Nome do cliente" at bounding box center [407, 227] width 180 height 10
type input "Em marcia"
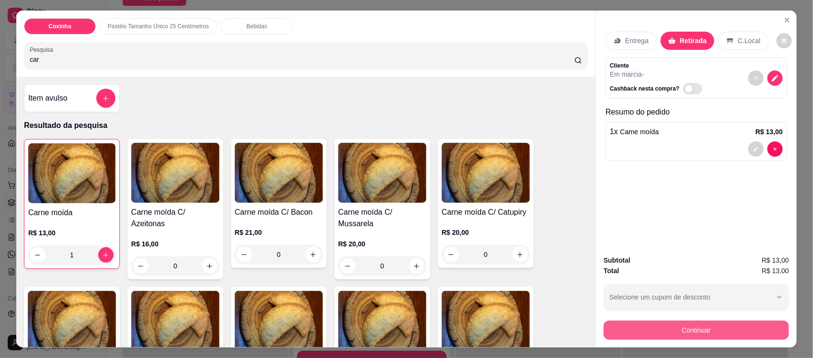
click at [636, 325] on button "Continuar" at bounding box center [696, 330] width 185 height 19
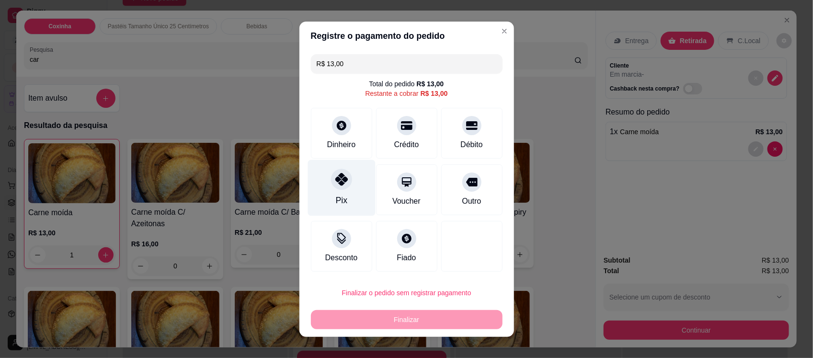
click at [331, 187] on div at bounding box center [341, 179] width 21 height 21
type input "R$ 0,00"
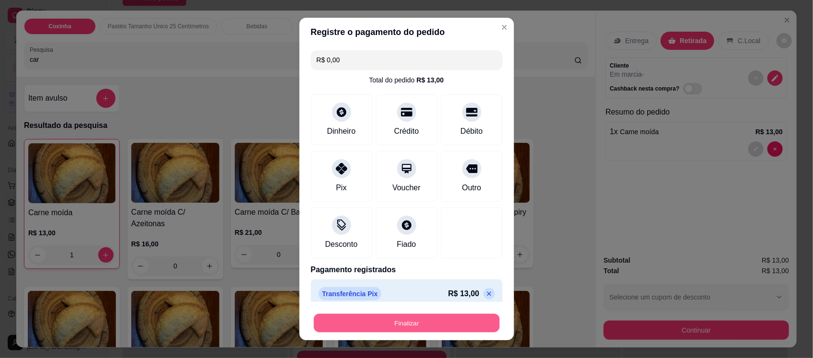
click at [385, 325] on button "Finalizar" at bounding box center [407, 322] width 186 height 19
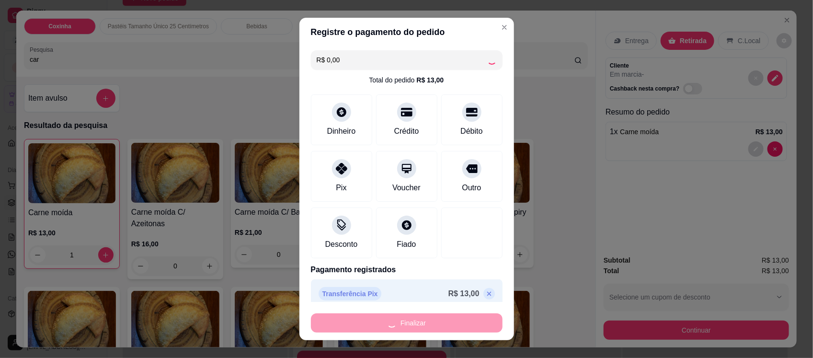
type input "0"
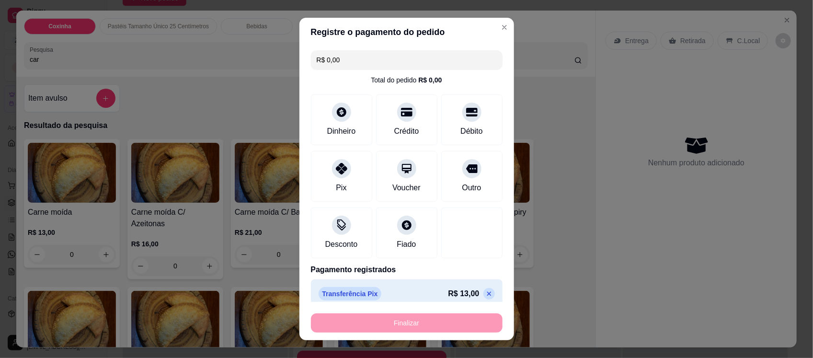
type input "-R$ 13,00"
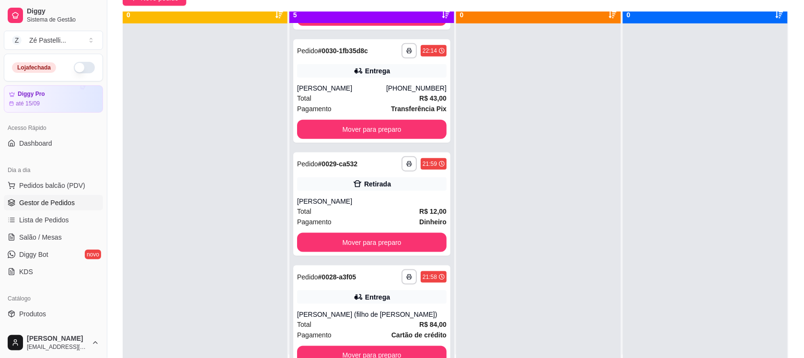
scroll to position [27, 0]
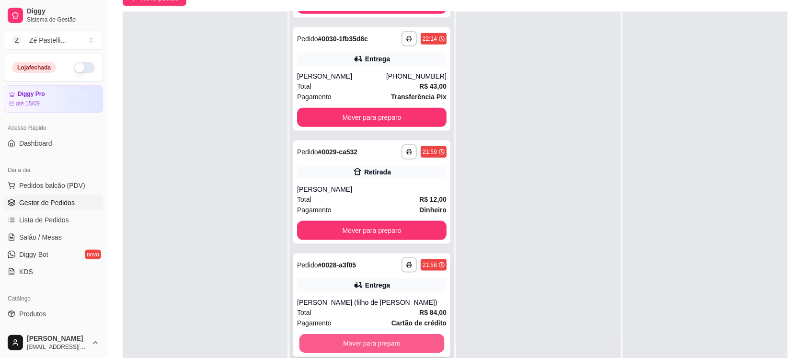
click at [373, 339] on button "Mover para preparo" at bounding box center [371, 343] width 145 height 19
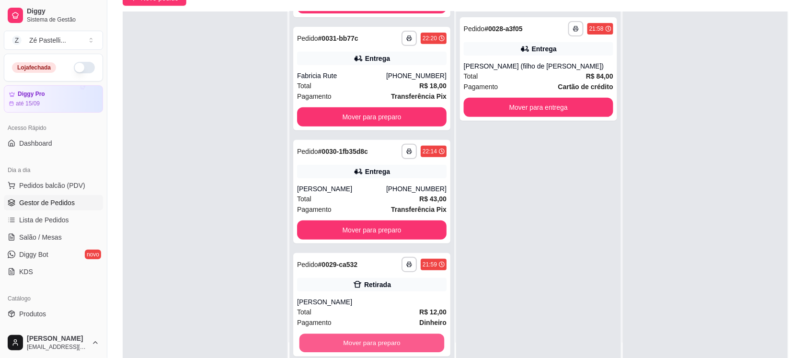
click at [373, 339] on button "Mover para preparo" at bounding box center [371, 343] width 145 height 19
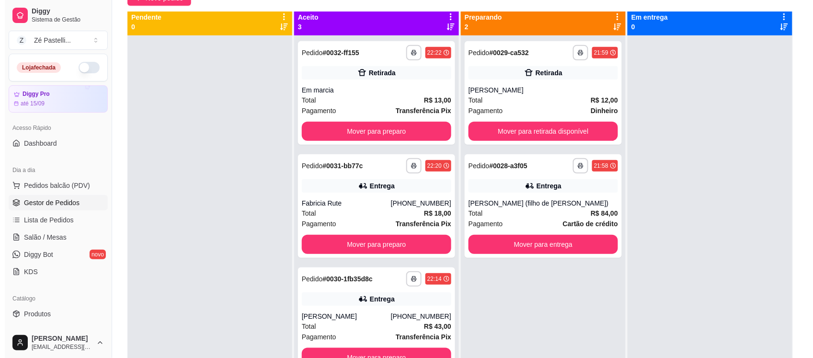
scroll to position [0, 0]
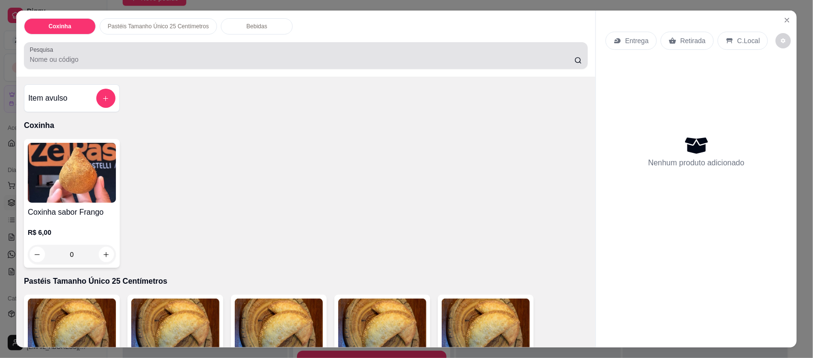
click at [75, 53] on div at bounding box center [306, 55] width 552 height 19
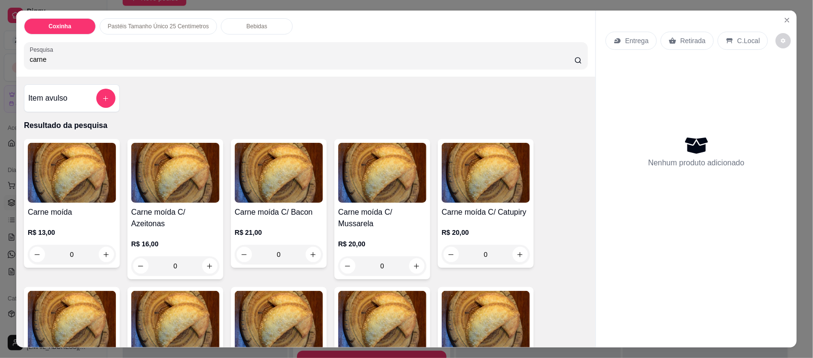
type input "carne"
click at [79, 168] on img at bounding box center [72, 173] width 88 height 60
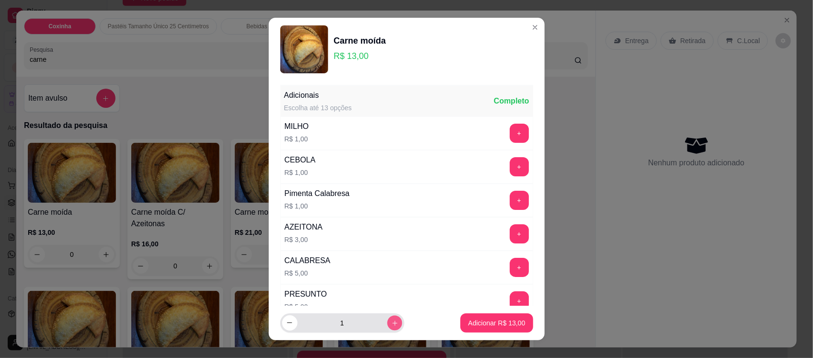
click at [391, 320] on icon "increase-product-quantity" at bounding box center [394, 322] width 7 height 7
type input "2"
click at [481, 324] on p "Adicionar R$ 26,00" at bounding box center [497, 322] width 56 height 9
type input "2"
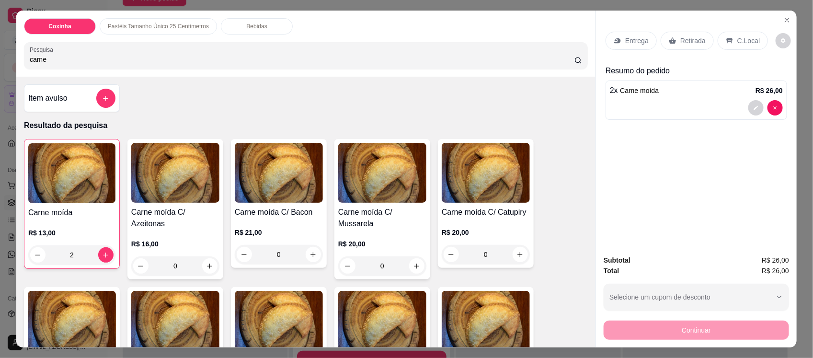
click at [630, 41] on p "Entrega" at bounding box center [636, 41] width 23 height 10
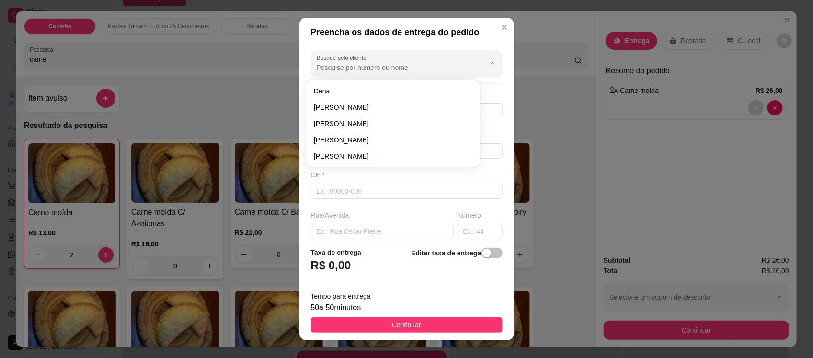
click at [396, 63] on input "Busque pelo cliente" at bounding box center [393, 68] width 153 height 10
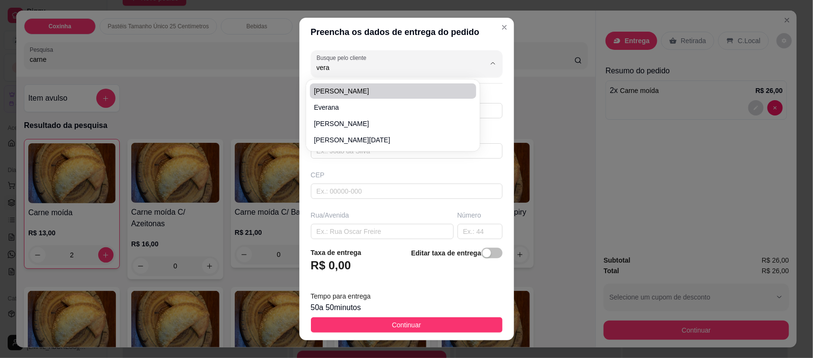
click at [396, 89] on span "[PERSON_NAME]" at bounding box center [388, 91] width 149 height 10
type input "[PERSON_NAME]"
type input "88999224741"
type input "[PERSON_NAME]"
type input "63200000"
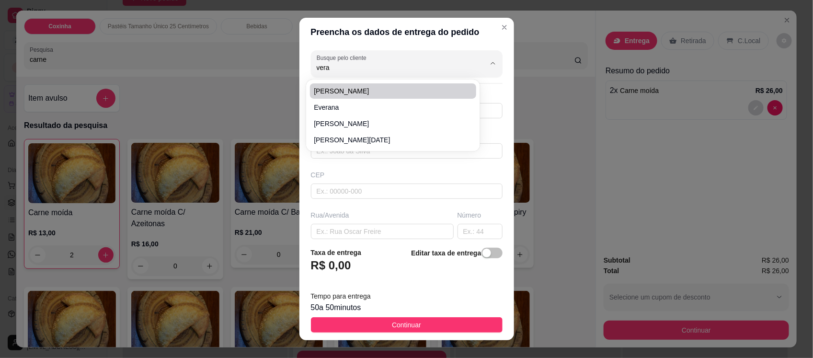
type input "Rua [PERSON_NAME]"
type input "115"
type input "[PERSON_NAME]"
type input "Missão Velha"
type input "Proximo a antena da [PERSON_NAME] , casa de [PERSON_NAME] que trabalha na funer…"
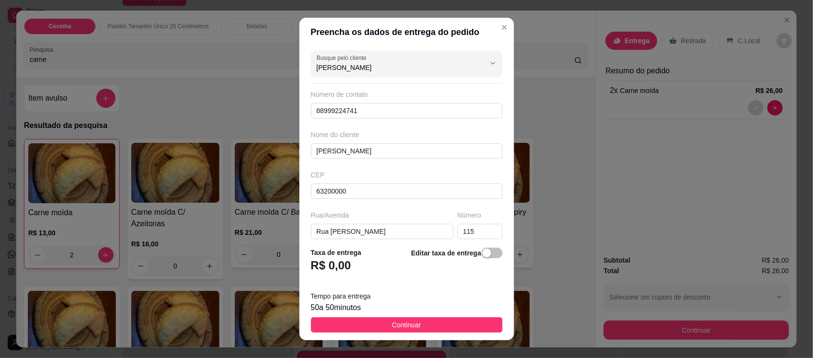
type input "[PERSON_NAME]"
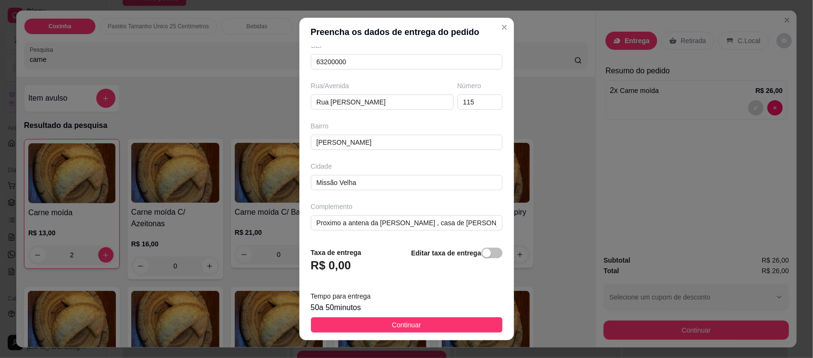
scroll to position [132, 0]
click at [437, 321] on button "Continuar" at bounding box center [407, 324] width 192 height 15
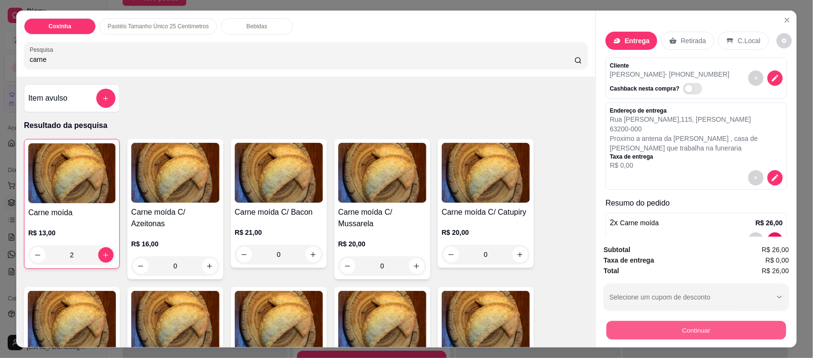
click at [667, 327] on button "Continuar" at bounding box center [697, 330] width 180 height 19
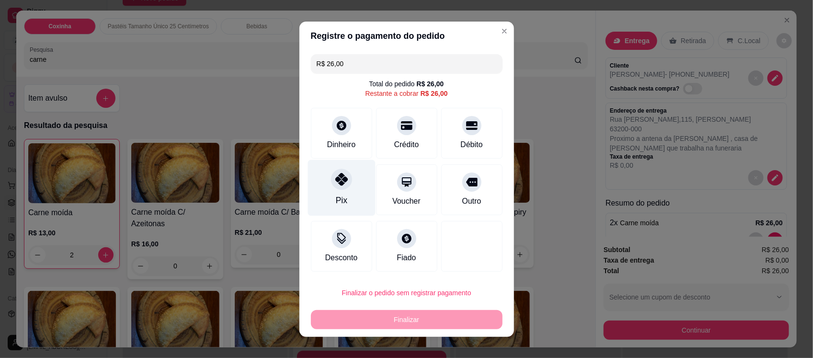
click at [324, 201] on div "Pix" at bounding box center [342, 188] width 68 height 56
type input "R$ 0,00"
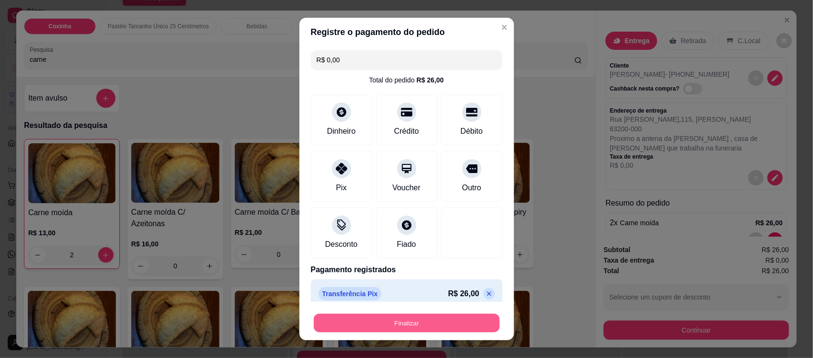
click at [379, 323] on button "Finalizar" at bounding box center [407, 322] width 186 height 19
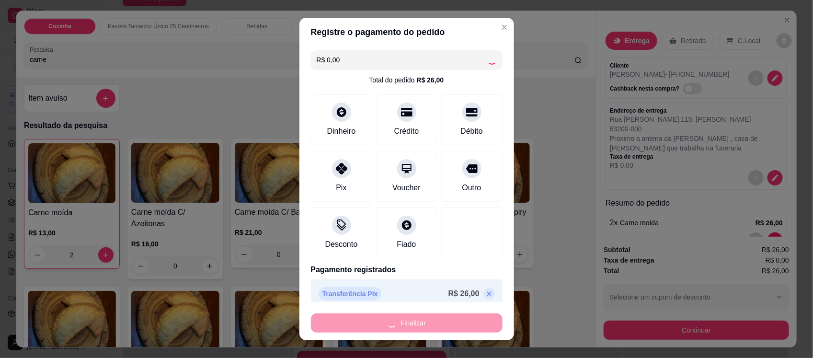
type input "0"
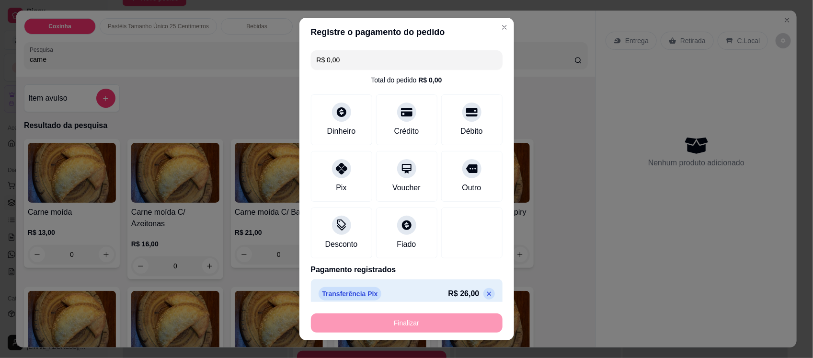
type input "-R$ 26,00"
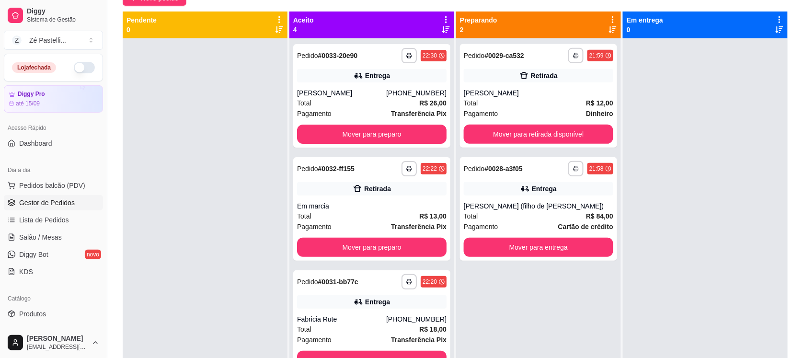
click at [379, 323] on div "Fabricia Rute" at bounding box center [341, 319] width 89 height 10
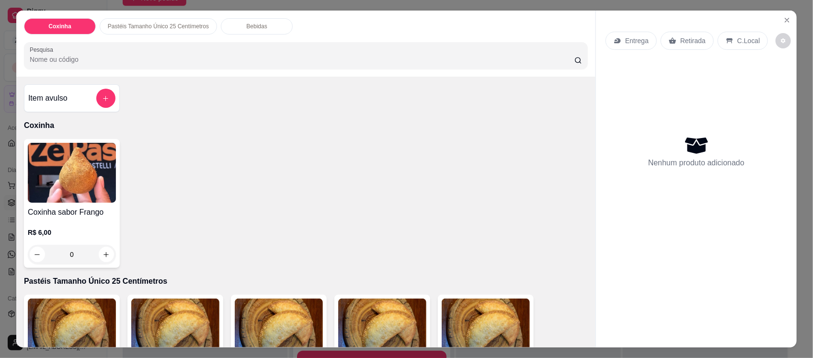
click at [194, 310] on img at bounding box center [175, 328] width 88 height 60
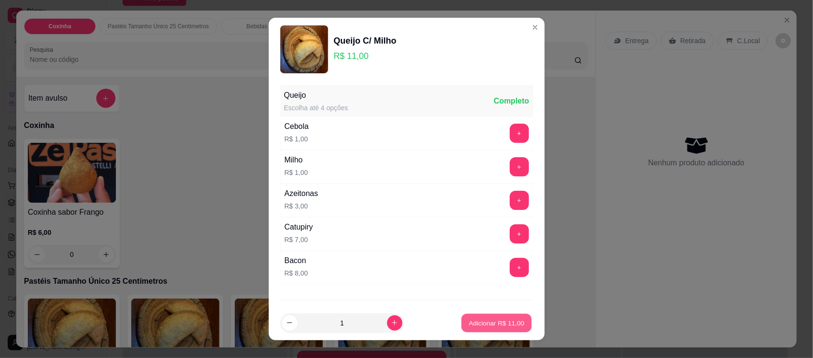
click at [486, 318] on p "Adicionar R$ 11,00" at bounding box center [497, 322] width 56 height 9
type input "1"
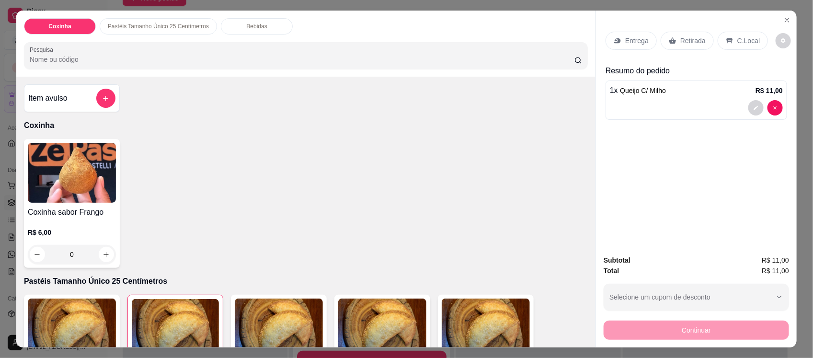
click at [628, 42] on p "Entrega" at bounding box center [636, 41] width 23 height 10
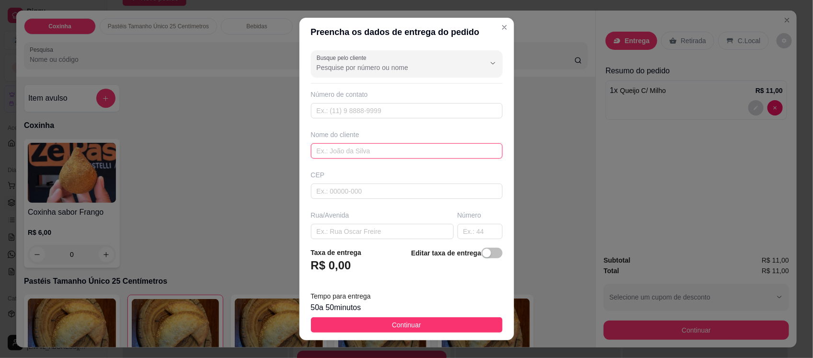
click at [410, 149] on input "text" at bounding box center [407, 150] width 192 height 15
type input "Leuene"
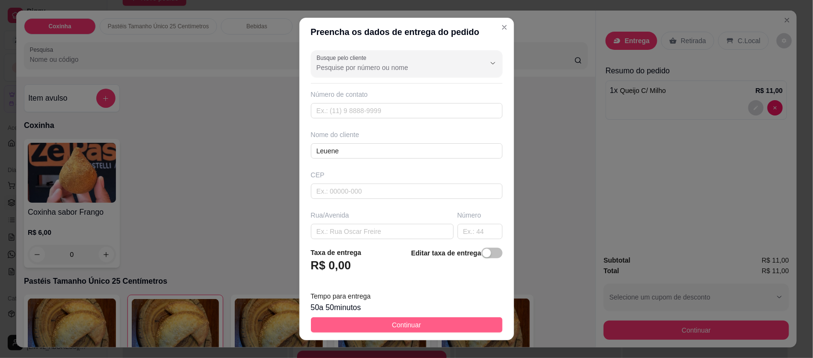
click at [441, 323] on button "Continuar" at bounding box center [407, 324] width 192 height 15
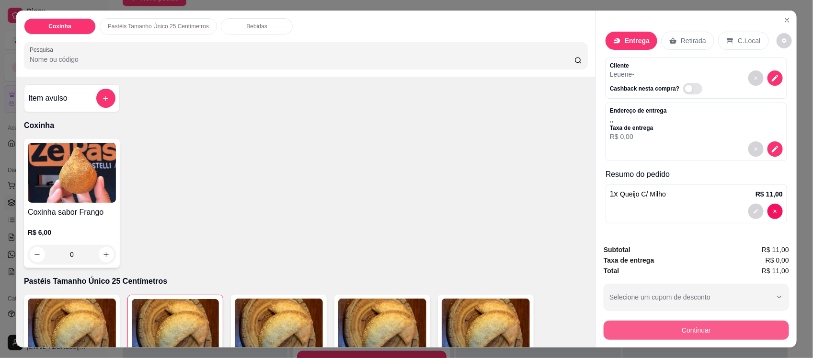
click at [671, 327] on button "Continuar" at bounding box center [696, 330] width 185 height 19
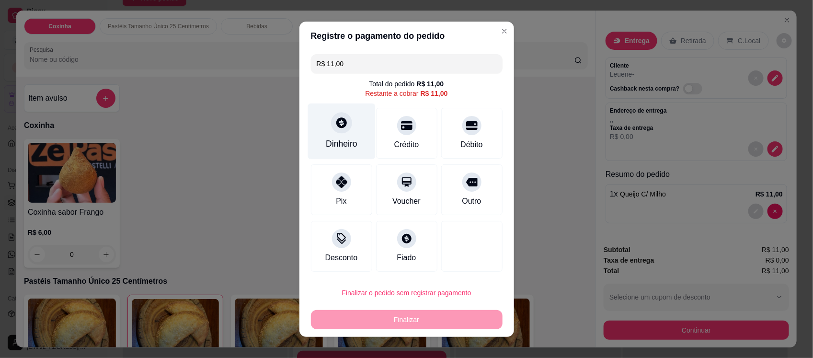
click at [336, 127] on icon at bounding box center [341, 122] width 11 height 11
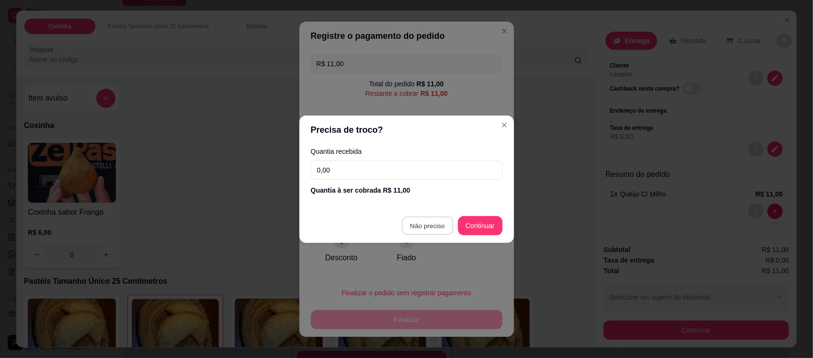
type input "R$ 0,00"
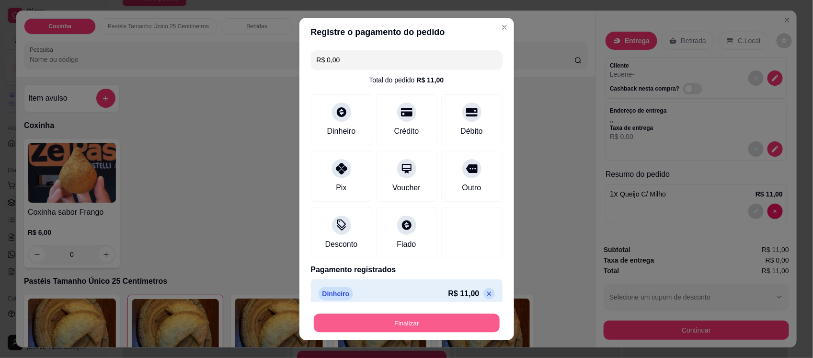
click at [430, 325] on button "Finalizar" at bounding box center [407, 322] width 186 height 19
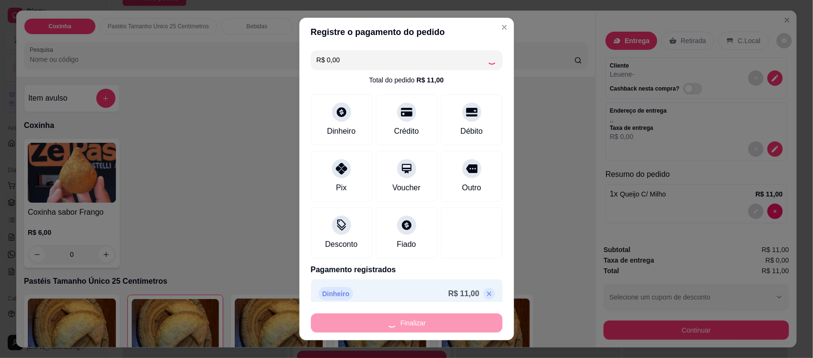
type input "0"
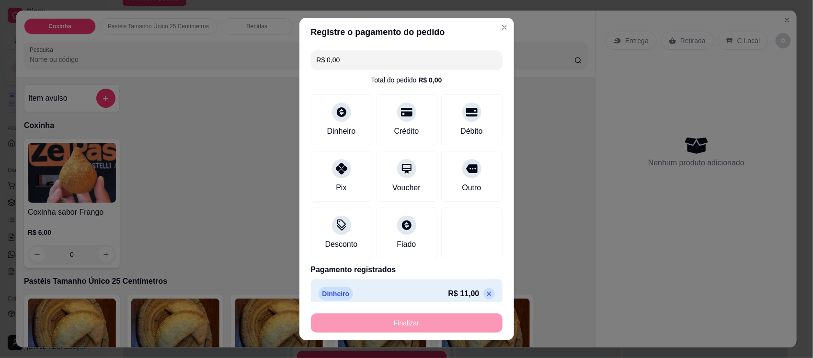
type input "-R$ 11,00"
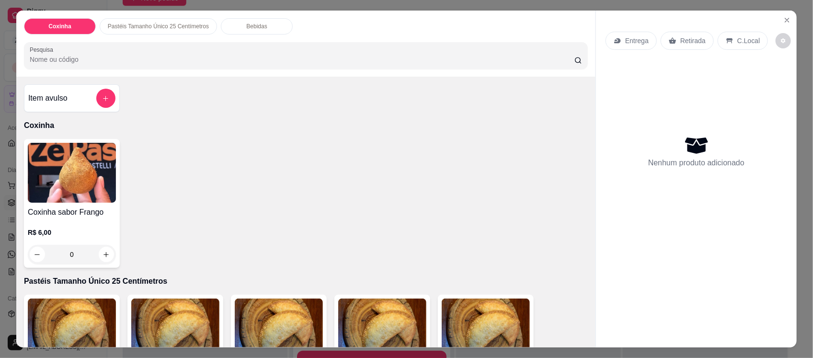
click at [121, 58] on input "Pesquisa" at bounding box center [302, 60] width 545 height 10
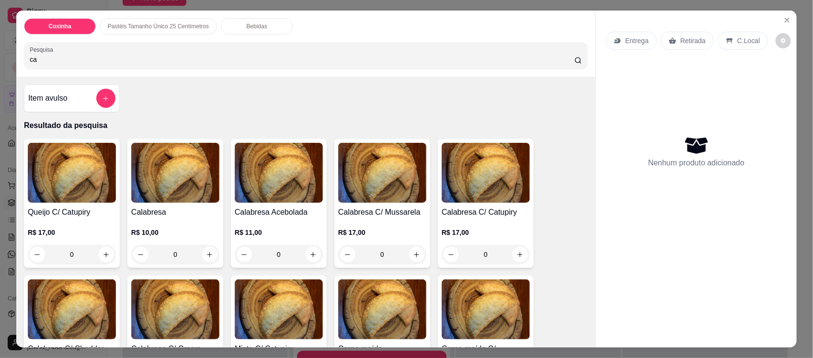
type input "ca"
click at [281, 172] on img at bounding box center [279, 173] width 88 height 60
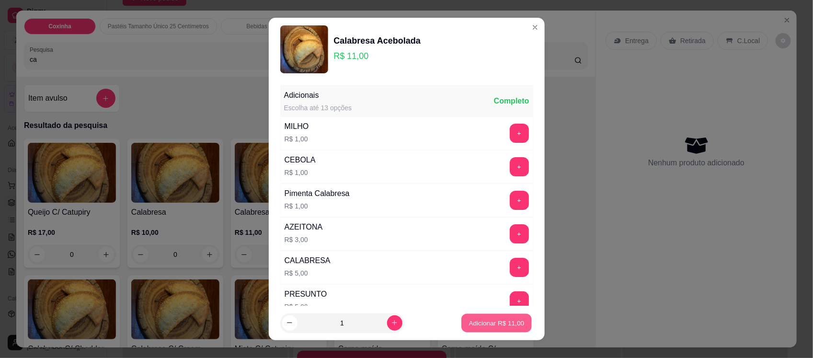
click at [494, 322] on p "Adicionar R$ 11,00" at bounding box center [497, 322] width 56 height 9
type input "1"
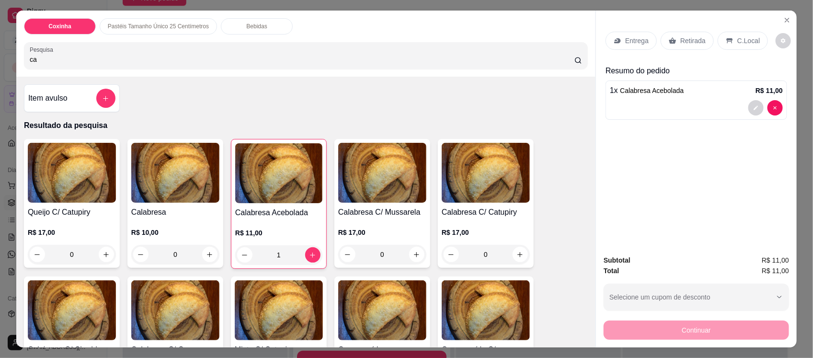
click at [238, 25] on div "Bebidas" at bounding box center [257, 26] width 72 height 16
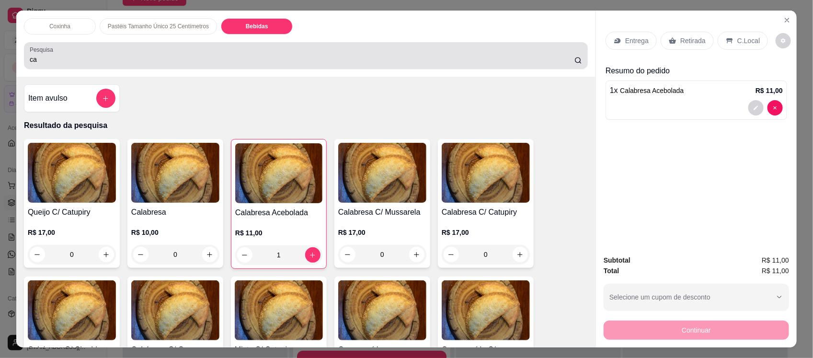
scroll to position [20, 0]
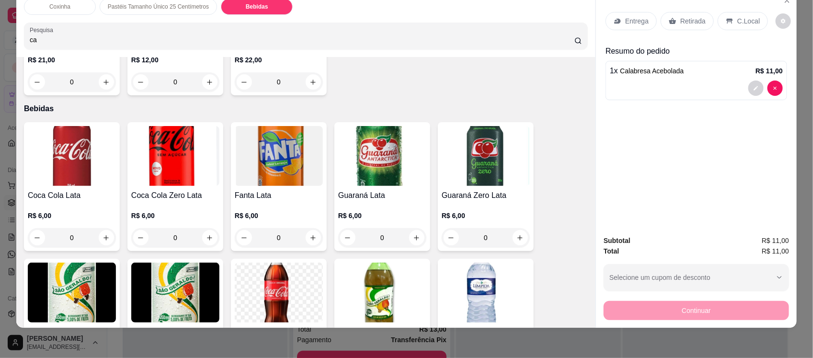
click at [54, 132] on img at bounding box center [72, 156] width 88 height 60
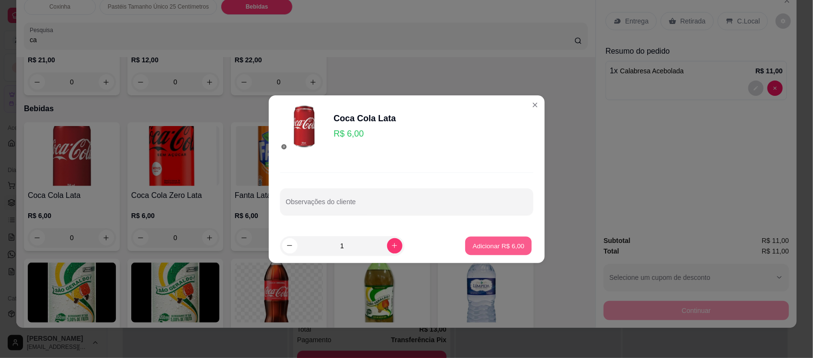
click at [503, 245] on p "Adicionar R$ 6,00" at bounding box center [499, 245] width 52 height 9
type input "1"
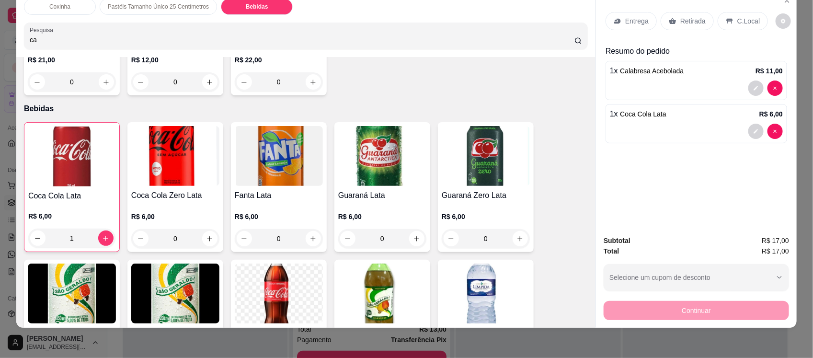
click at [625, 17] on p "Entrega" at bounding box center [636, 21] width 23 height 10
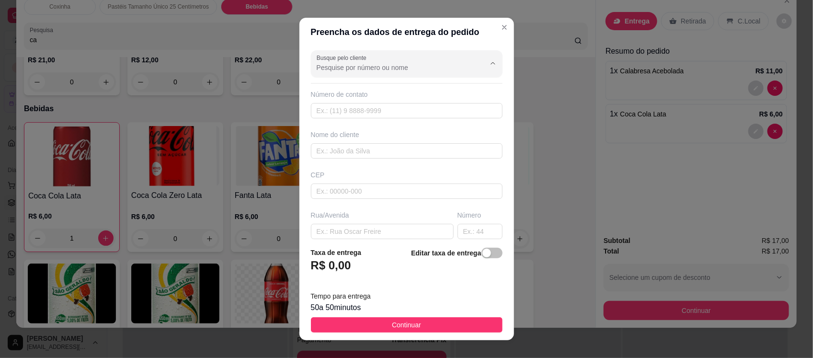
click at [396, 65] on input "Busque pelo cliente" at bounding box center [393, 68] width 153 height 10
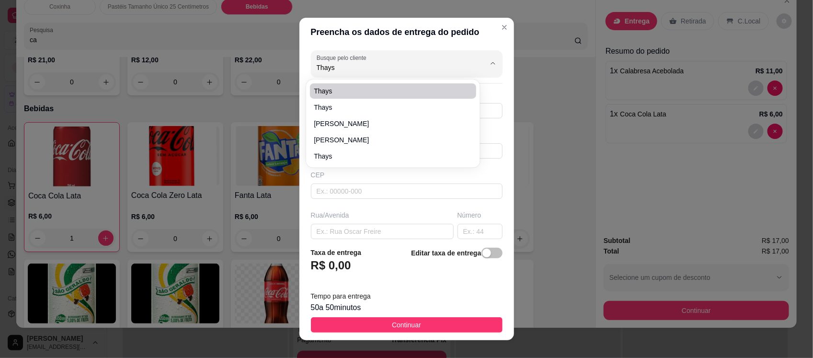
click at [386, 89] on span "Thays" at bounding box center [388, 91] width 149 height 10
type input "Thays"
type input "8898650675"
type input "Thays"
type input "63200000"
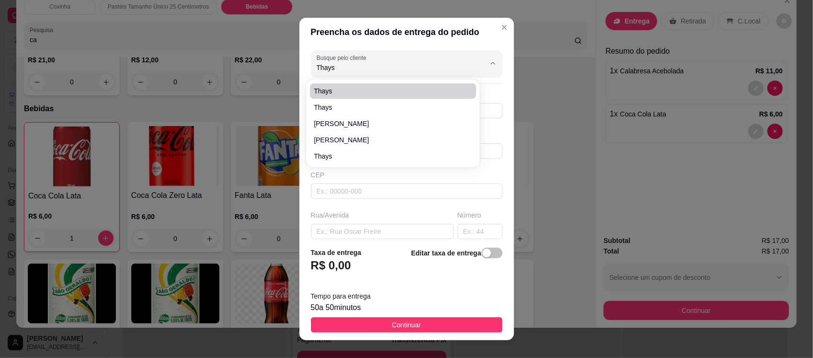
type input "510"
type input "Missão Velha"
type input "casa do muro branco, com rampa na frente, antes da churrascaria de betinho"
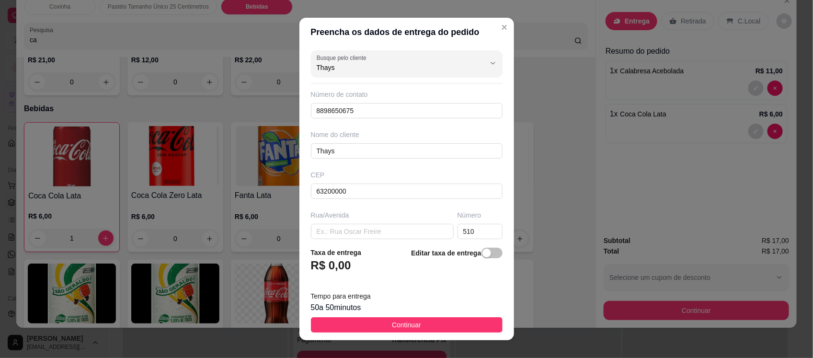
type input "Thays"
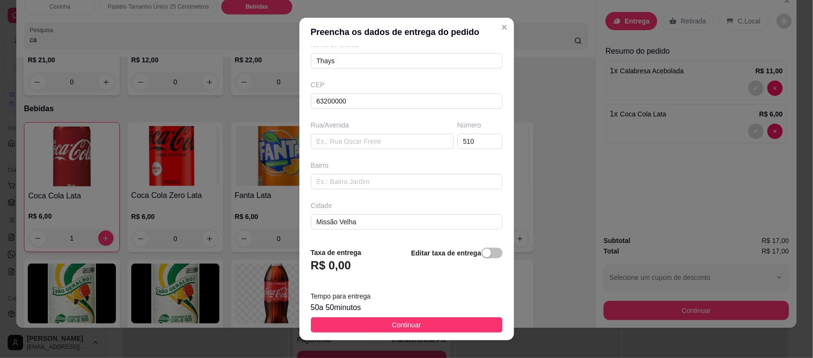
scroll to position [96, 0]
click at [346, 137] on input "text" at bounding box center [382, 135] width 143 height 15
type input "Padre [PERSON_NAME]"
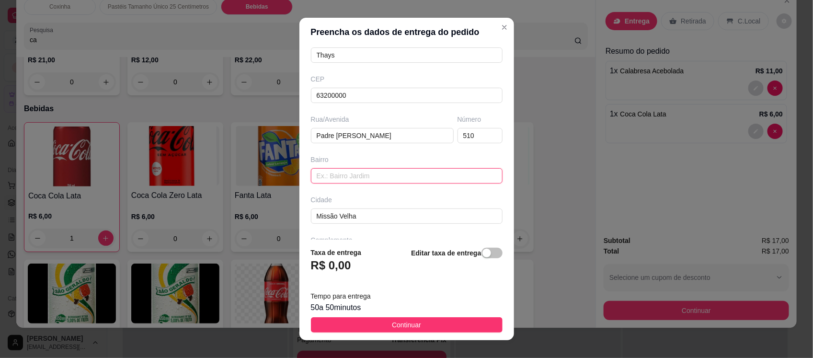
click at [346, 183] on input "text" at bounding box center [407, 175] width 192 height 15
type input "Centro"
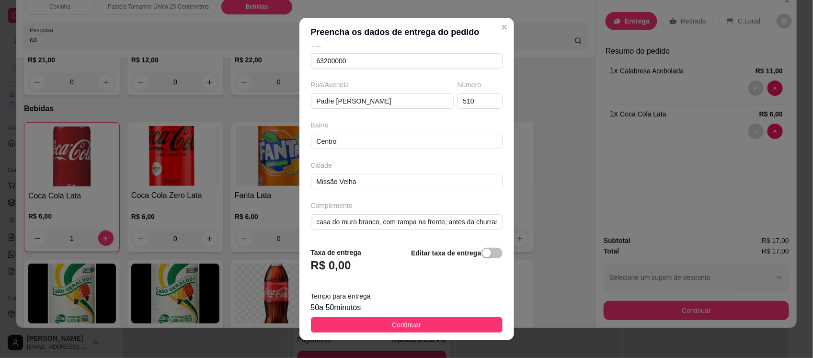
scroll to position [132, 0]
click at [413, 324] on button "Continuar" at bounding box center [407, 324] width 192 height 15
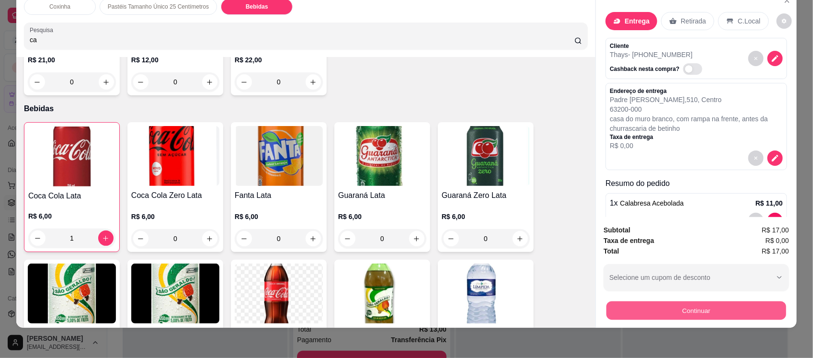
click at [668, 310] on button "Continuar" at bounding box center [697, 310] width 180 height 19
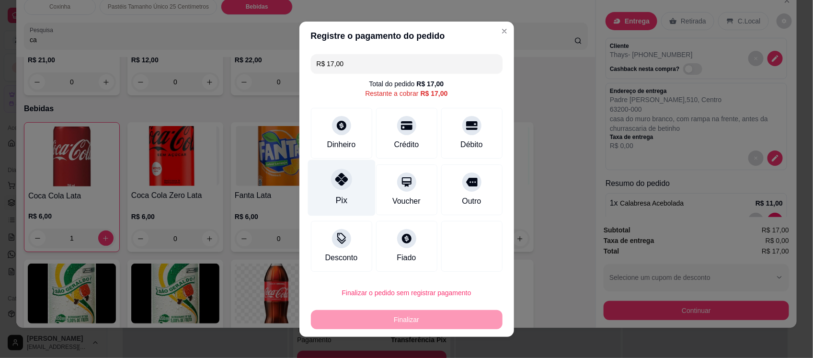
click at [348, 178] on div "Pix" at bounding box center [342, 188] width 68 height 56
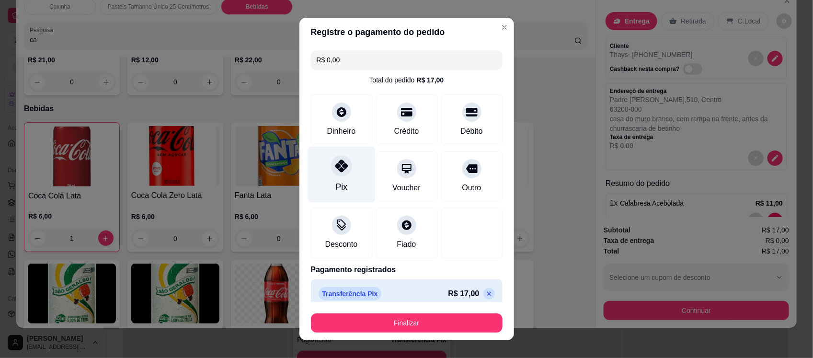
type input "R$ 0,00"
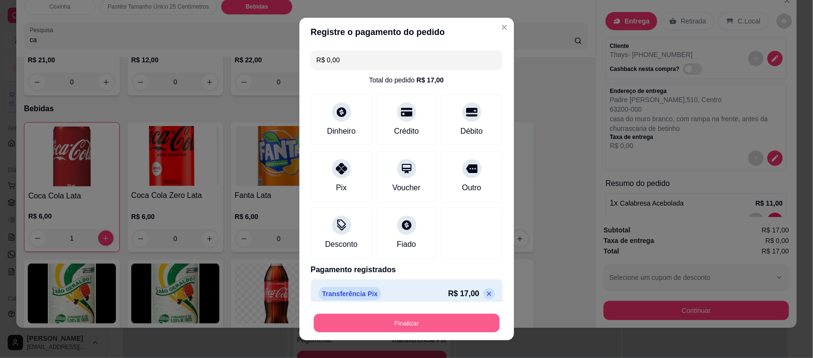
click at [440, 321] on button "Finalizar" at bounding box center [407, 322] width 186 height 19
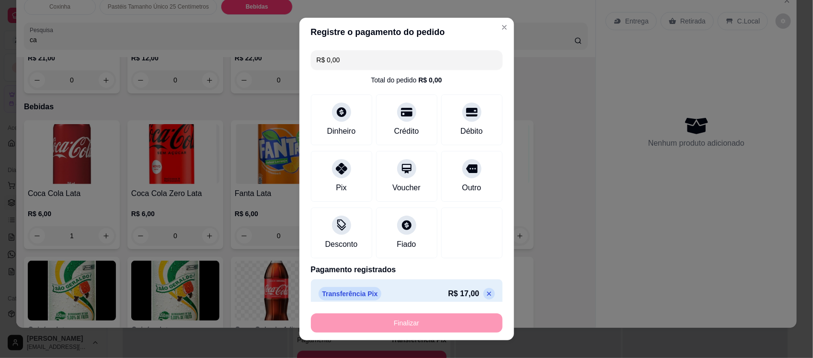
type input "0"
type input "-R$ 17,00"
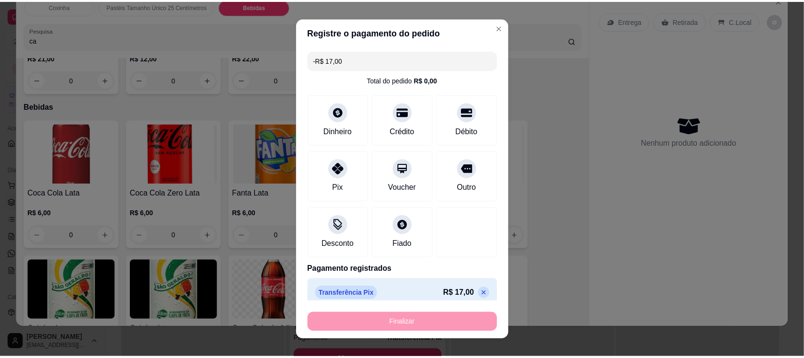
scroll to position [2081, 0]
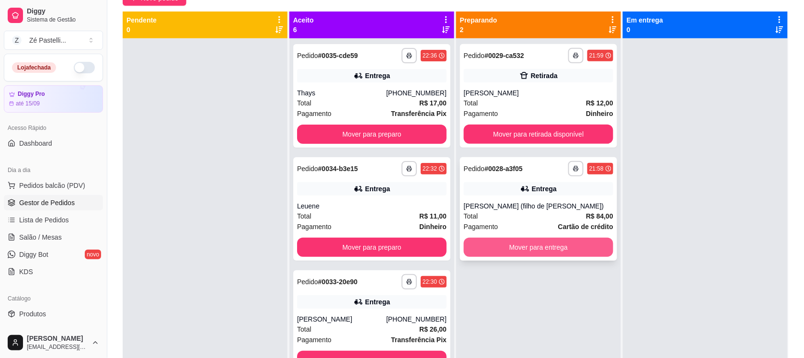
click at [516, 250] on button "Mover para entrega" at bounding box center [538, 247] width 149 height 19
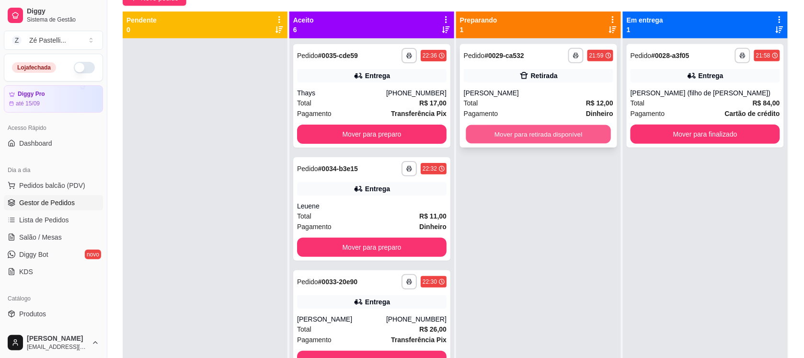
click at [532, 135] on button "Mover para retirada disponível" at bounding box center [538, 134] width 145 height 19
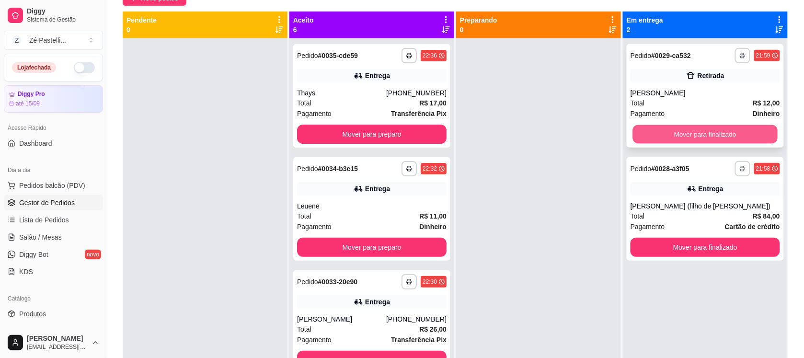
click at [698, 132] on button "Mover para finalizado" at bounding box center [705, 134] width 145 height 19
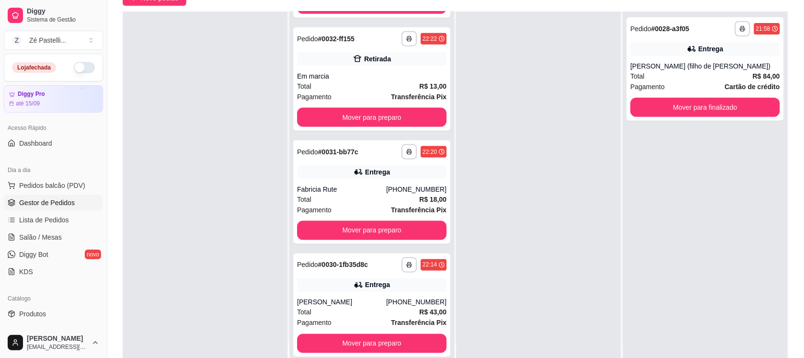
scroll to position [120, 0]
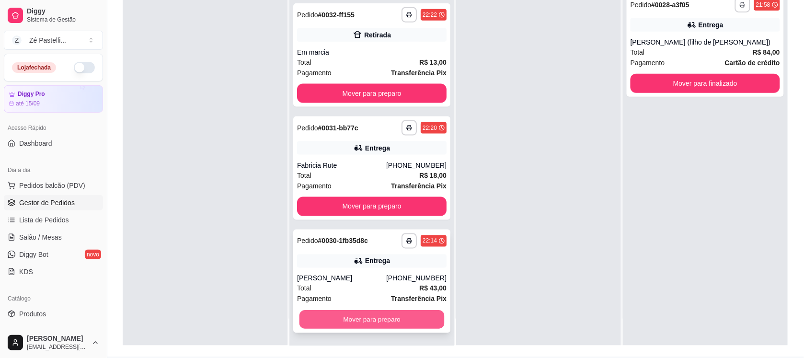
click at [387, 321] on button "Mover para preparo" at bounding box center [371, 319] width 145 height 19
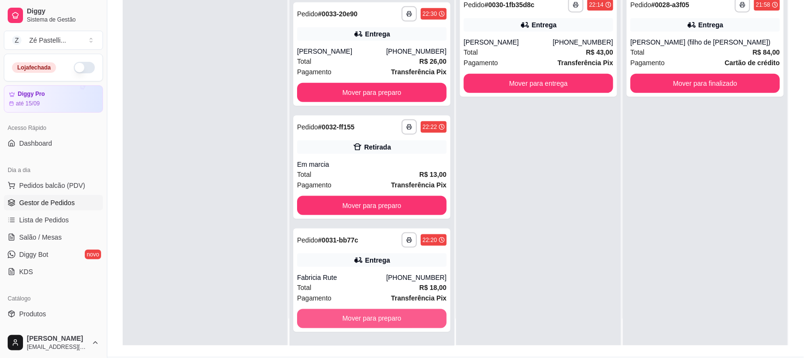
scroll to position [217, 0]
click at [387, 321] on button "Mover para preparo" at bounding box center [371, 319] width 145 height 19
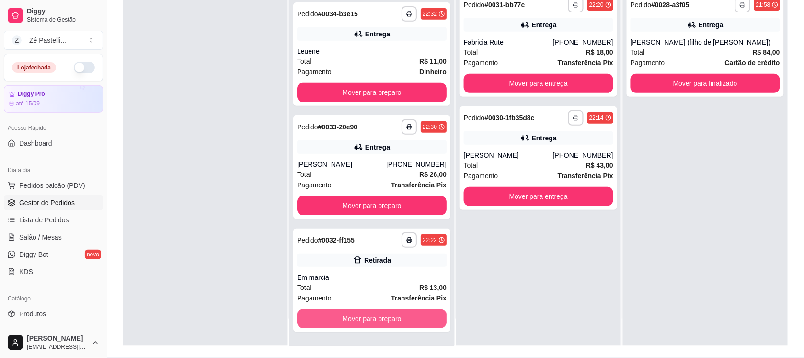
scroll to position [103, 0]
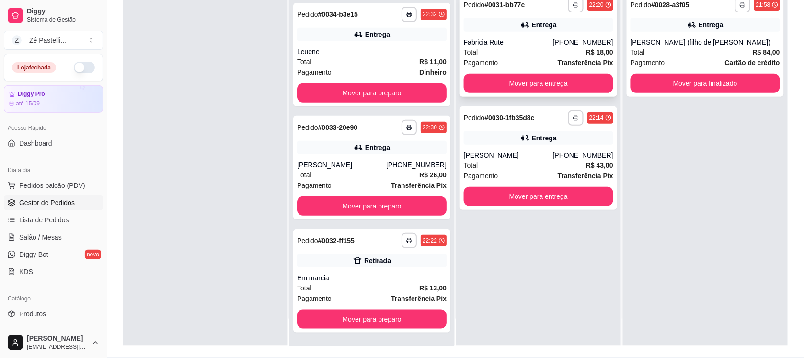
click at [491, 57] on span "Pagamento" at bounding box center [481, 62] width 34 height 11
click at [672, 84] on button "Mover para finalizado" at bounding box center [705, 83] width 145 height 19
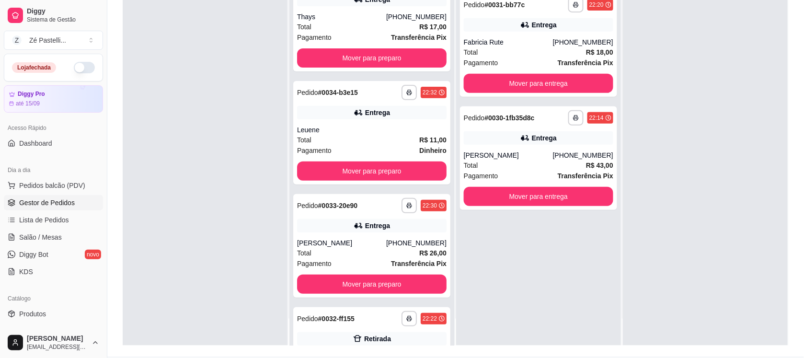
scroll to position [0, 0]
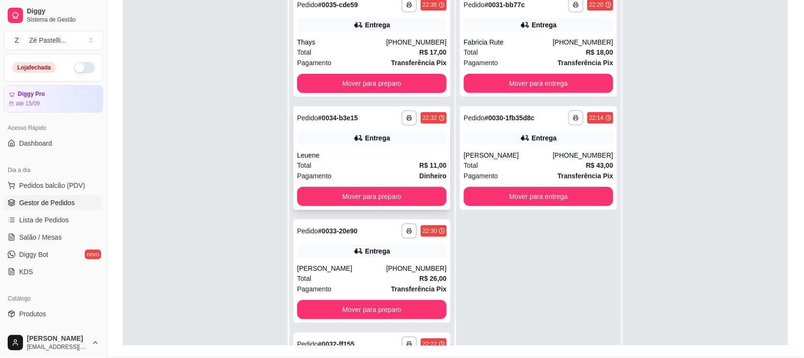
click at [358, 144] on div "Entrega" at bounding box center [371, 137] width 149 height 13
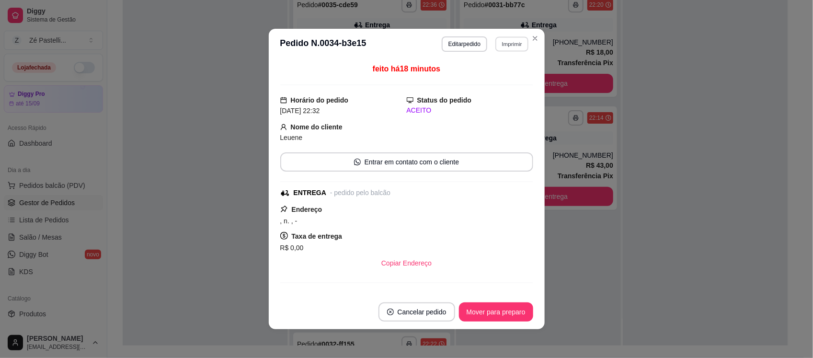
click at [510, 46] on button "Imprimir" at bounding box center [511, 43] width 33 height 15
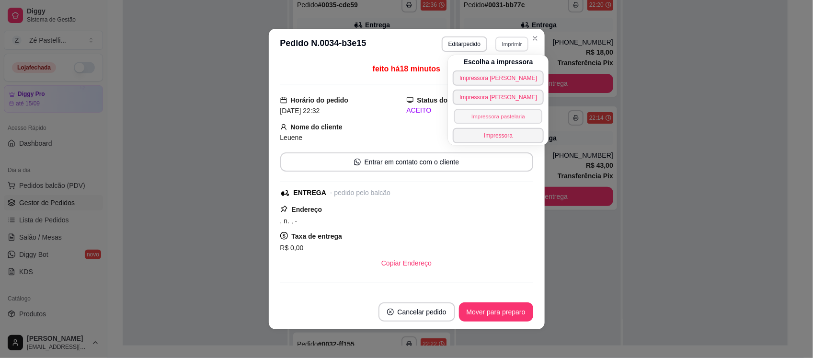
click at [481, 120] on button "Impressora pastelaria" at bounding box center [498, 116] width 88 height 15
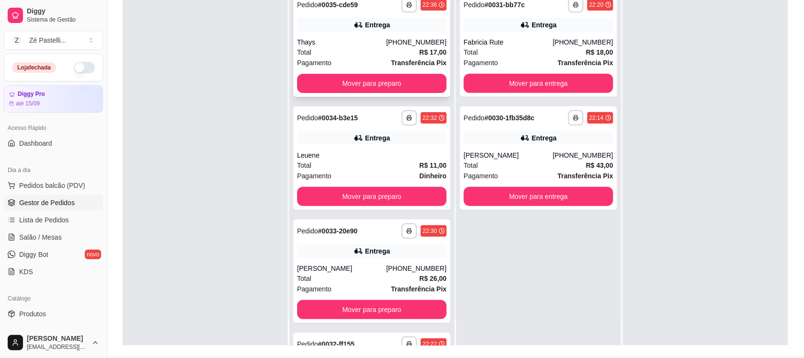
click at [326, 41] on div "Thays" at bounding box center [341, 42] width 89 height 10
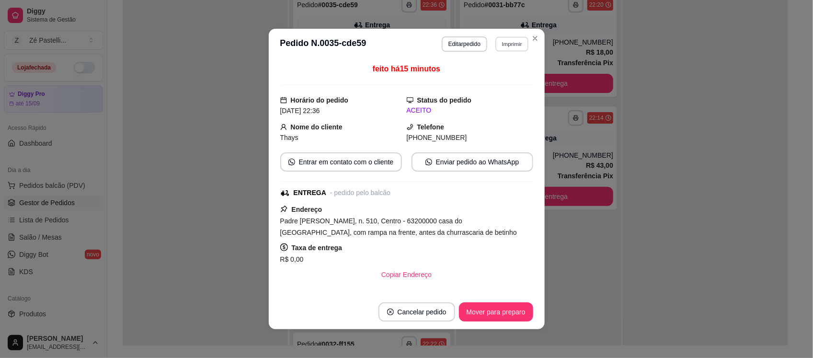
click at [509, 39] on button "Imprimir" at bounding box center [511, 43] width 33 height 15
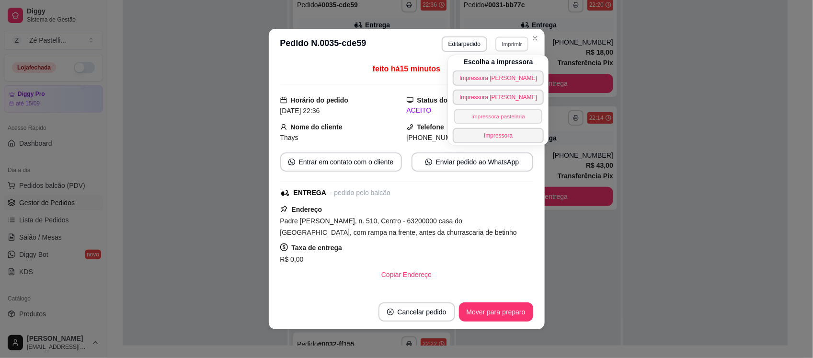
click at [496, 112] on button "Impressora pastelaria" at bounding box center [498, 116] width 88 height 15
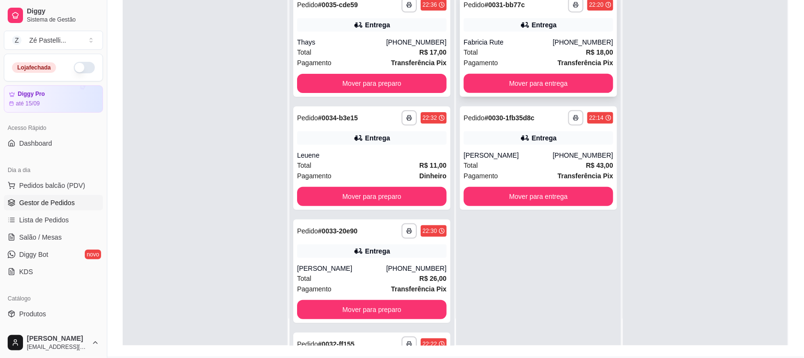
click at [525, 94] on div "**********" at bounding box center [538, 44] width 157 height 103
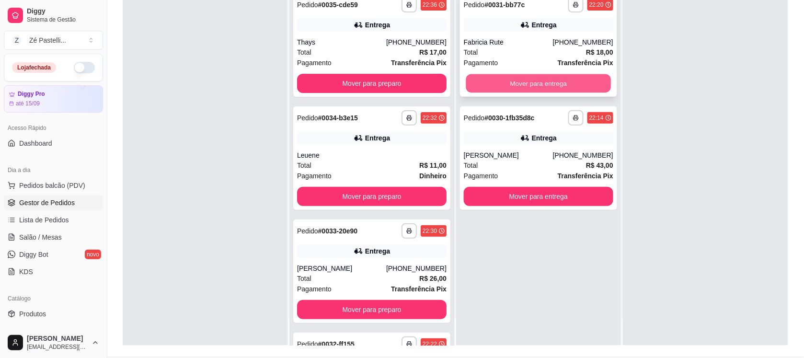
click at [533, 83] on button "Mover para entrega" at bounding box center [538, 83] width 145 height 19
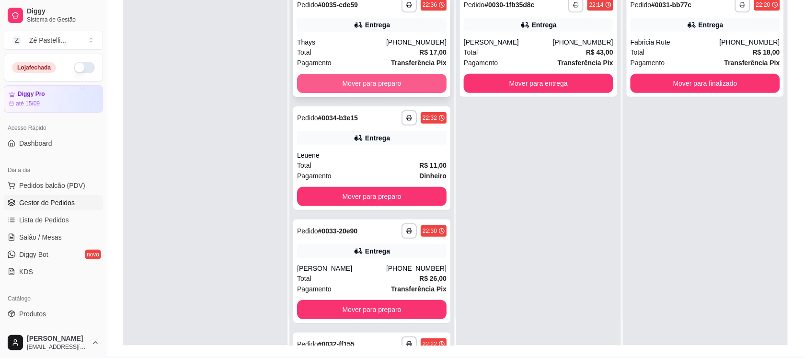
click at [362, 74] on div "Mover para preparo" at bounding box center [371, 83] width 149 height 19
click at [379, 84] on button "Mover para preparo" at bounding box center [371, 83] width 145 height 19
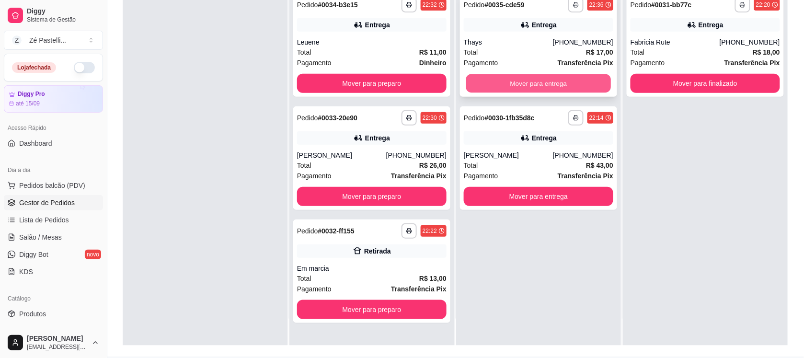
click at [539, 81] on button "Mover para entrega" at bounding box center [538, 83] width 145 height 19
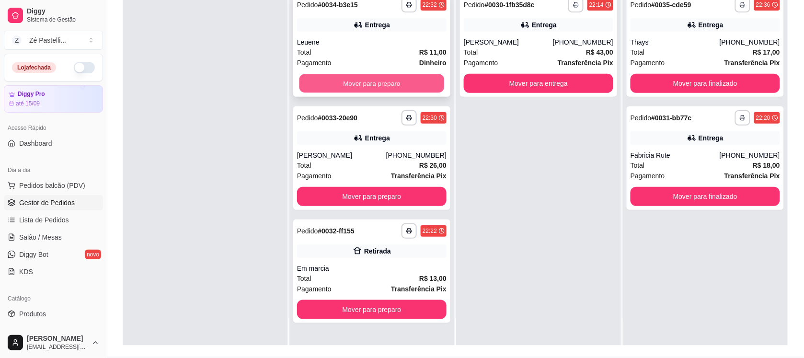
click at [396, 79] on button "Mover para preparo" at bounding box center [371, 83] width 145 height 19
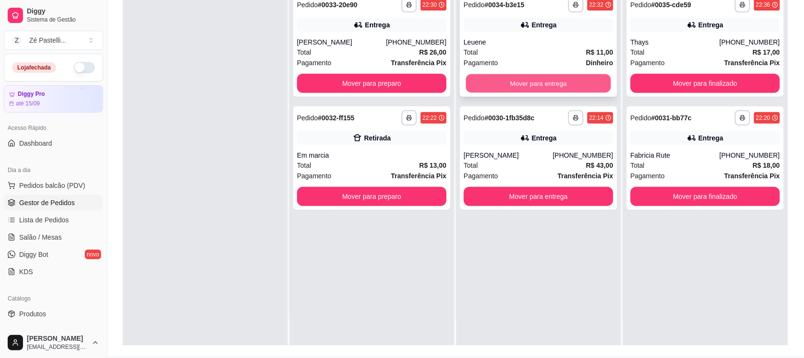
click at [531, 85] on button "Mover para entrega" at bounding box center [538, 83] width 145 height 19
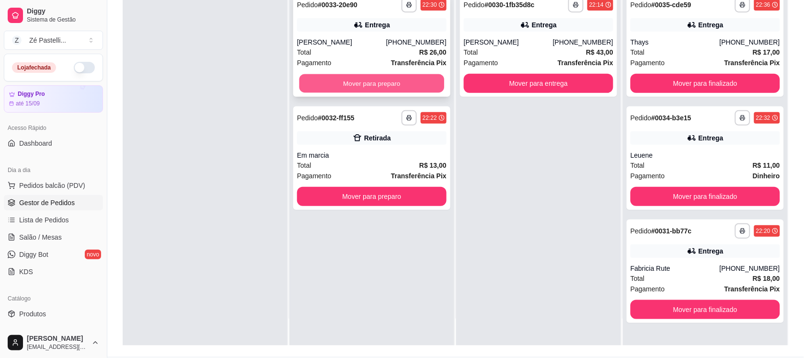
click at [383, 82] on button "Mover para preparo" at bounding box center [371, 83] width 145 height 19
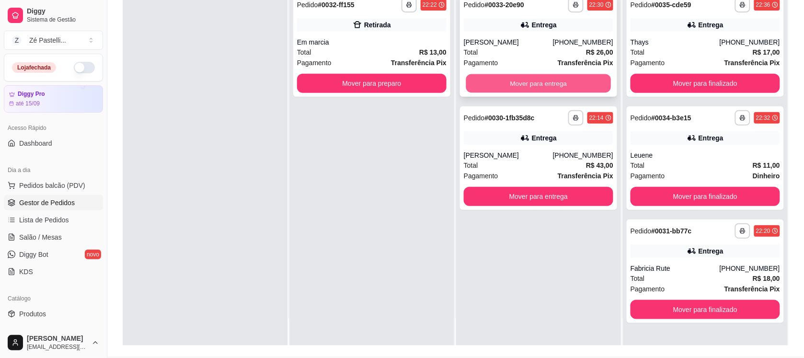
click at [561, 89] on button "Mover para entrega" at bounding box center [538, 83] width 145 height 19
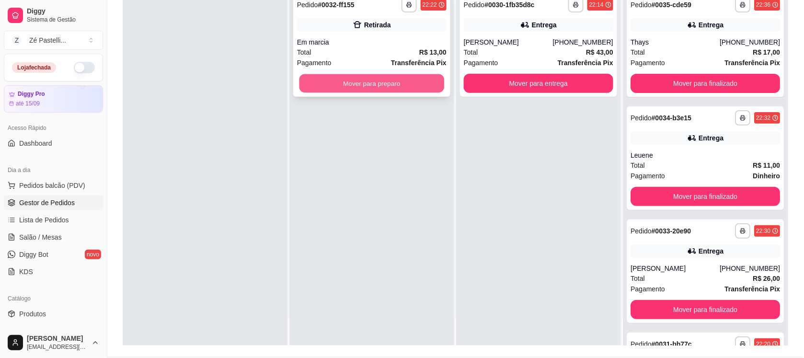
click at [403, 85] on button "Mover para preparo" at bounding box center [371, 83] width 145 height 19
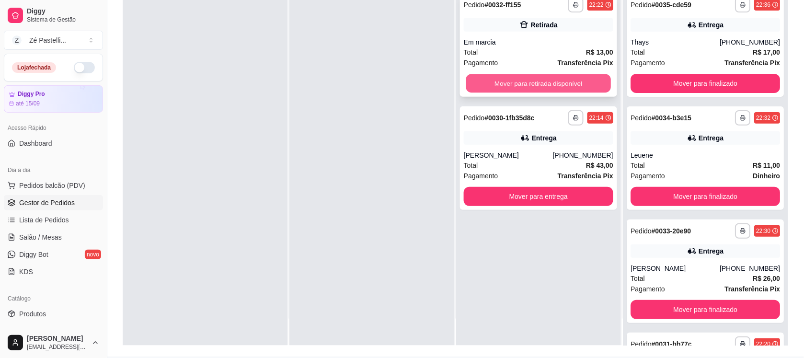
click at [561, 89] on button "Mover para retirada disponível" at bounding box center [538, 83] width 145 height 19
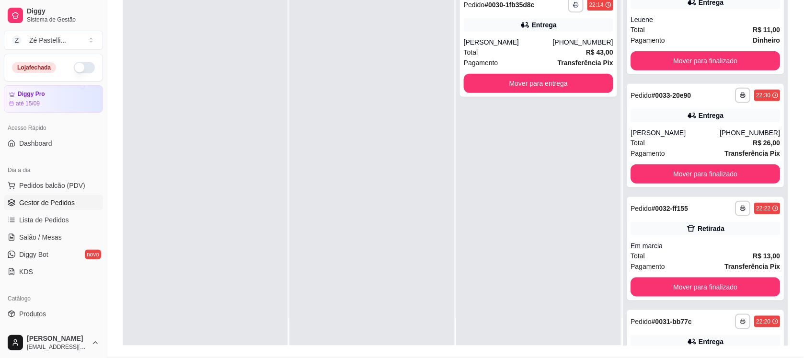
scroll to position [184, 0]
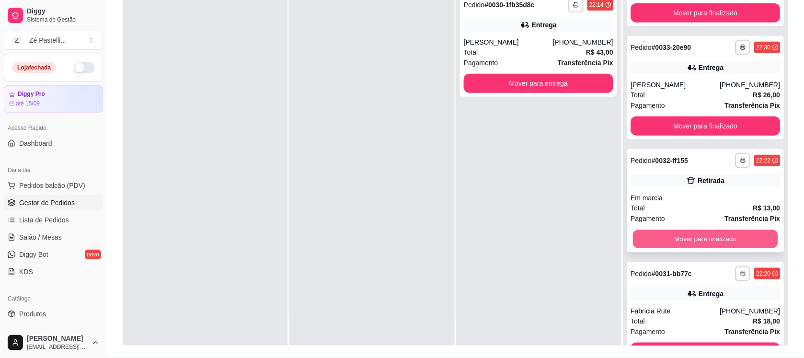
click at [714, 233] on button "Mover para finalizado" at bounding box center [705, 239] width 145 height 19
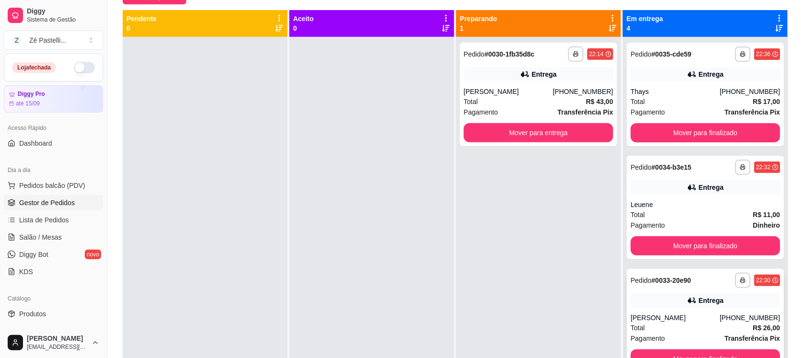
scroll to position [96, 0]
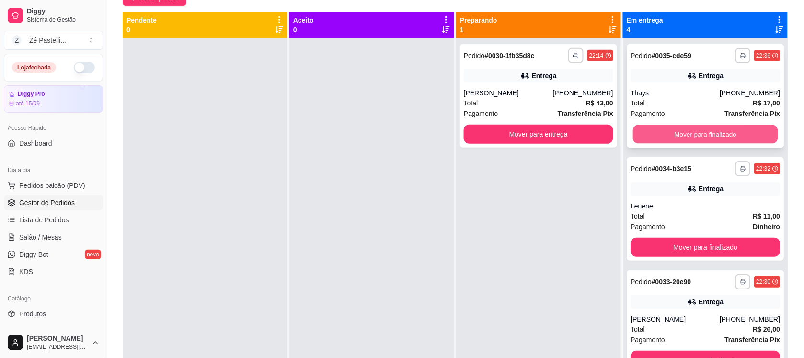
click at [708, 126] on button "Mover para finalizado" at bounding box center [705, 134] width 145 height 19
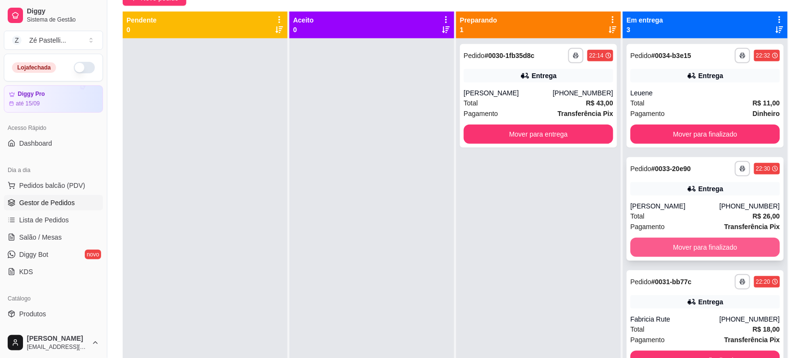
click at [710, 247] on button "Mover para finalizado" at bounding box center [705, 247] width 149 height 19
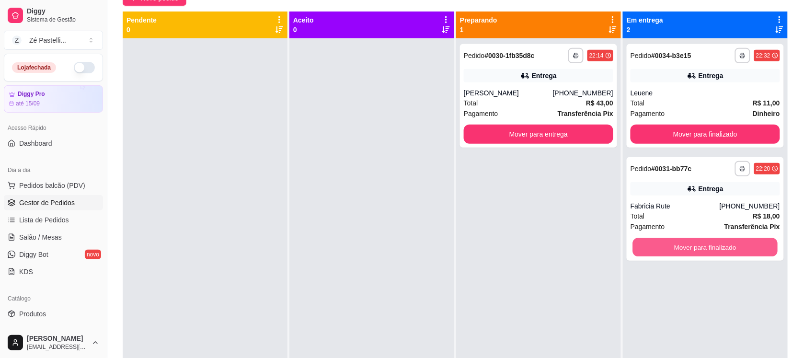
click at [710, 247] on button "Mover para finalizado" at bounding box center [705, 247] width 145 height 19
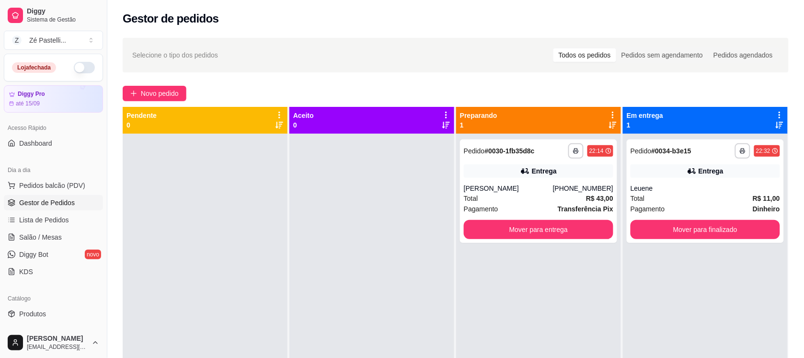
scroll to position [0, 0]
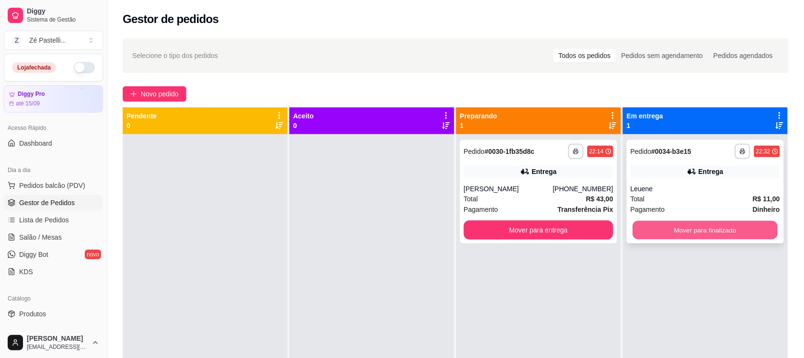
click at [692, 229] on button "Mover para finalizado" at bounding box center [705, 230] width 145 height 19
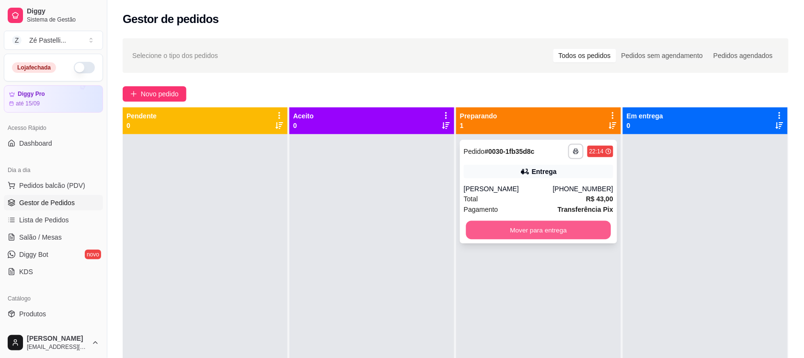
click at [564, 228] on button "Mover para entrega" at bounding box center [538, 230] width 145 height 19
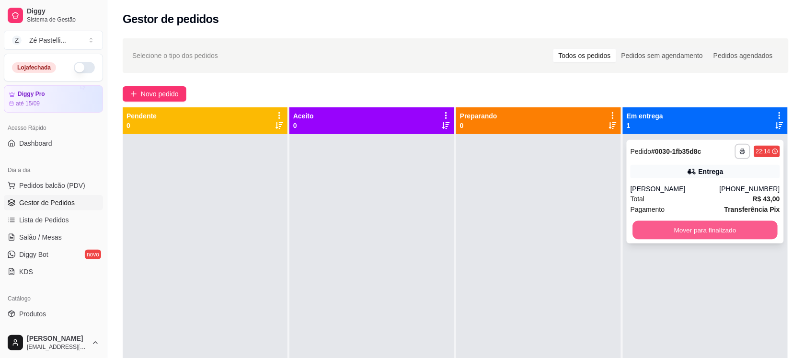
click at [648, 229] on button "Mover para finalizado" at bounding box center [705, 230] width 145 height 19
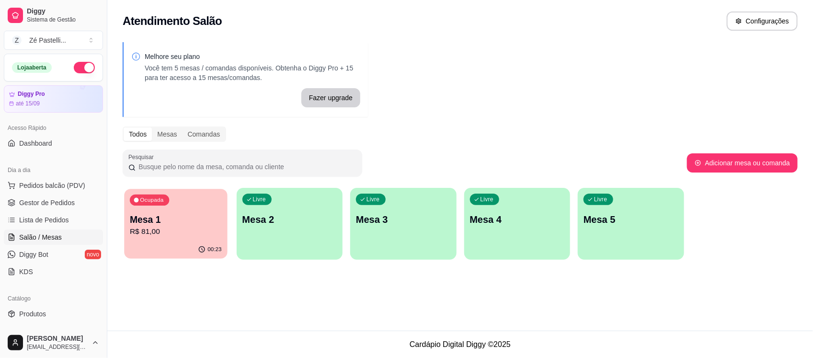
click at [208, 216] on p "Mesa 1" at bounding box center [176, 219] width 92 height 13
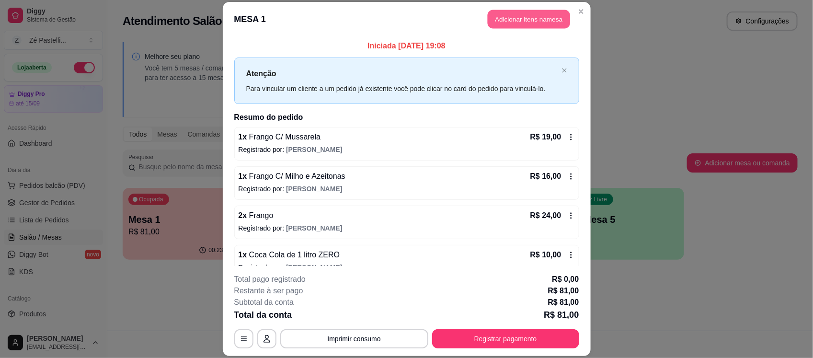
click at [508, 22] on button "Adicionar itens na mesa" at bounding box center [529, 19] width 82 height 19
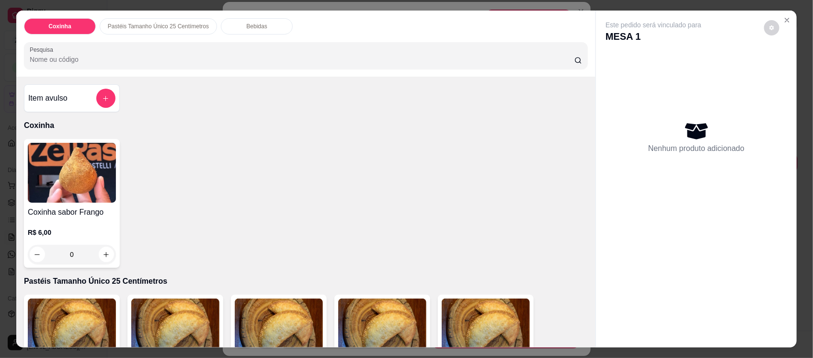
click at [197, 59] on input "Pesquisa" at bounding box center [302, 60] width 545 height 10
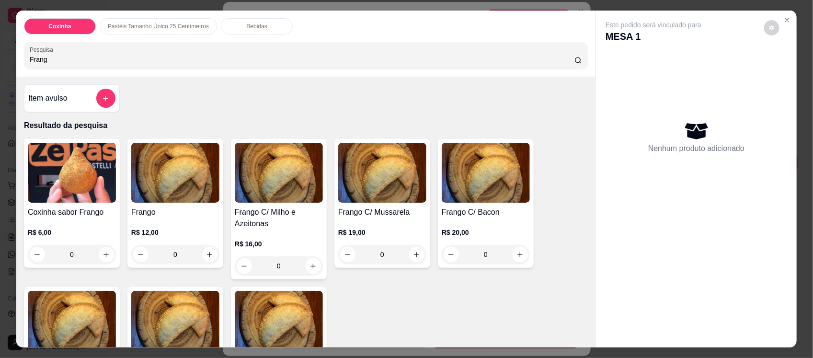
type input "Frang"
click at [189, 181] on img at bounding box center [175, 173] width 88 height 60
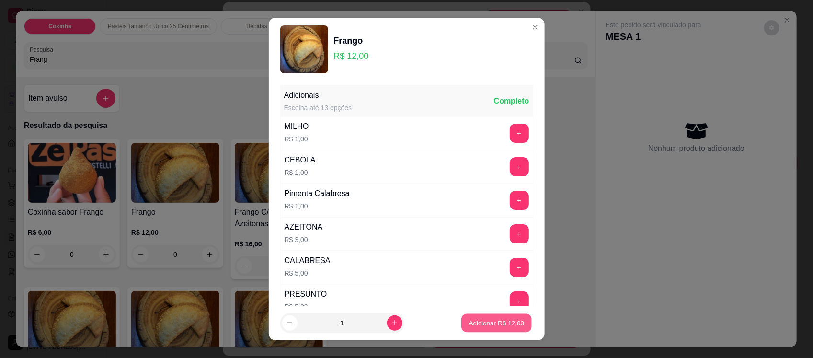
click at [485, 321] on p "Adicionar R$ 12,00" at bounding box center [497, 322] width 56 height 9
type input "1"
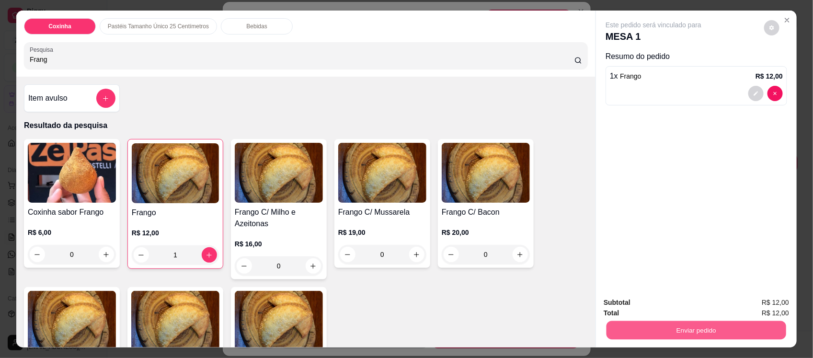
click at [658, 331] on button "Enviar pedido" at bounding box center [697, 330] width 180 height 19
click at [652, 306] on button "Não registrar e enviar pedido" at bounding box center [664, 307] width 97 height 18
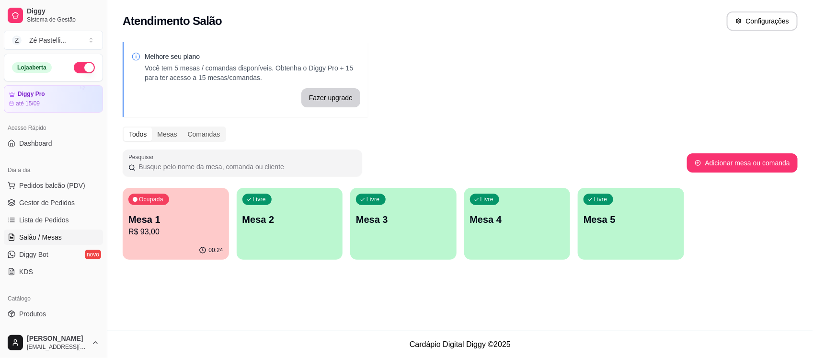
click at [48, 231] on link "Salão / Mesas" at bounding box center [53, 236] width 99 height 15
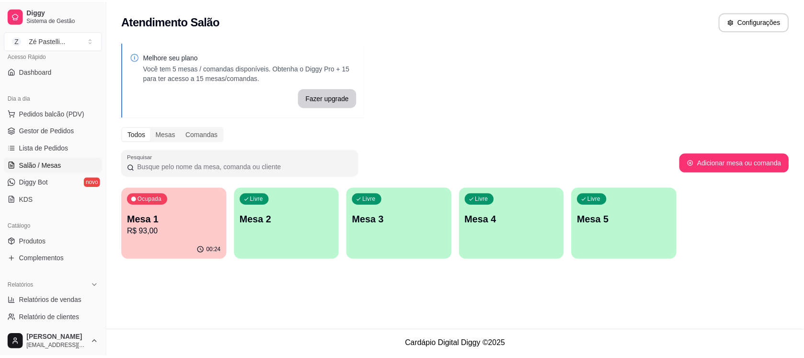
scroll to position [96, 0]
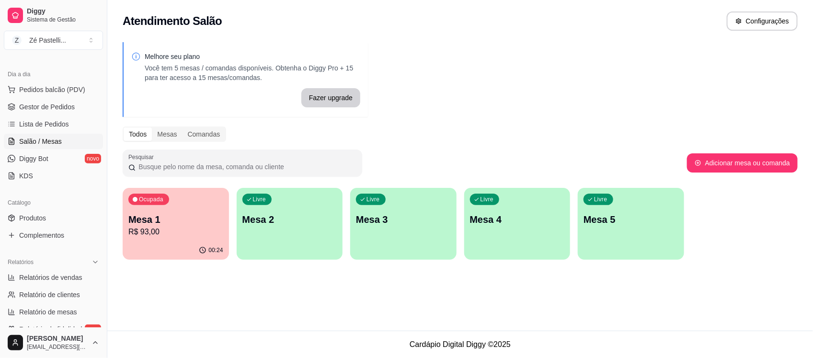
click at [48, 231] on span "Complementos" at bounding box center [41, 235] width 45 height 10
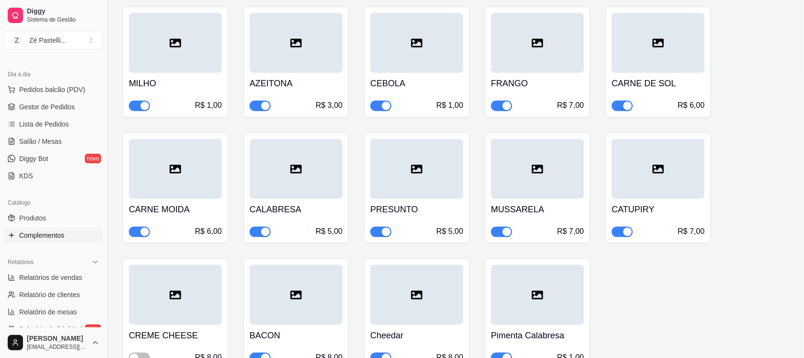
scroll to position [192, 0]
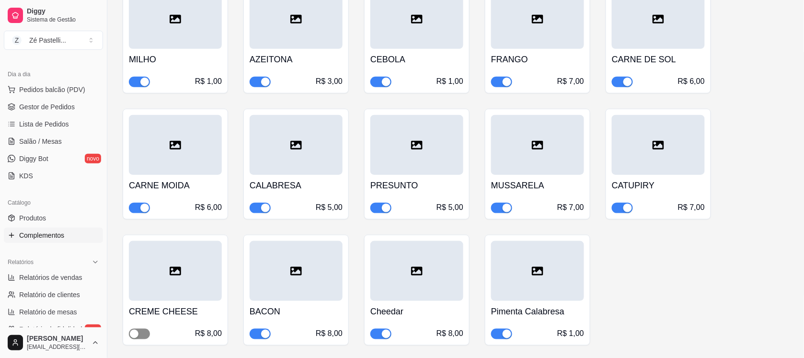
click at [145, 334] on span "button" at bounding box center [139, 334] width 21 height 11
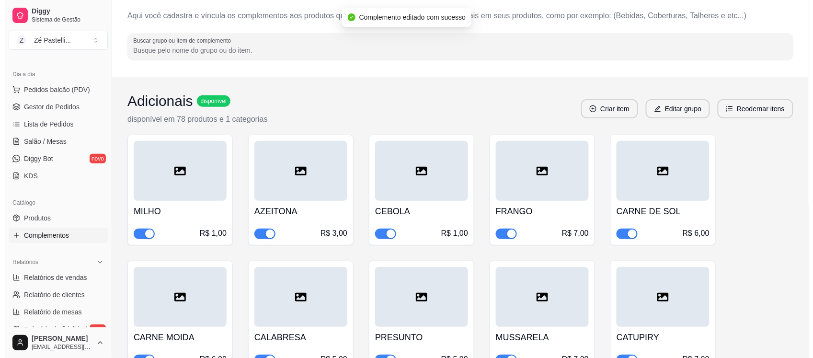
scroll to position [0, 0]
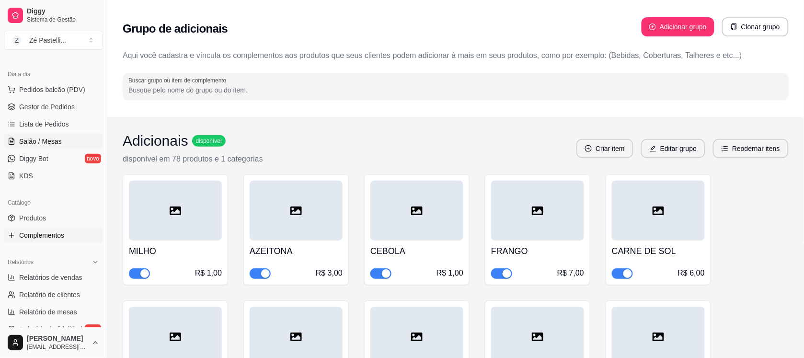
click at [38, 138] on span "Salão / Mesas" at bounding box center [40, 142] width 43 height 10
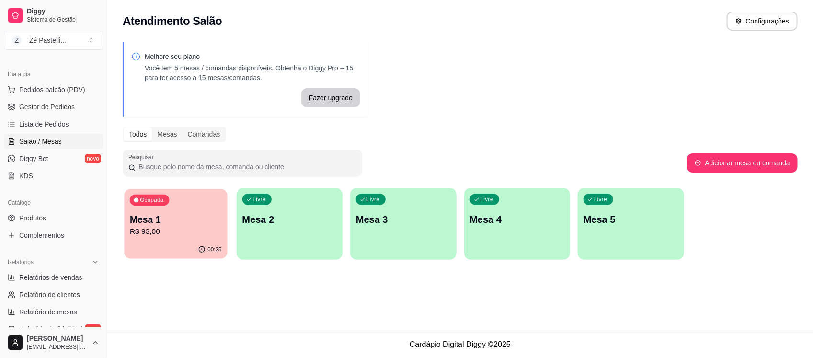
click at [161, 211] on div "Ocupada Mesa 1 R$ 93,00" at bounding box center [175, 215] width 103 height 52
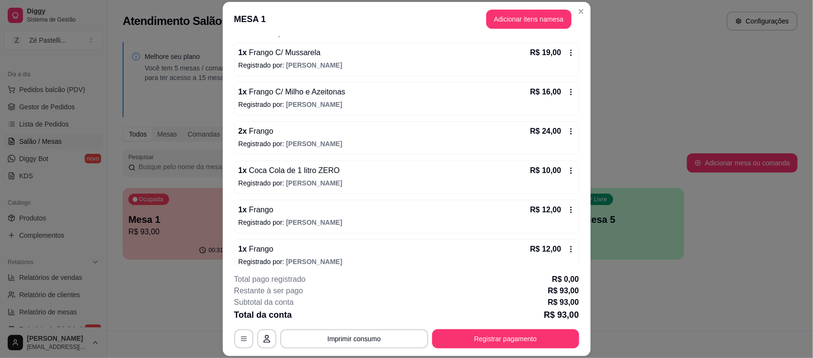
scroll to position [96, 0]
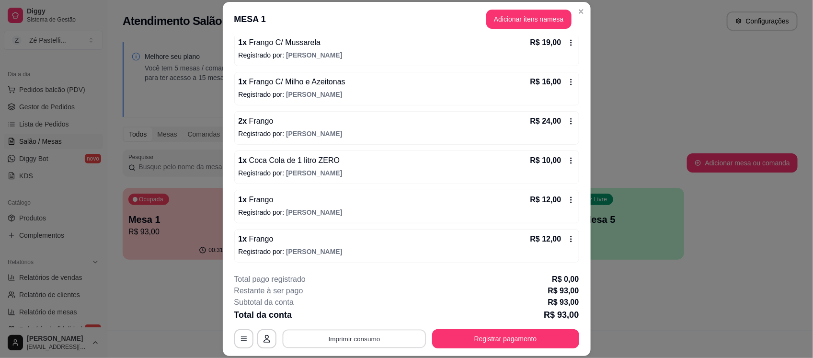
click at [338, 338] on button "Imprimir consumo" at bounding box center [354, 339] width 144 height 19
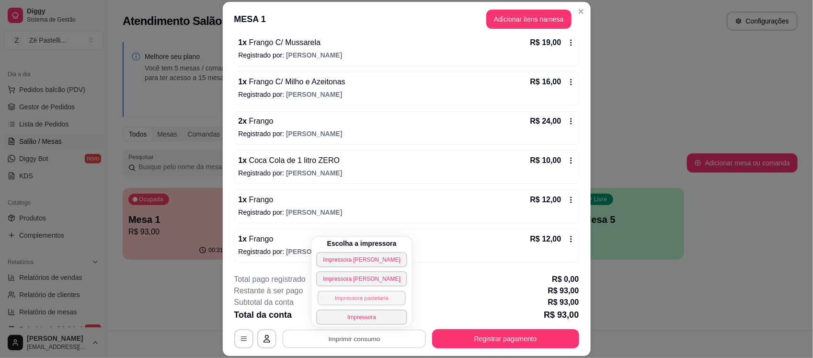
click at [364, 296] on button "Impressora pastelaria" at bounding box center [362, 297] width 88 height 15
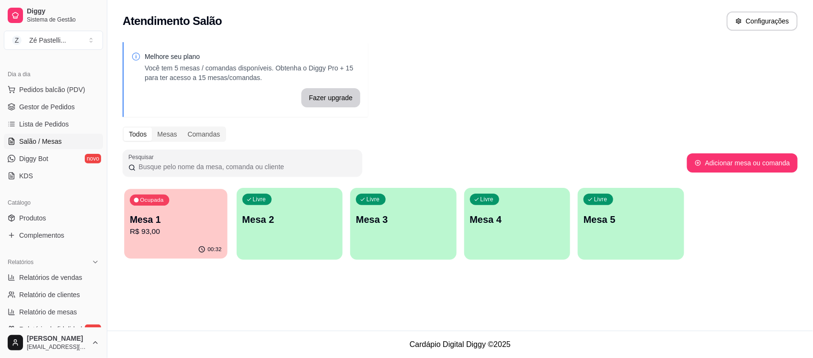
click at [175, 228] on p "R$ 93,00" at bounding box center [176, 231] width 92 height 11
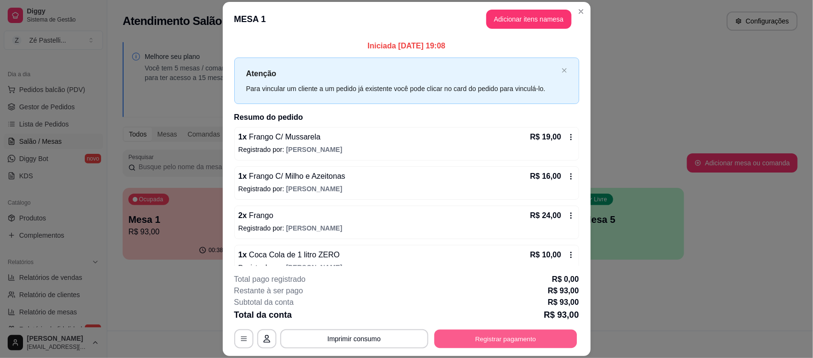
click at [510, 338] on button "Registrar pagamento" at bounding box center [505, 339] width 143 height 19
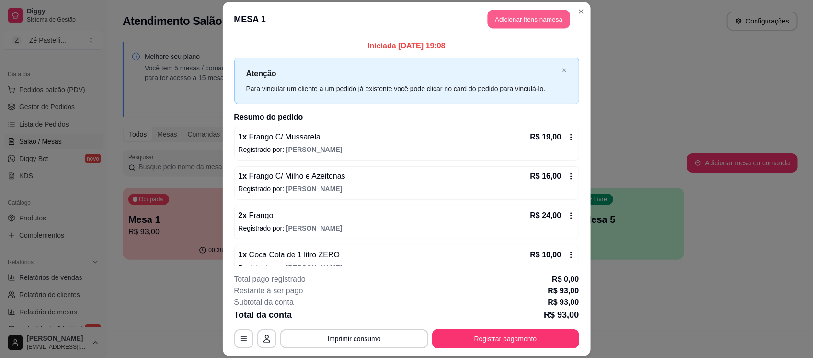
click at [525, 18] on button "Adicionar itens na mesa" at bounding box center [529, 19] width 82 height 19
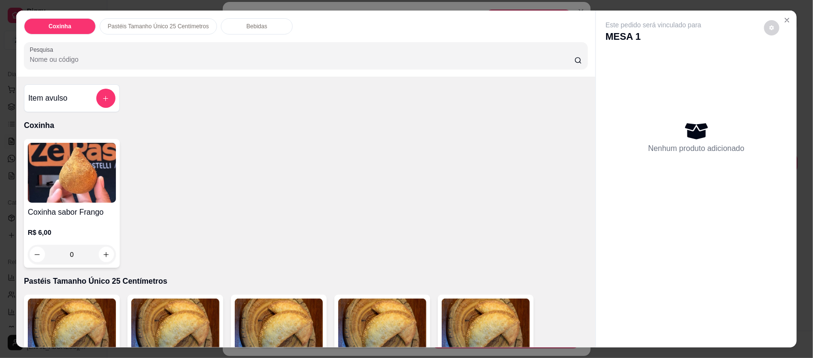
click at [255, 23] on p "Bebidas" at bounding box center [256, 27] width 21 height 8
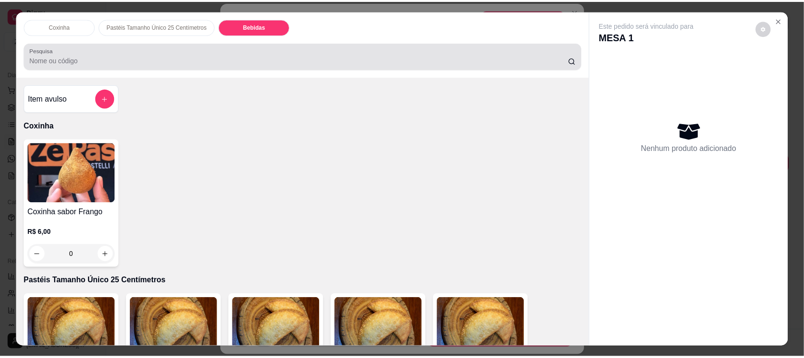
scroll to position [20, 0]
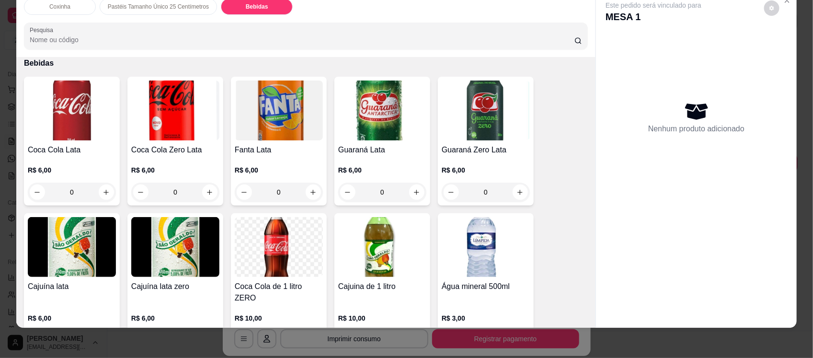
click at [171, 247] on img at bounding box center [175, 247] width 88 height 60
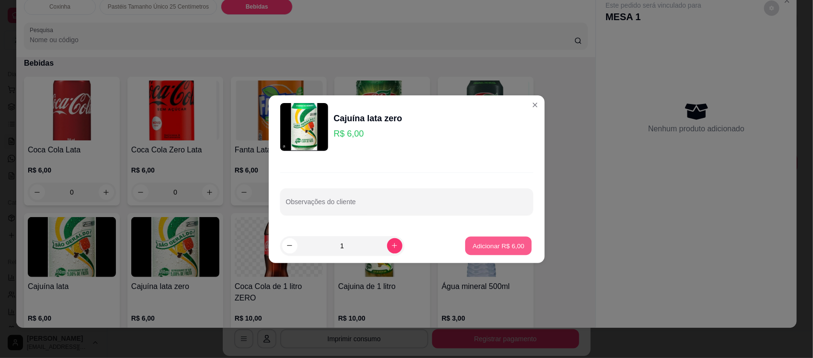
click at [498, 243] on p "Adicionar R$ 6,00" at bounding box center [499, 245] width 52 height 9
type input "1"
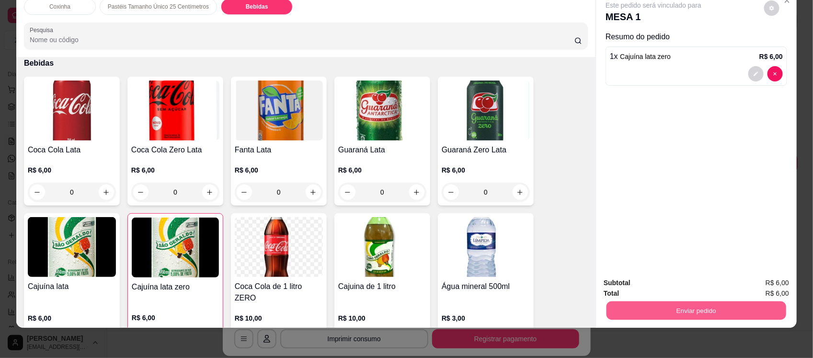
click at [638, 310] on button "Enviar pedido" at bounding box center [697, 310] width 180 height 19
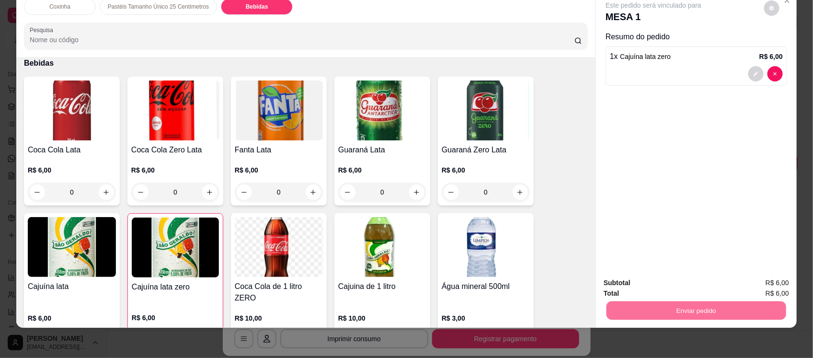
click at [641, 286] on button "Não registrar e enviar pedido" at bounding box center [664, 287] width 97 height 18
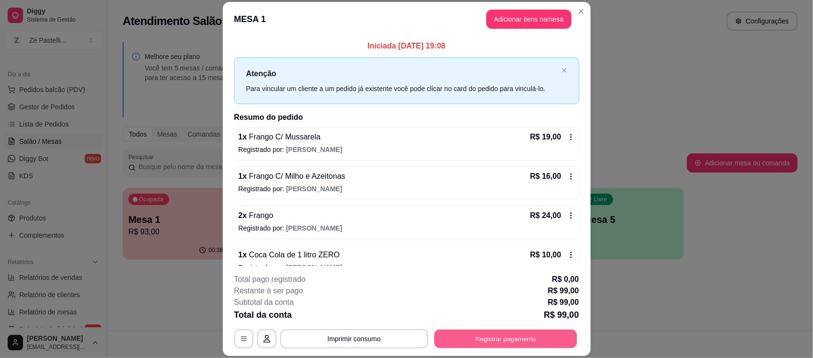
click at [456, 338] on button "Registrar pagamento" at bounding box center [505, 339] width 143 height 19
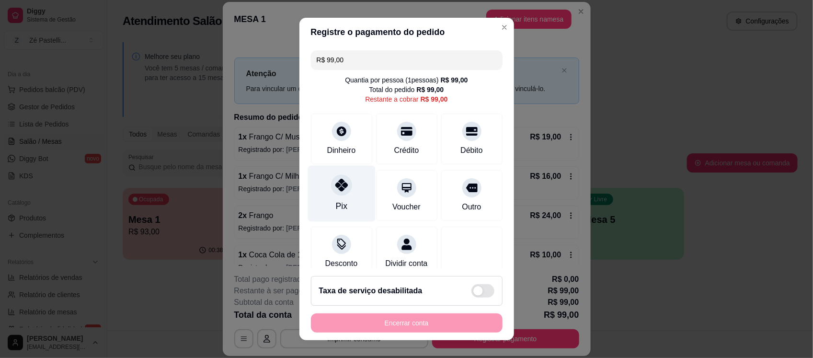
click at [335, 181] on icon at bounding box center [341, 185] width 12 height 12
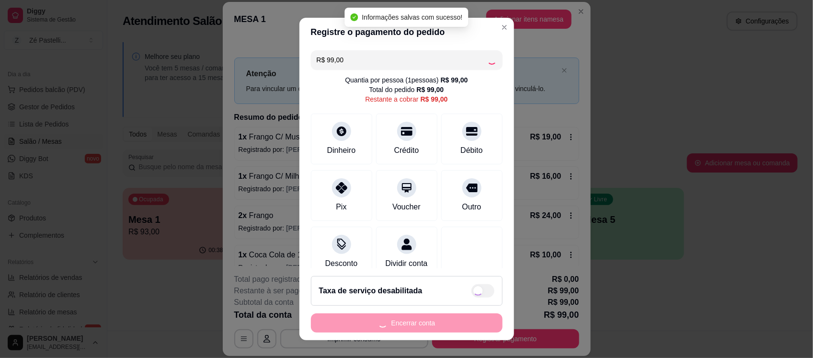
type input "R$ 0,00"
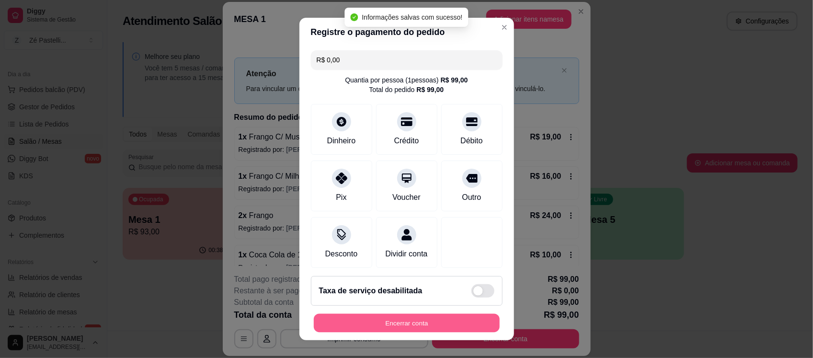
click at [399, 322] on button "Encerrar conta" at bounding box center [407, 322] width 186 height 19
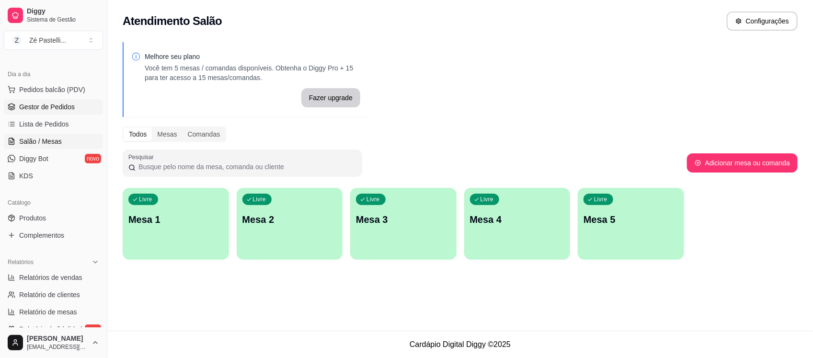
click at [49, 110] on span "Gestor de Pedidos" at bounding box center [47, 107] width 56 height 10
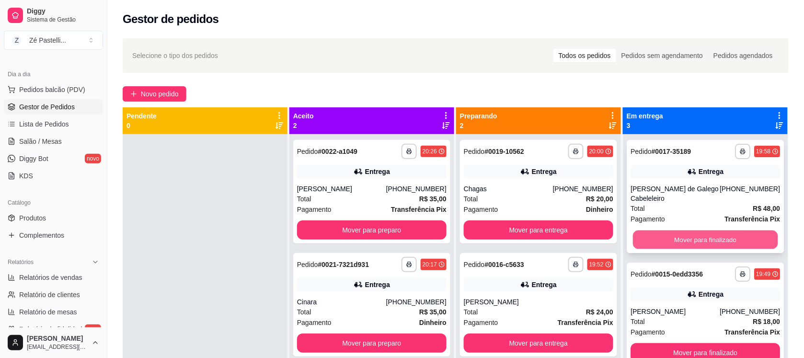
click at [698, 243] on button "Mover para finalizado" at bounding box center [705, 239] width 145 height 19
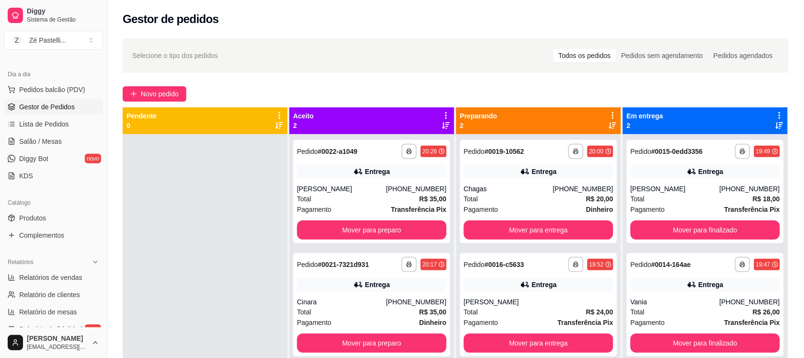
click at [698, 243] on div "**********" at bounding box center [705, 313] width 165 height 358
click at [695, 233] on button "Mover para finalizado" at bounding box center [705, 230] width 145 height 19
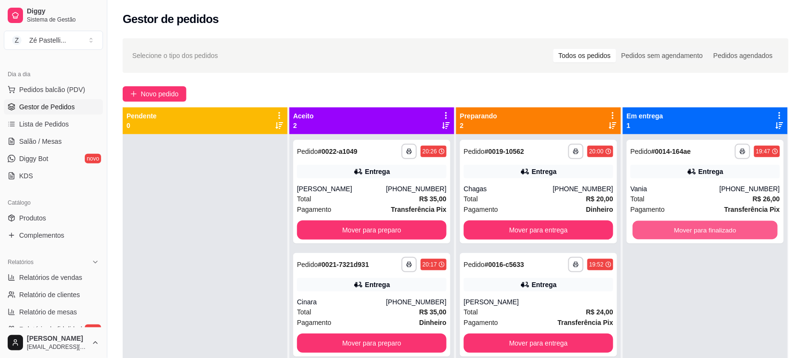
click at [695, 233] on button "Mover para finalizado" at bounding box center [705, 230] width 145 height 19
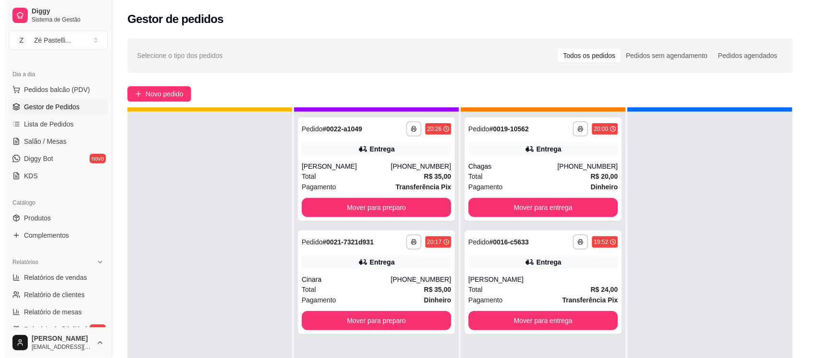
scroll to position [24, 0]
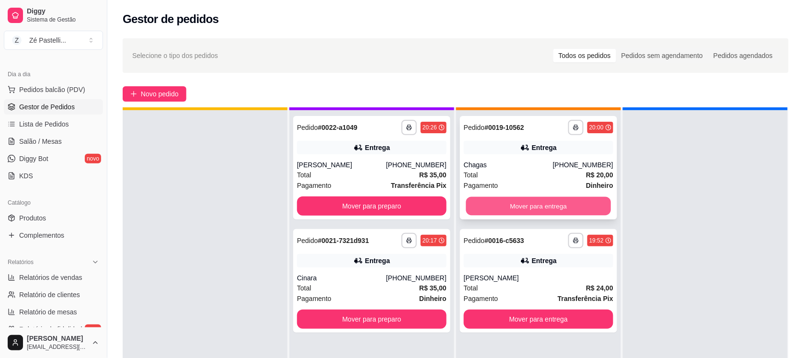
click at [505, 202] on button "Mover para entrega" at bounding box center [538, 206] width 145 height 19
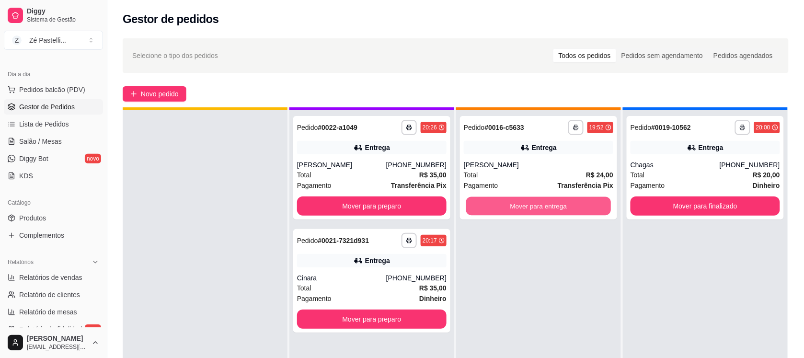
click at [505, 202] on button "Mover para entrega" at bounding box center [538, 206] width 145 height 19
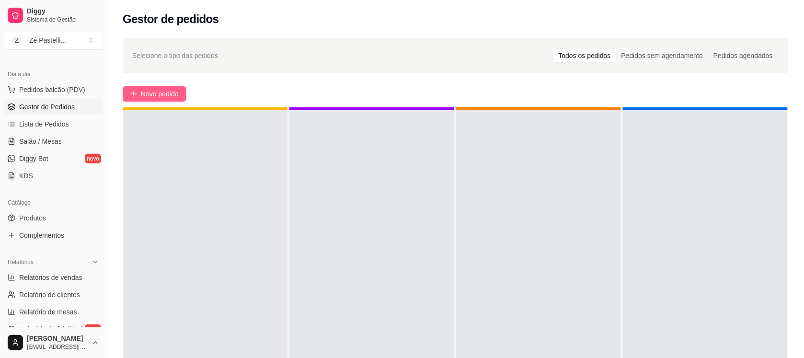
click at [140, 91] on button "Novo pedido" at bounding box center [155, 93] width 64 height 15
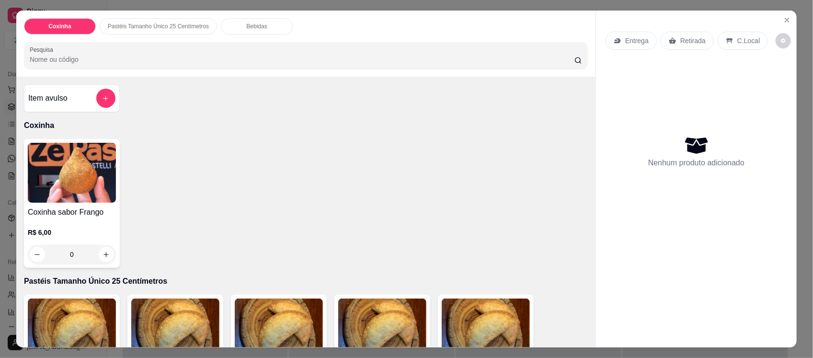
click at [42, 60] on input "Pesquisa" at bounding box center [302, 60] width 545 height 10
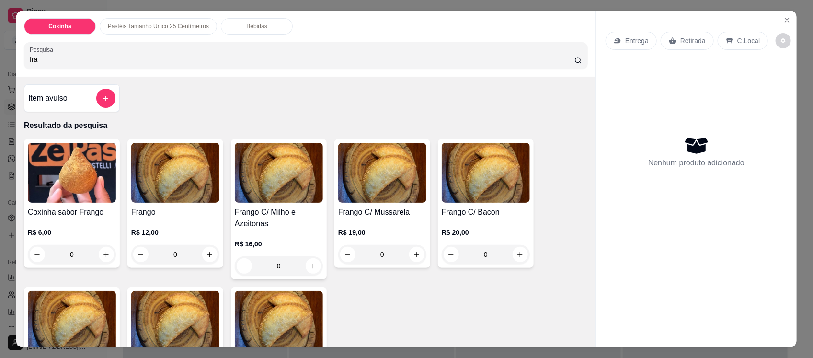
type input "fra"
click at [206, 253] on div "0" at bounding box center [175, 254] width 88 height 19
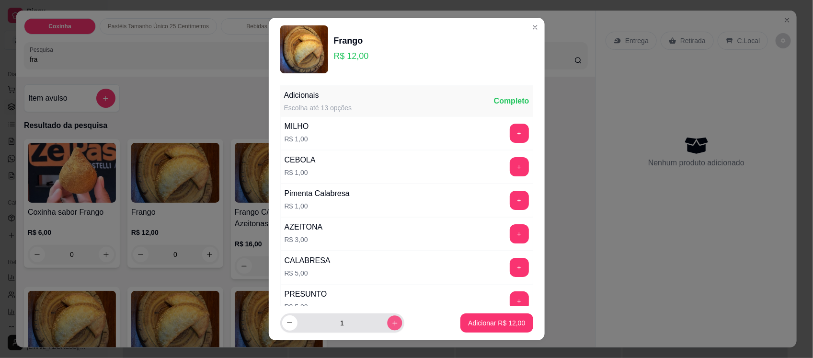
click at [387, 322] on button "increase-product-quantity" at bounding box center [394, 322] width 15 height 15
type input "2"
click at [469, 320] on p "Adicionar R$ 24,00" at bounding box center [497, 322] width 56 height 9
type input "2"
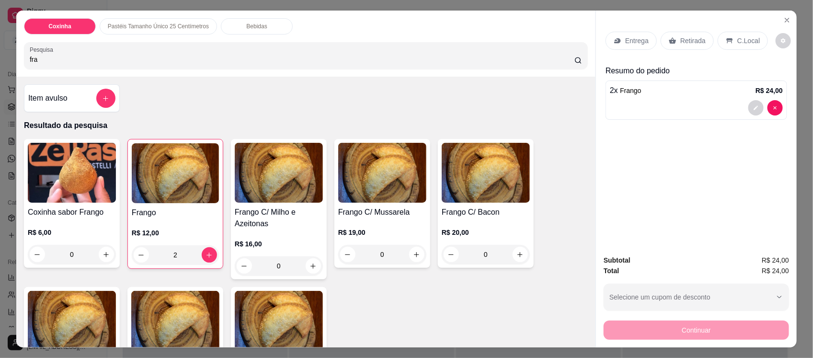
click at [246, 24] on p "Bebidas" at bounding box center [256, 27] width 21 height 8
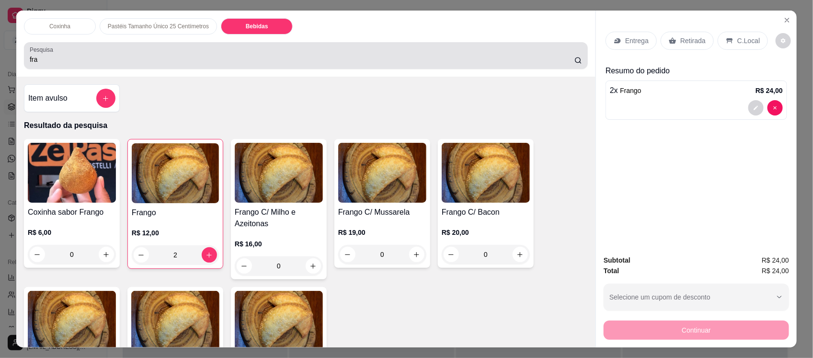
scroll to position [20, 0]
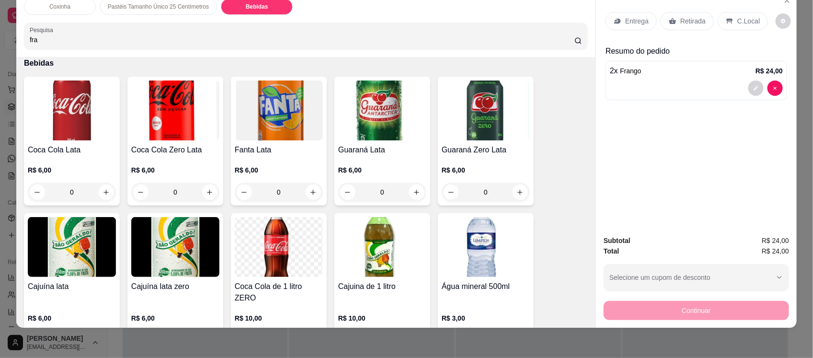
click at [85, 140] on div "Coca Cola Lata R$ 6,00 0" at bounding box center [72, 141] width 96 height 129
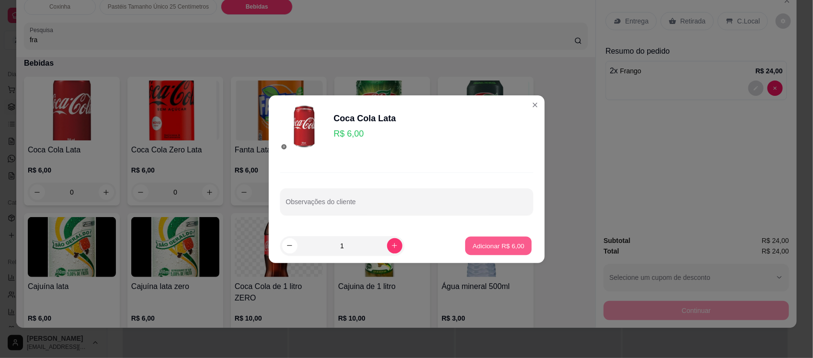
click at [483, 243] on p "Adicionar R$ 6,00" at bounding box center [499, 245] width 52 height 9
type input "1"
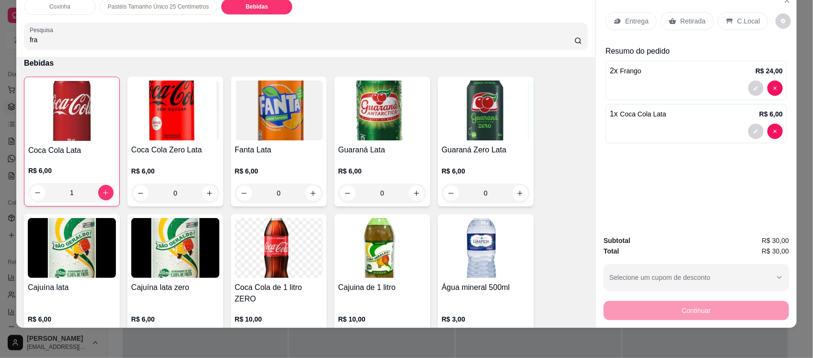
click at [625, 20] on p "Entrega" at bounding box center [636, 21] width 23 height 10
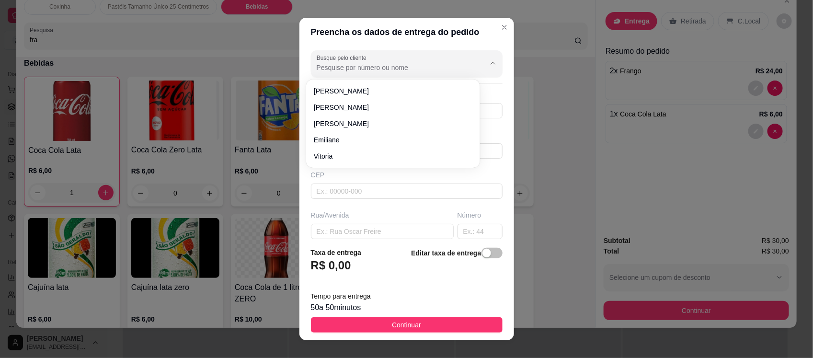
click at [372, 66] on input "Busque pelo cliente" at bounding box center [393, 68] width 153 height 10
type input "m"
click at [348, 228] on input "text" at bounding box center [382, 231] width 143 height 15
type input "M"
click at [351, 237] on input "text" at bounding box center [382, 231] width 143 height 15
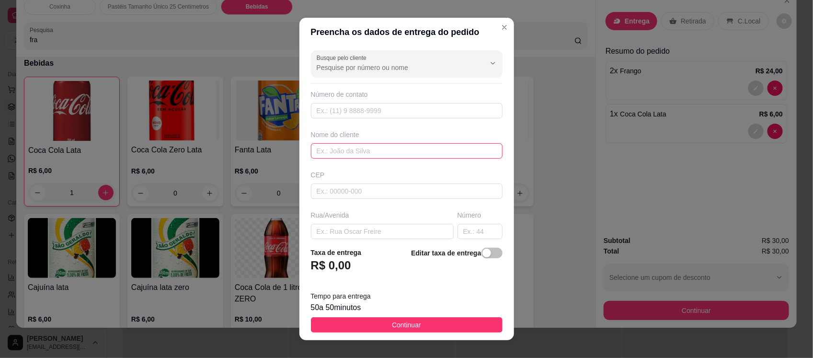
click at [365, 153] on input "text" at bounding box center [407, 150] width 192 height 15
type input "Mariane"
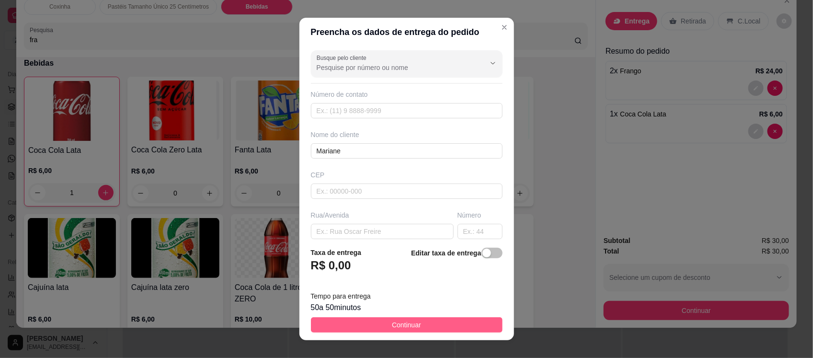
click at [365, 322] on button "Continuar" at bounding box center [407, 324] width 192 height 15
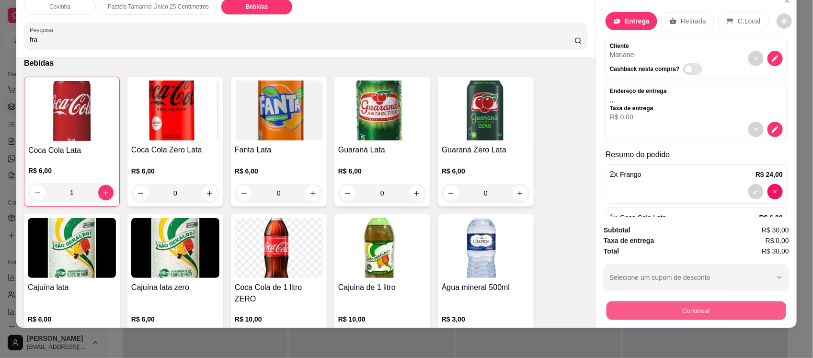
click at [664, 311] on button "Continuar" at bounding box center [697, 310] width 180 height 19
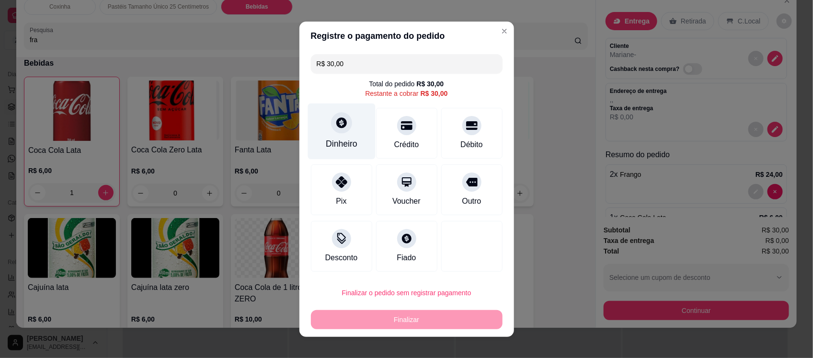
click at [336, 124] on icon at bounding box center [341, 122] width 12 height 12
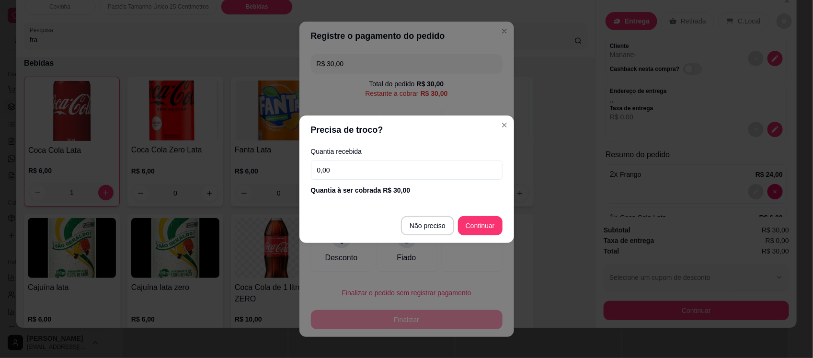
click at [345, 173] on input "0,00" at bounding box center [407, 170] width 192 height 19
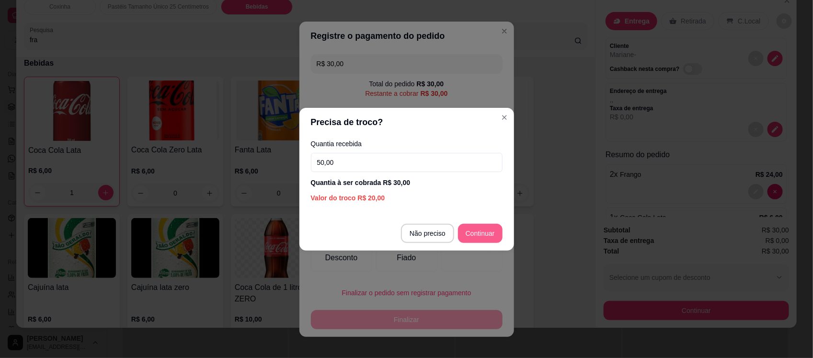
type input "50,00"
type input "R$ 0,00"
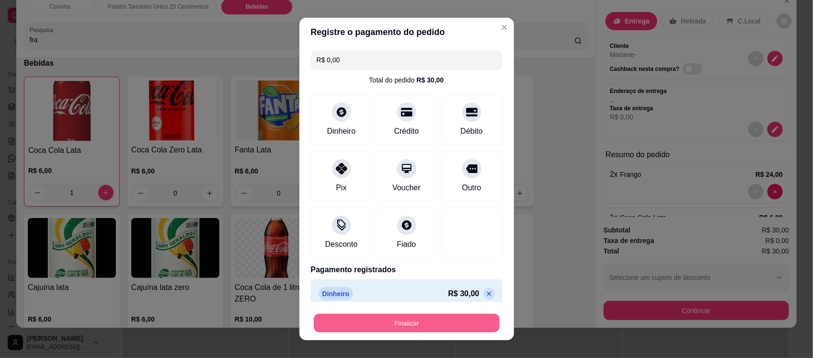
click at [432, 322] on button "Finalizar" at bounding box center [407, 322] width 186 height 19
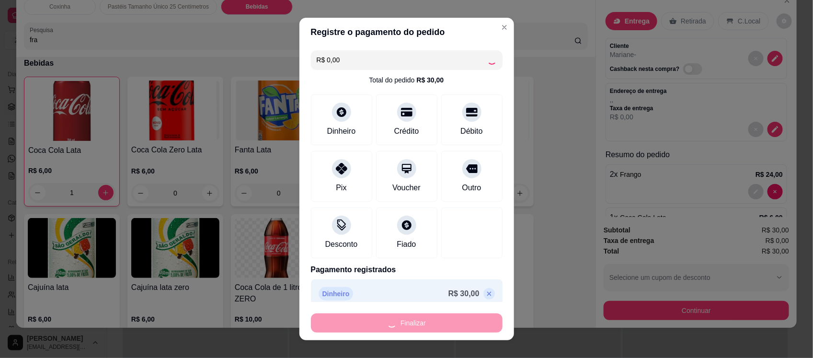
type input "0"
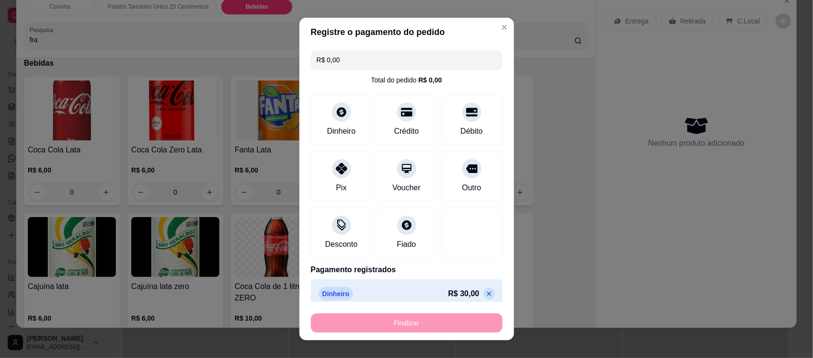
type input "-R$ 30,00"
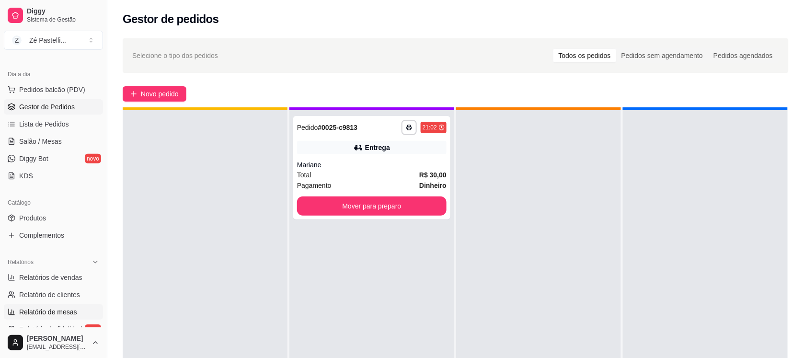
click at [63, 314] on span "Relatório de mesas" at bounding box center [48, 312] width 58 height 10
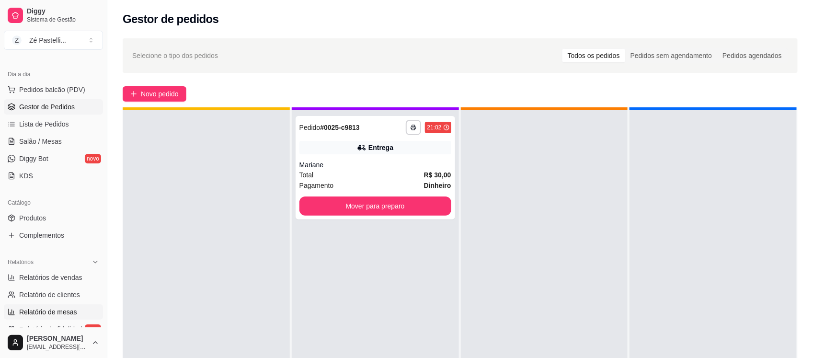
select select "TOTAL_OF_ORDERS"
select select "7"
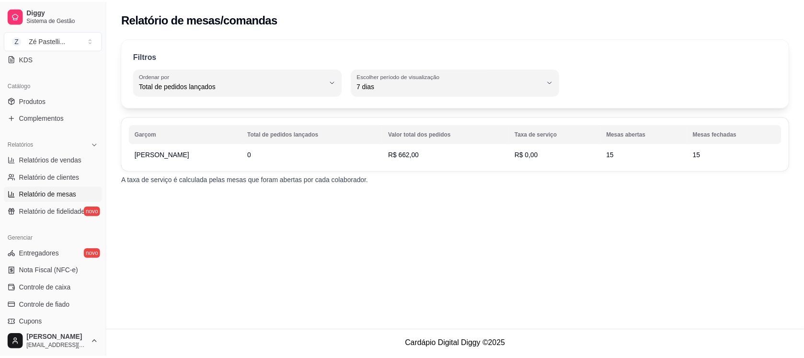
scroll to position [216, 0]
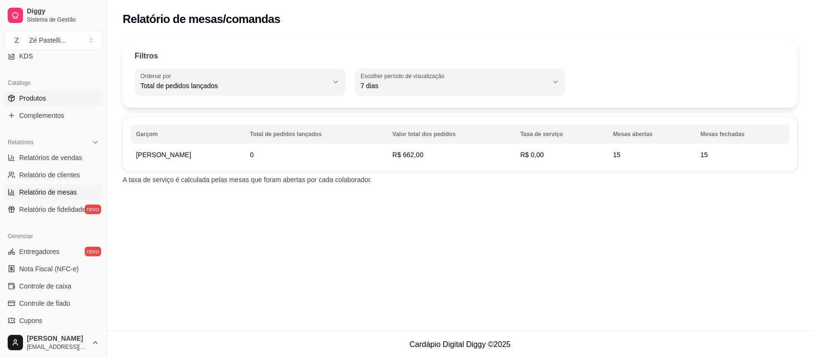
click at [46, 98] on link "Produtos" at bounding box center [53, 98] width 99 height 15
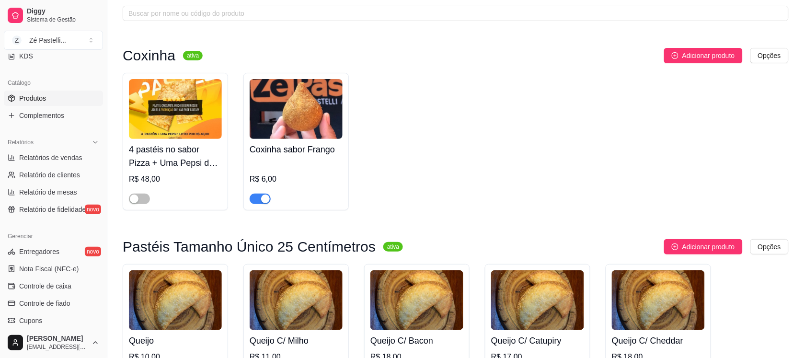
scroll to position [40, 0]
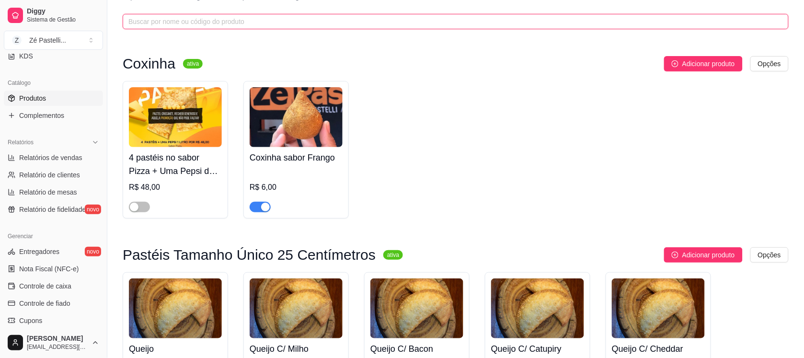
click at [309, 21] on input "text" at bounding box center [451, 21] width 647 height 11
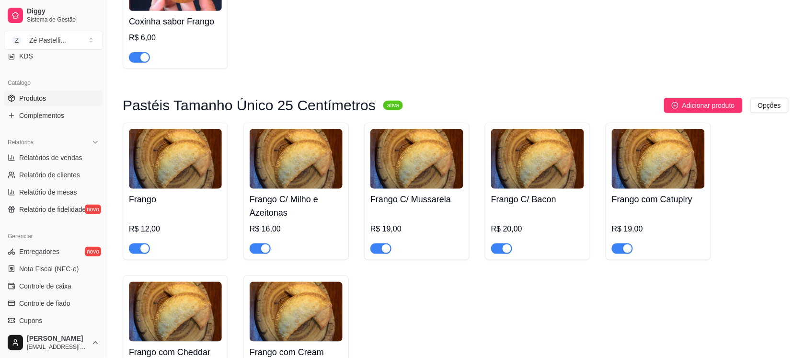
scroll to position [207, 0]
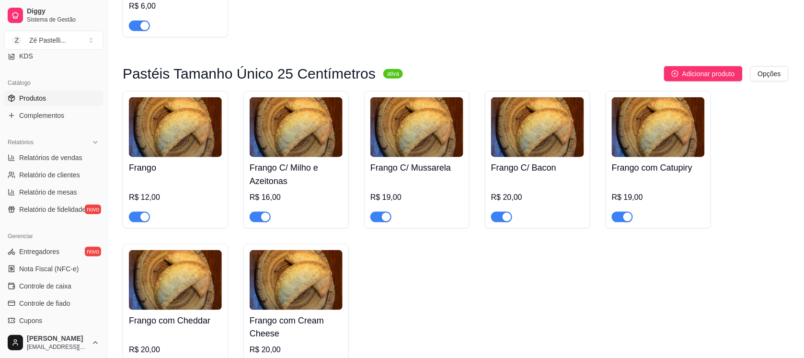
click at [134, 215] on span "button" at bounding box center [139, 217] width 21 height 11
click at [257, 218] on span "button" at bounding box center [260, 217] width 21 height 11
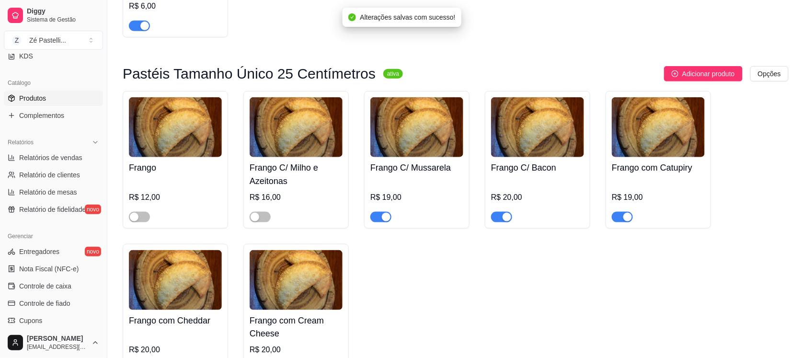
click at [375, 219] on span "button" at bounding box center [380, 217] width 21 height 11
click at [496, 217] on span "button" at bounding box center [501, 217] width 21 height 11
click at [619, 214] on span "button" at bounding box center [622, 217] width 21 height 11
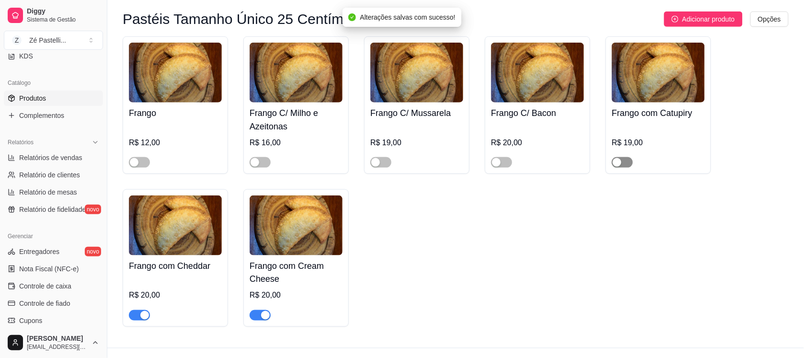
scroll to position [283, 0]
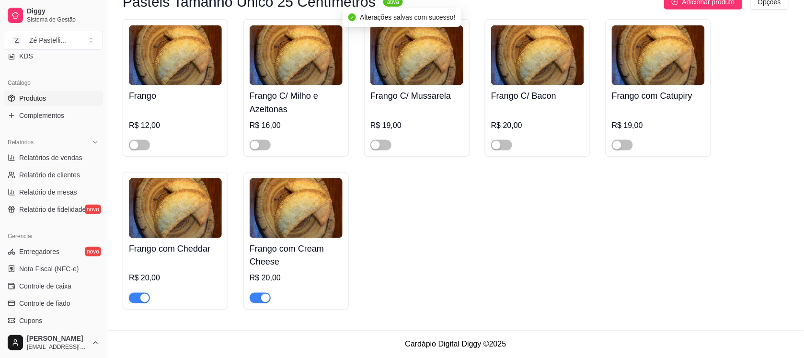
click at [132, 299] on span "button" at bounding box center [139, 298] width 21 height 11
click at [255, 298] on span "button" at bounding box center [260, 298] width 21 height 11
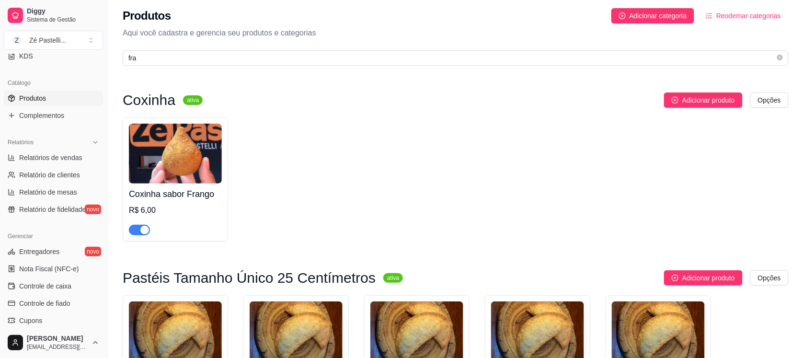
scroll to position [0, 0]
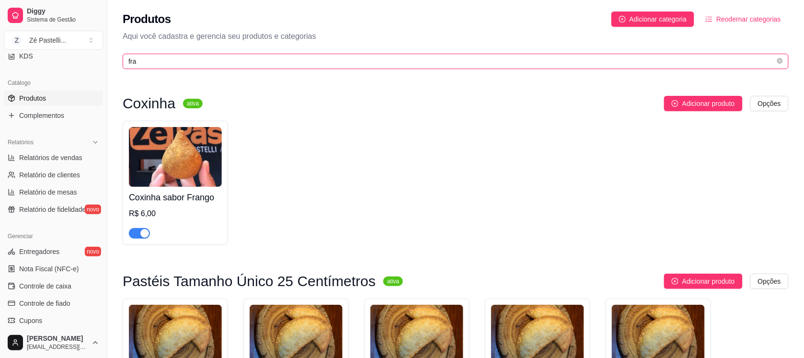
click at [534, 61] on input "fra" at bounding box center [451, 61] width 647 height 11
type input "f"
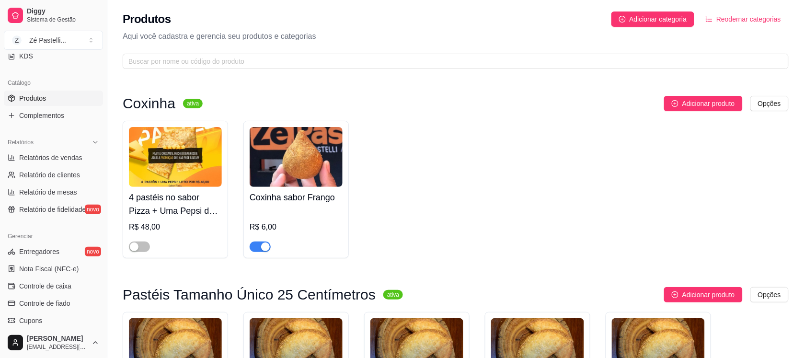
click at [628, 173] on div "4 pastéis no sabor Pizza + Uma Pepsi de 1 litro R$ 48,00 Coxinha sabor Frango R…" at bounding box center [456, 190] width 666 height 138
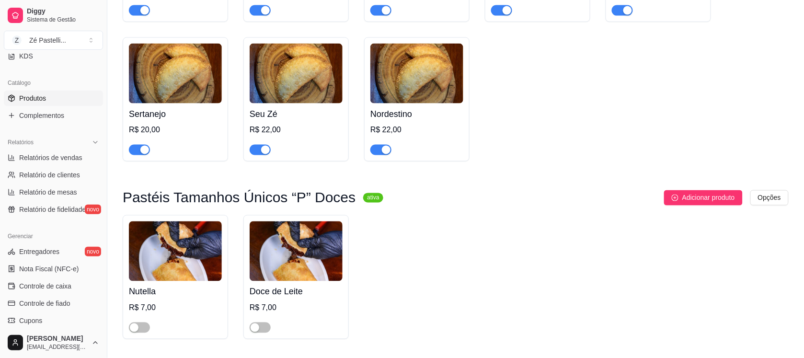
scroll to position [1461, 0]
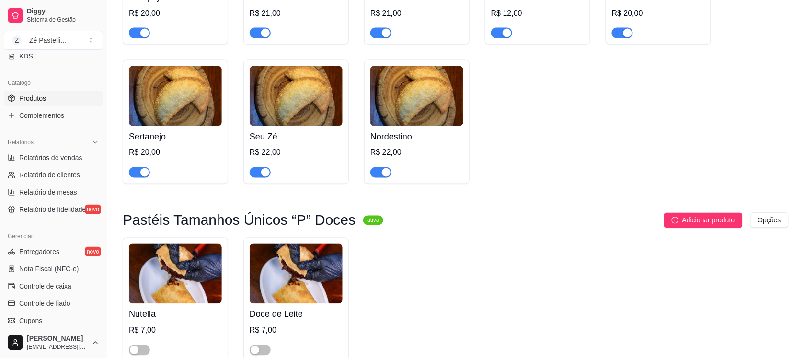
click at [254, 178] on span "button" at bounding box center [260, 172] width 21 height 11
click at [154, 117] on img at bounding box center [175, 96] width 93 height 60
click at [132, 178] on span "button" at bounding box center [139, 172] width 21 height 11
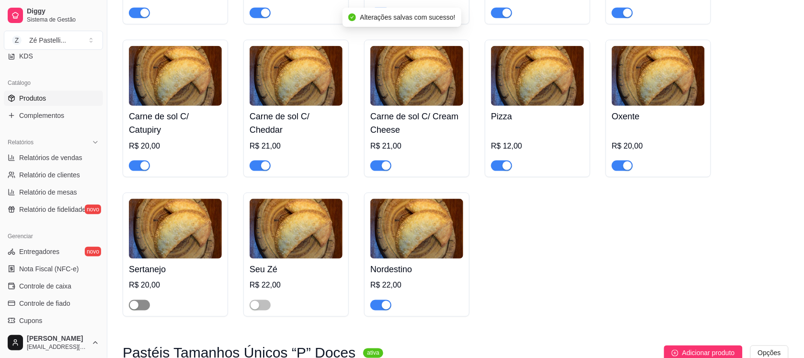
scroll to position [1318, 0]
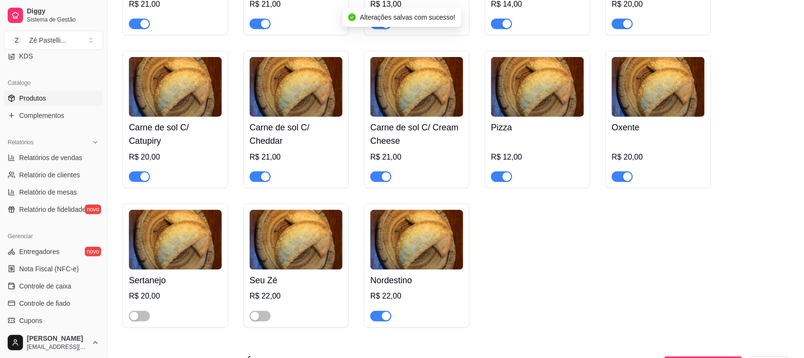
click at [659, 111] on img at bounding box center [658, 87] width 93 height 60
click at [618, 182] on span "button" at bounding box center [622, 177] width 21 height 11
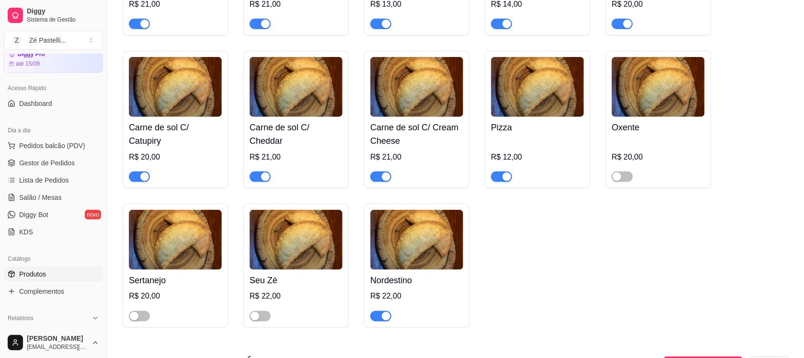
scroll to position [0, 0]
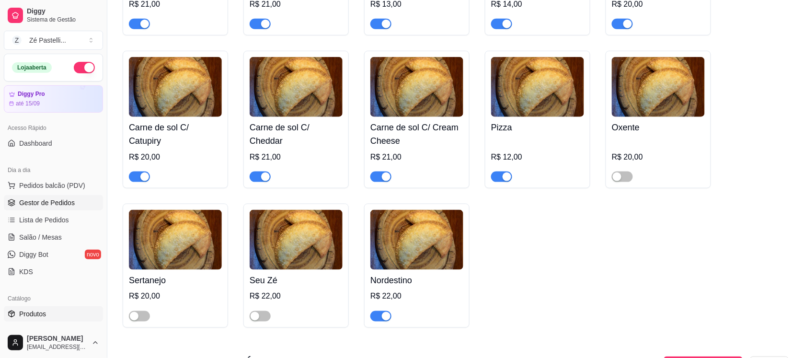
click at [57, 198] on span "Gestor de Pedidos" at bounding box center [47, 203] width 56 height 10
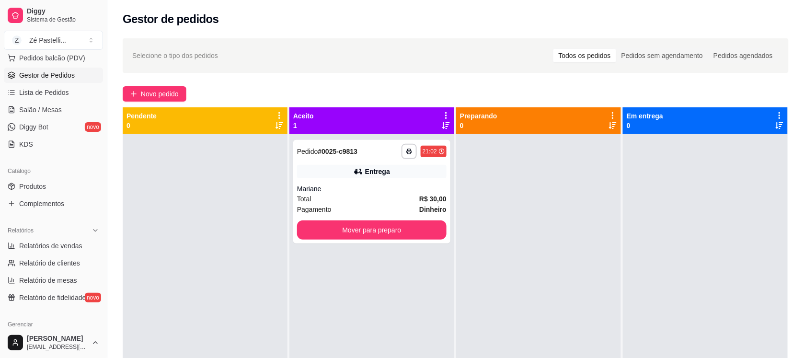
scroll to position [136, 0]
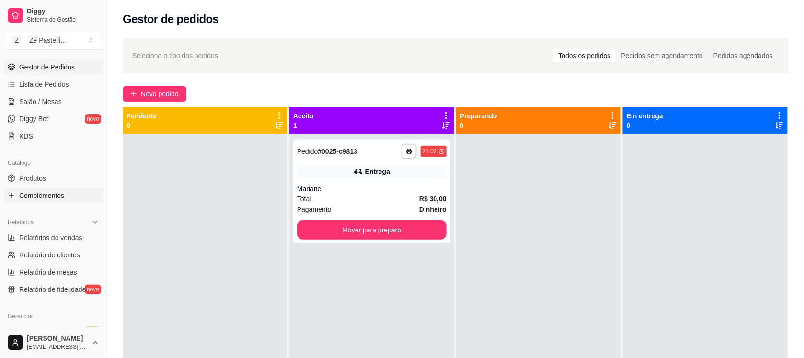
click at [62, 200] on span "Complementos" at bounding box center [41, 196] width 45 height 10
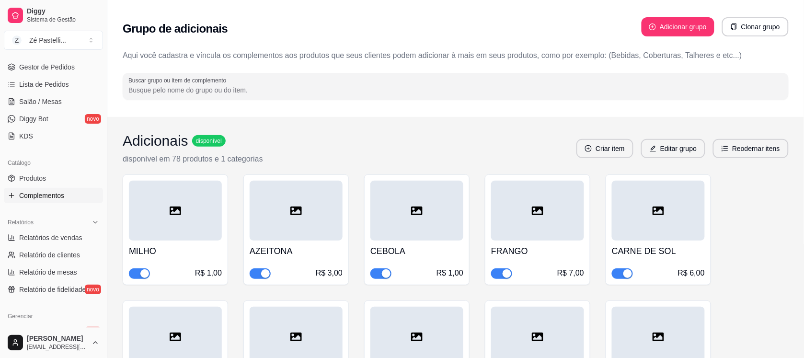
click at [500, 275] on button "button" at bounding box center [501, 273] width 21 height 11
click at [66, 65] on span "Gestor de Pedidos" at bounding box center [47, 67] width 56 height 10
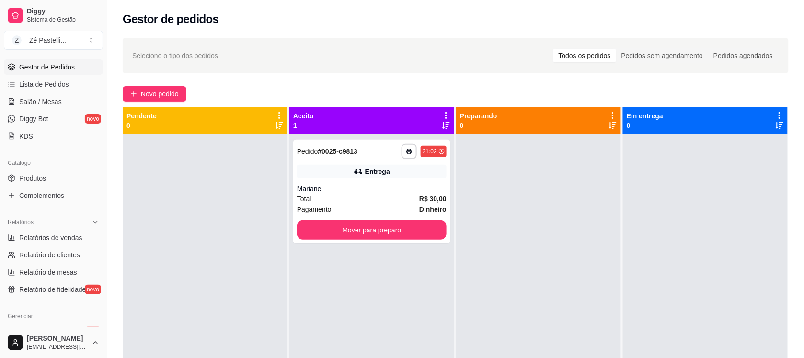
click at [97, 64] on div "Dia a dia Pedidos balcão (PDV) Gestor de Pedidos Lista de Pedidos Salão / Mesas…" at bounding box center [53, 85] width 107 height 125
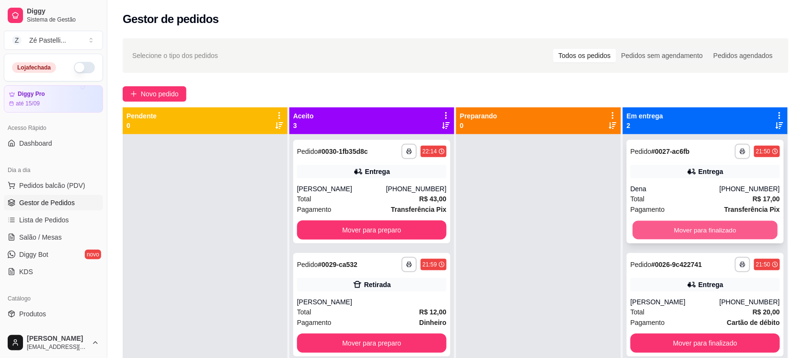
click at [648, 230] on button "Mover para finalizado" at bounding box center [705, 230] width 145 height 19
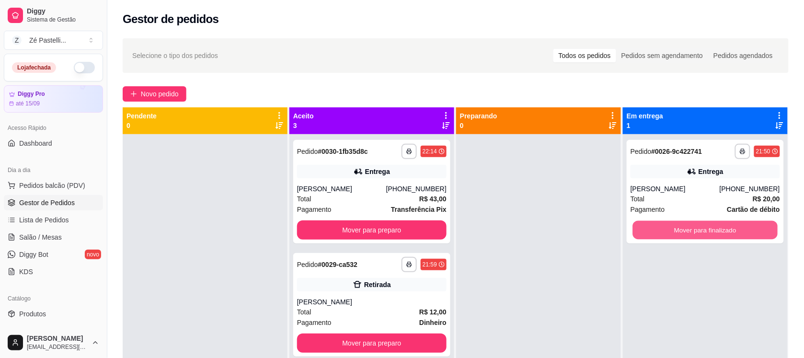
click at [648, 230] on button "Mover para finalizado" at bounding box center [705, 230] width 145 height 19
